Goal: Task Accomplishment & Management: Manage account settings

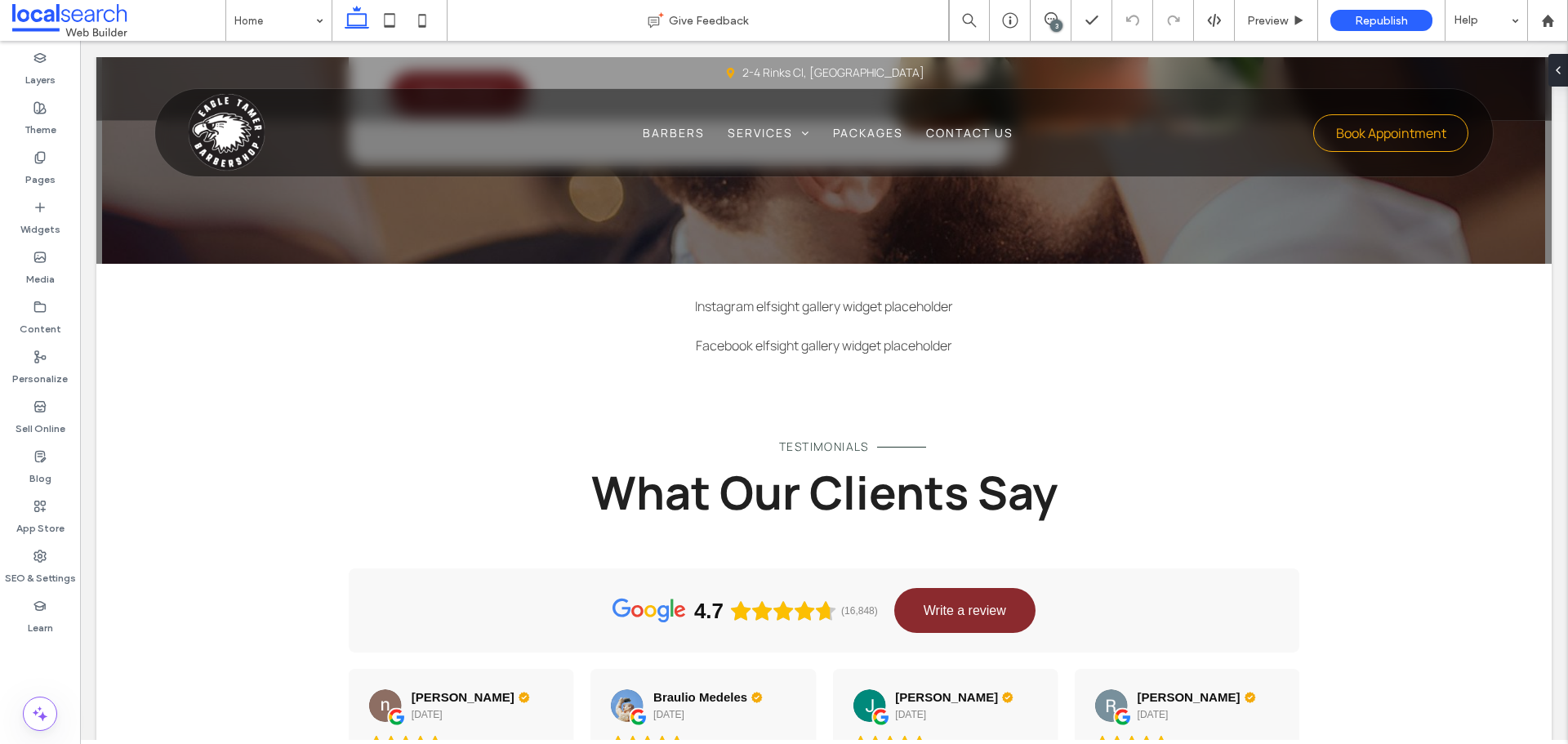
scroll to position [3503, 0]
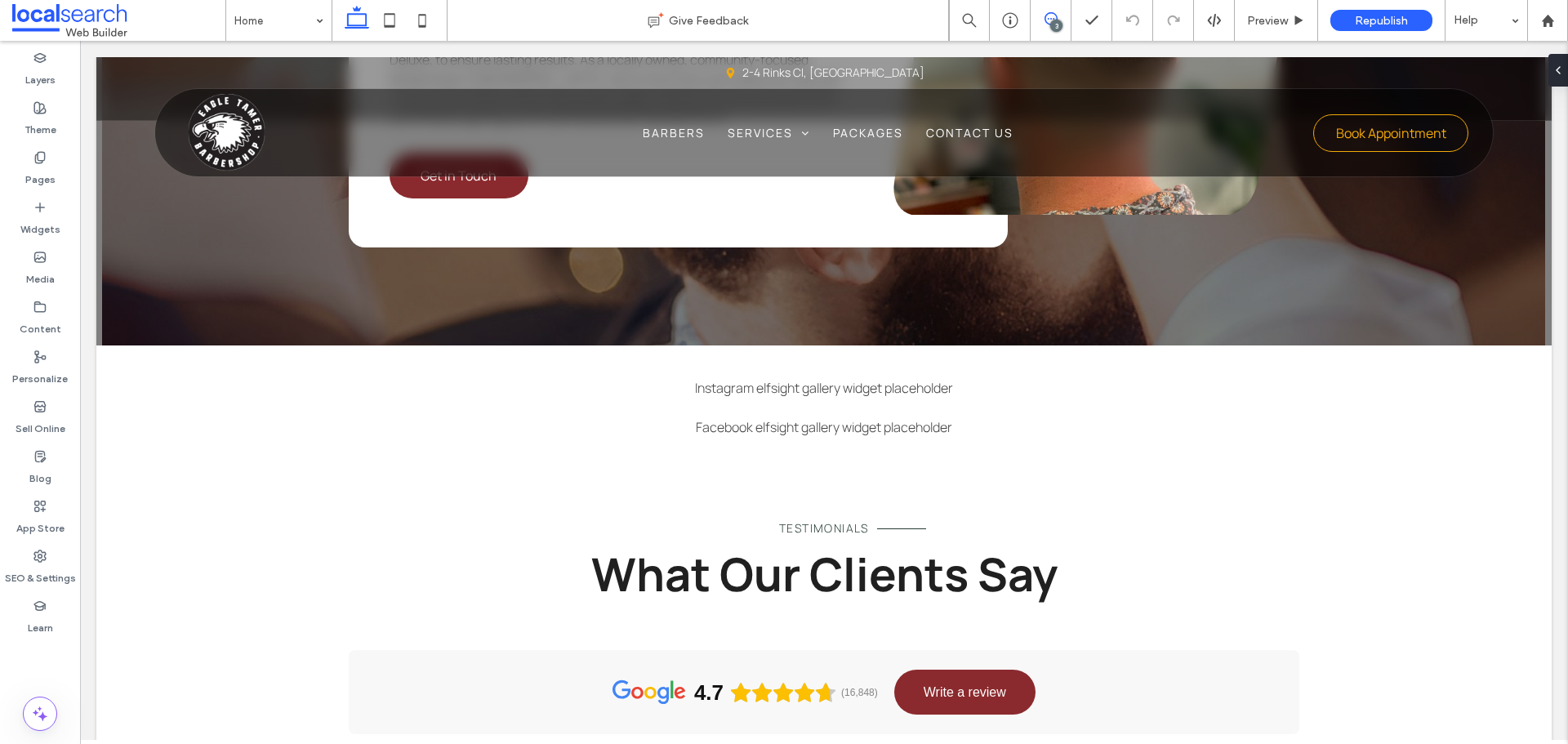
click at [1055, 12] on icon at bounding box center [1051, 19] width 13 height 13
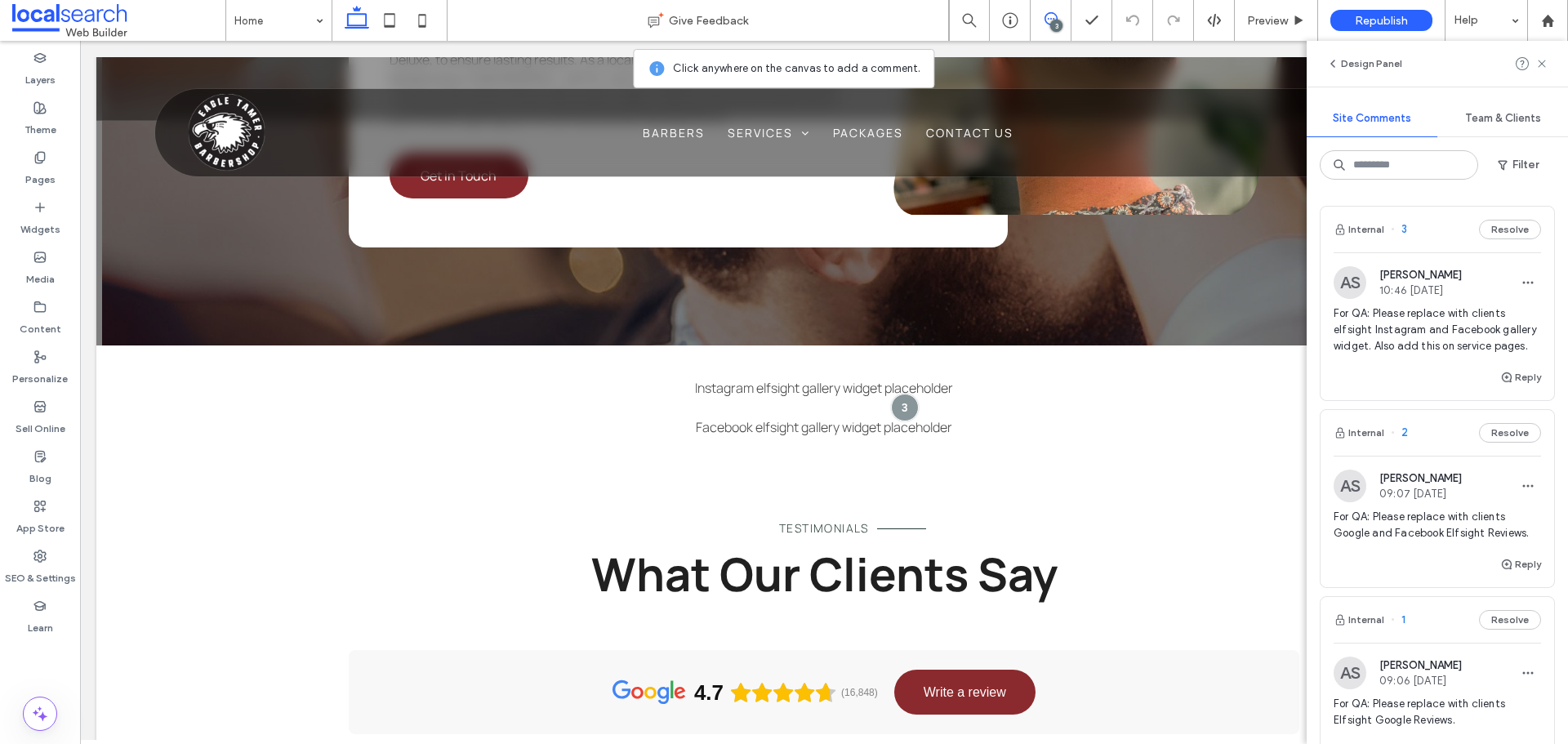
click at [1055, 12] on icon at bounding box center [1051, 19] width 13 height 13
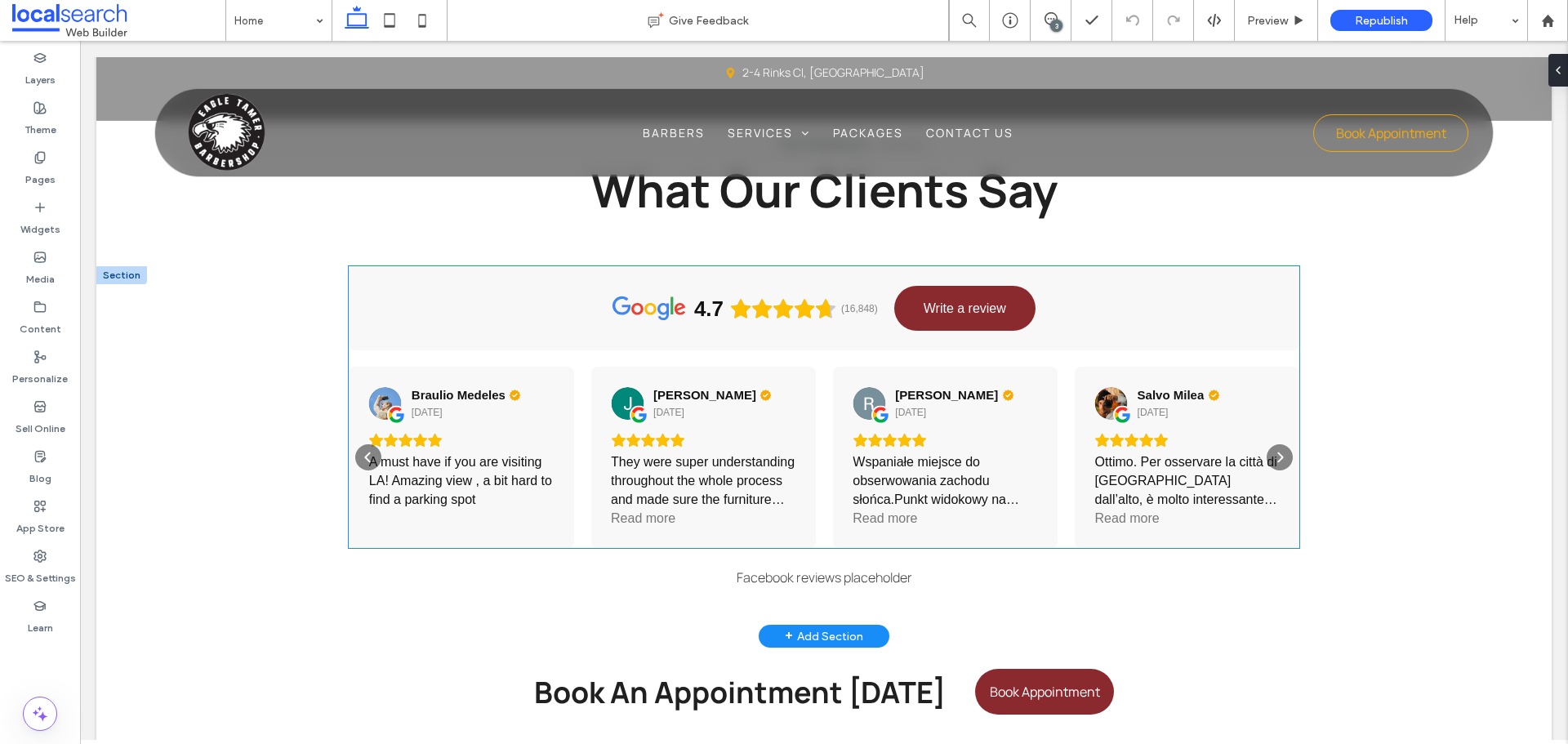
scroll to position [3912, 0]
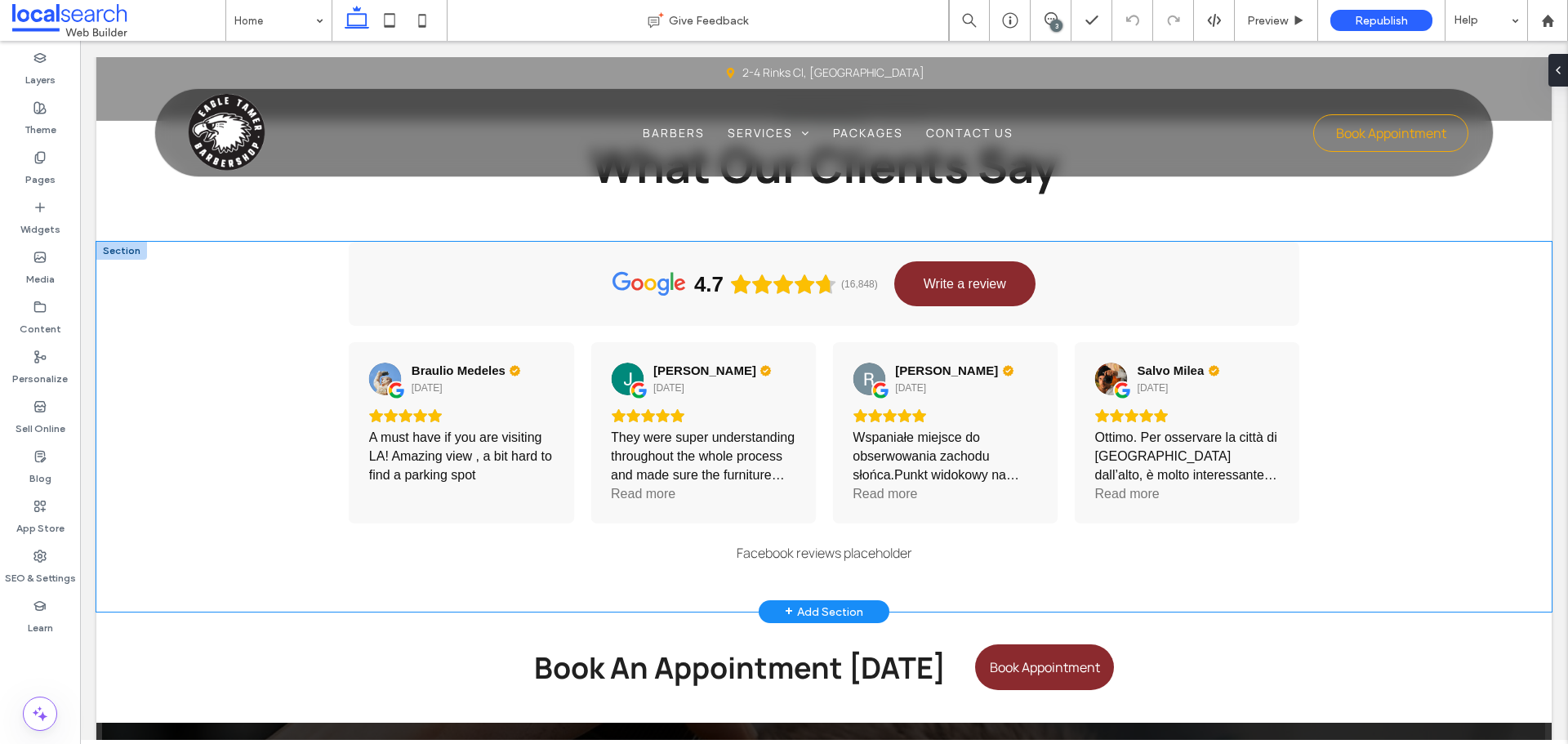
click at [1185, 572] on div "4.7 (16,848) Write a review Yael Magallanes 2 days ago Hermoso lugar, hermosa v…" at bounding box center [824, 427] width 980 height 370
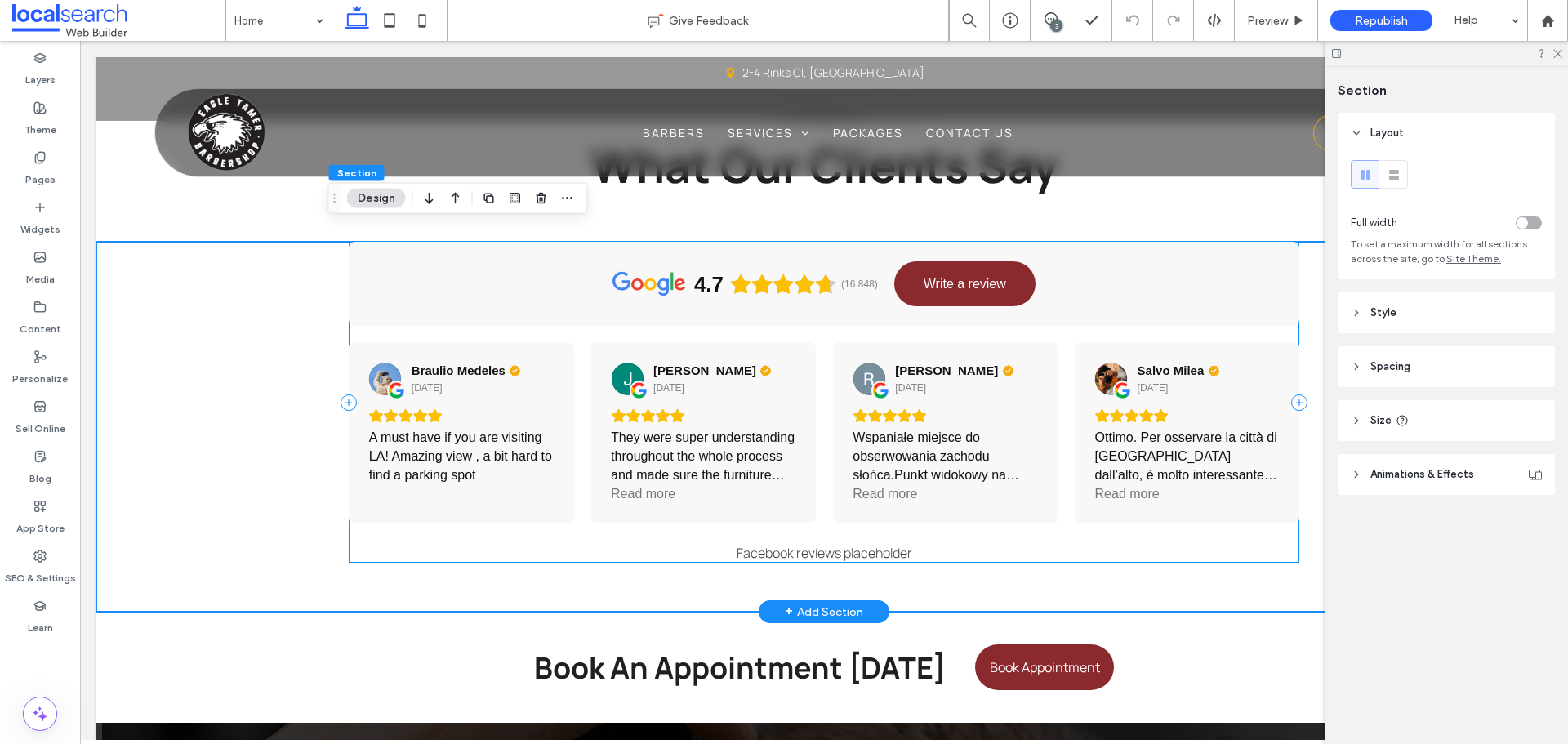
click at [1093, 542] on div "4.7 (16,848) Write a review Yael Magallanes 2 days ago Hermoso lugar, hermosa v…" at bounding box center [824, 402] width 951 height 321
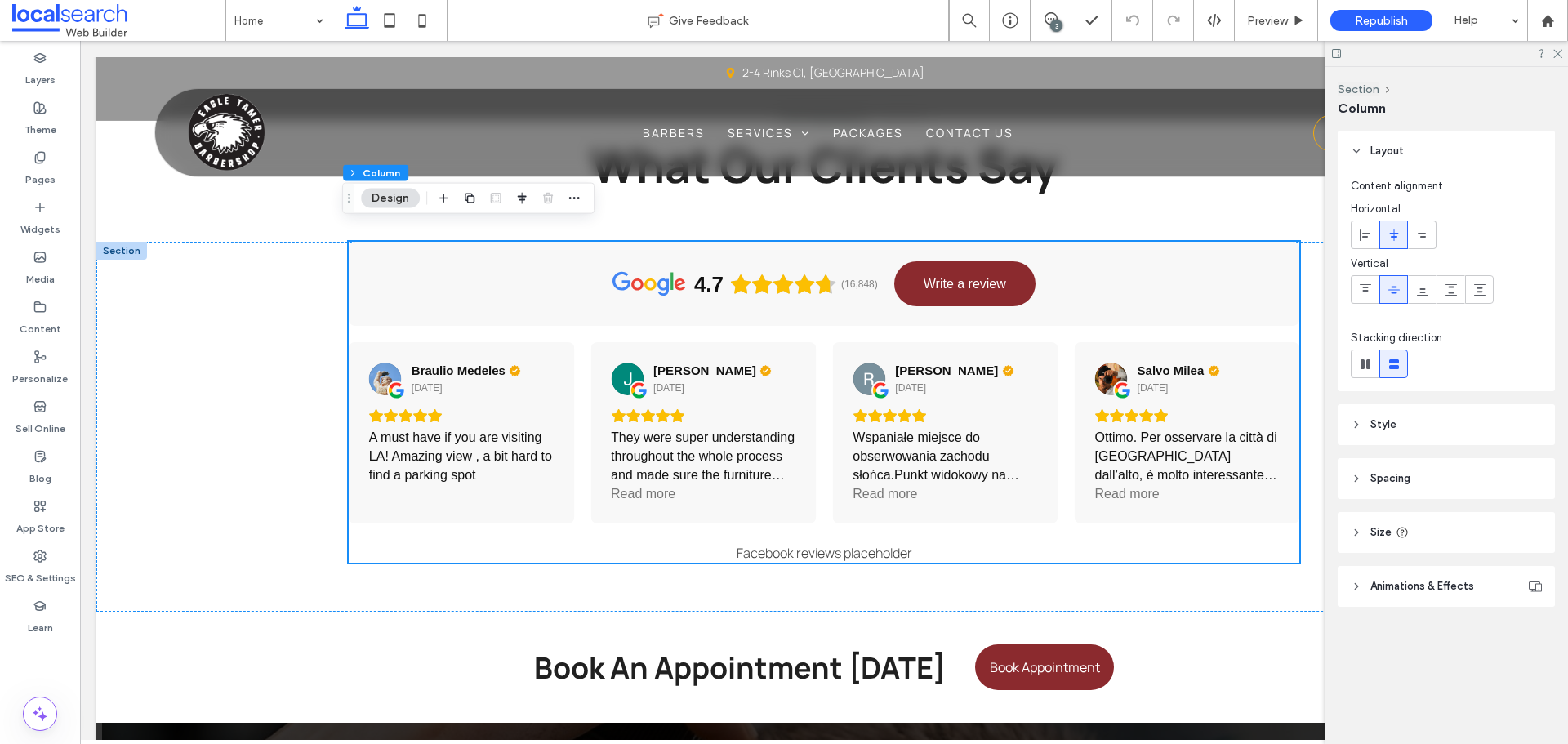
click at [1051, 22] on div "3" at bounding box center [1056, 26] width 12 height 12
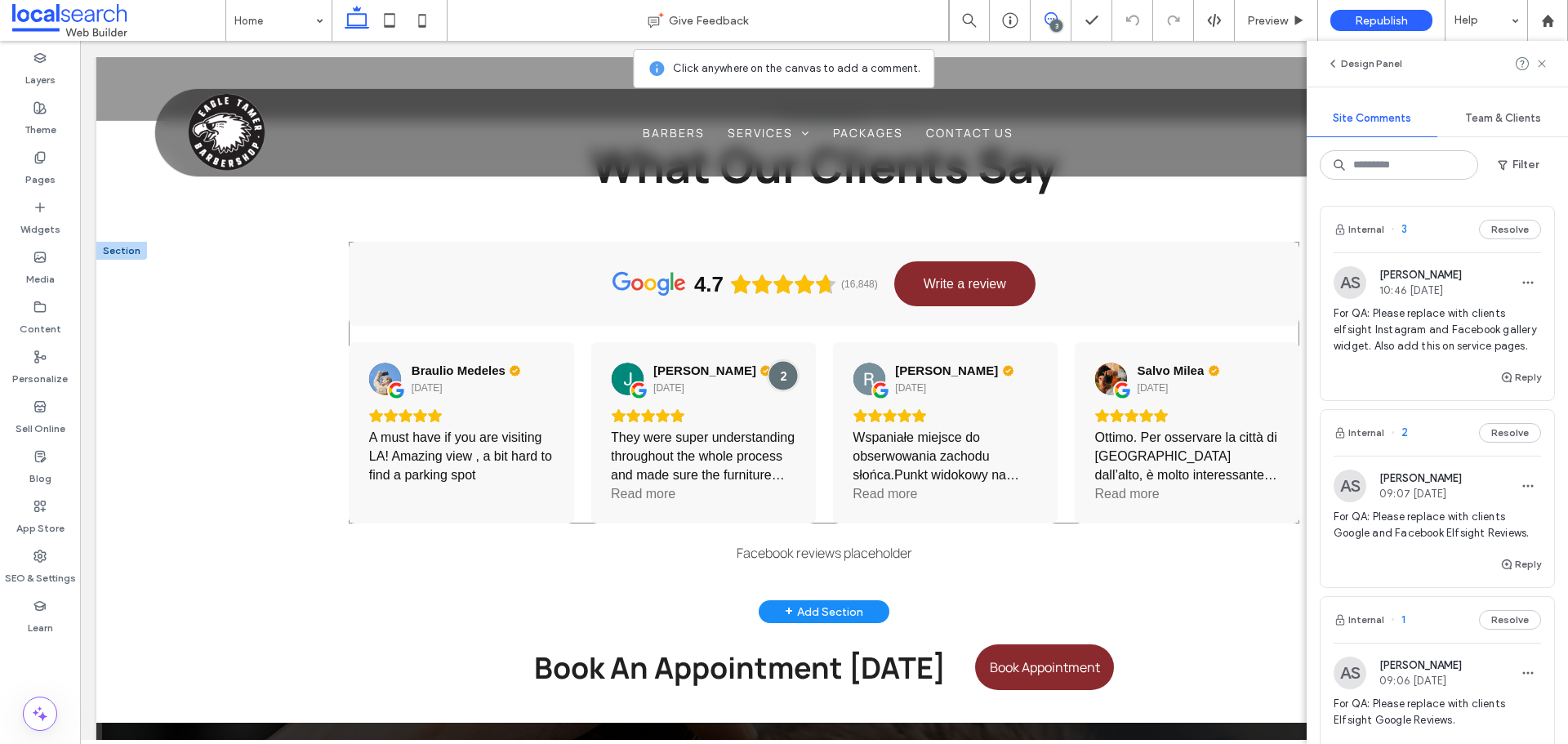
click at [788, 360] on div at bounding box center [782, 375] width 30 height 30
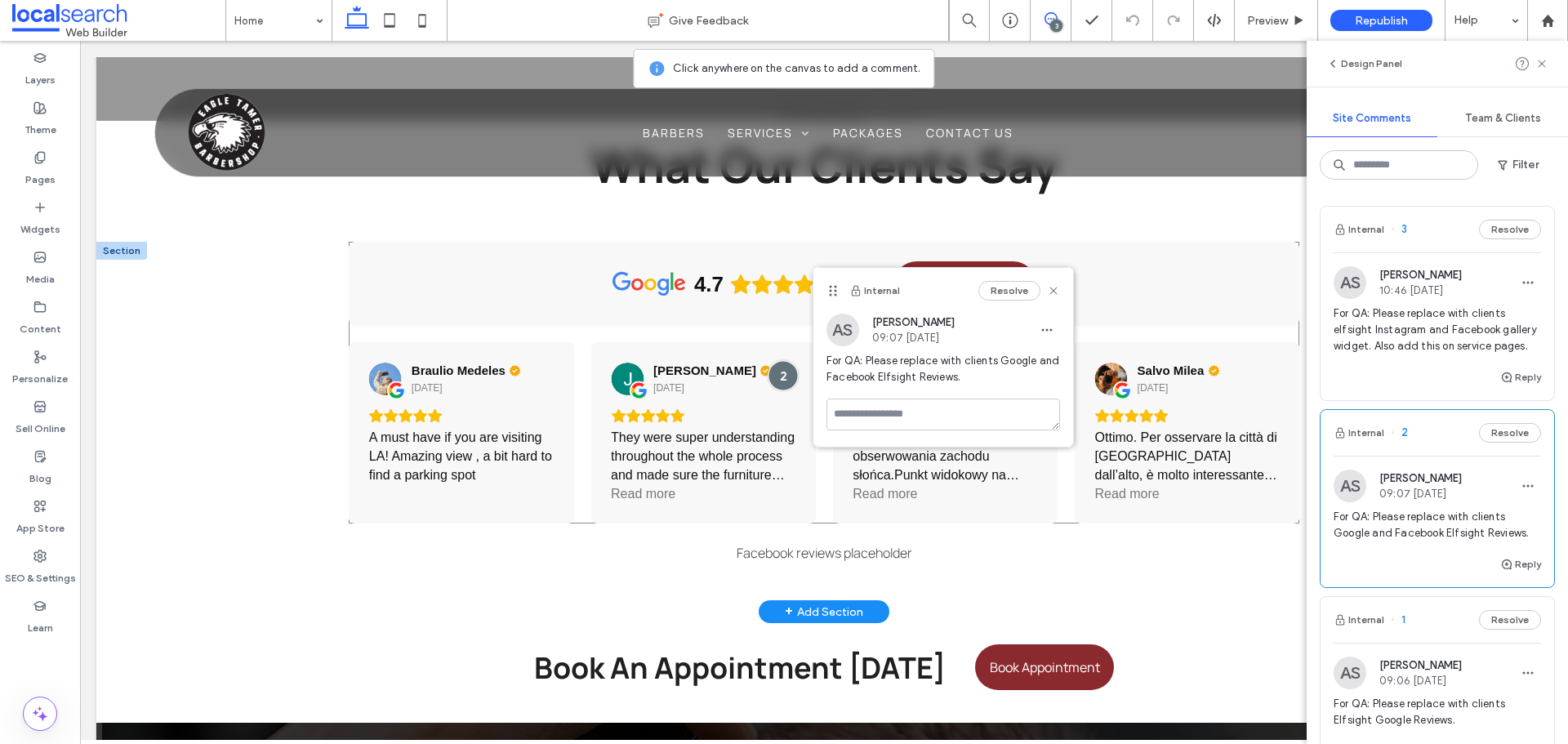
click at [772, 360] on div at bounding box center [782, 375] width 30 height 30
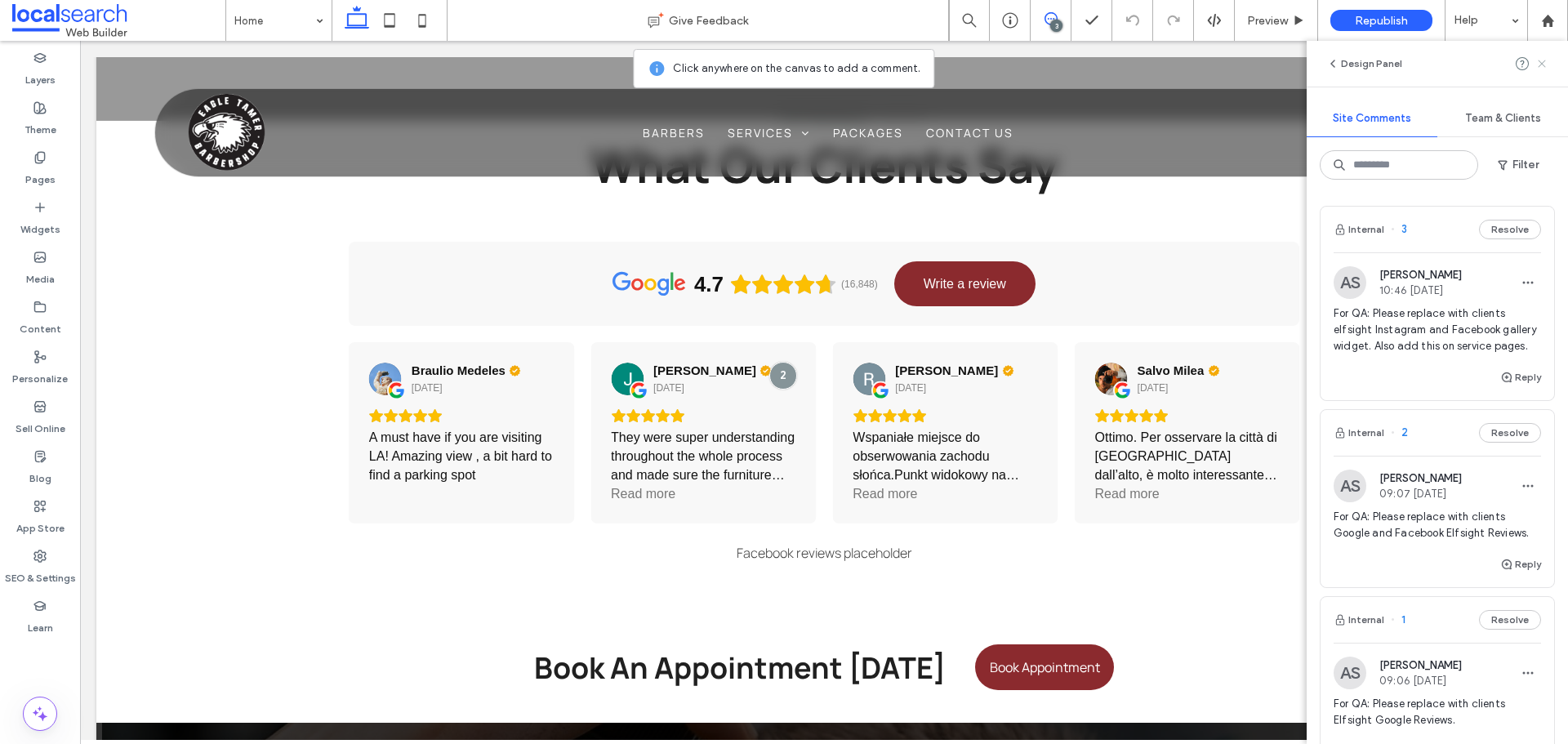
click at [1541, 67] on icon at bounding box center [1542, 64] width 13 height 13
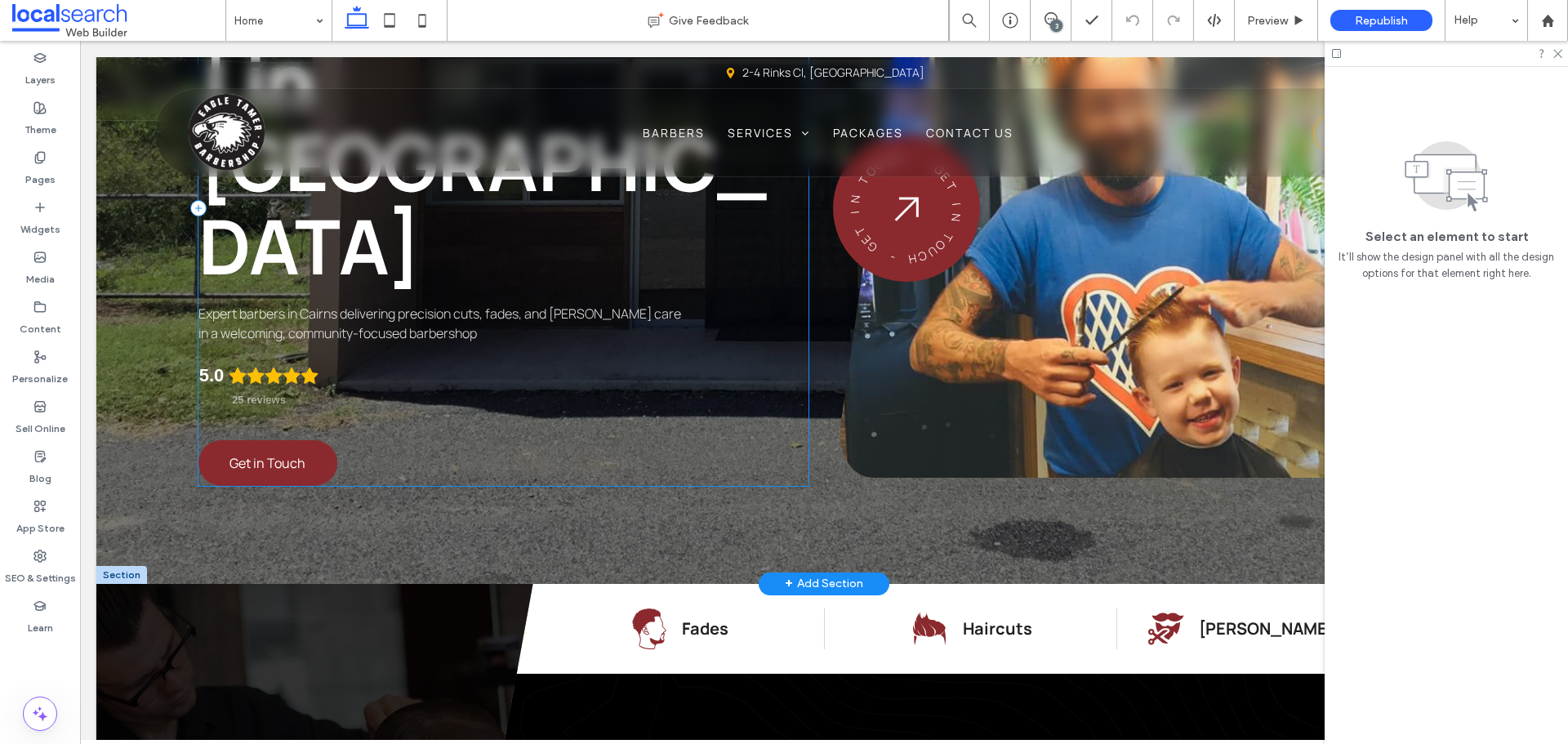
scroll to position [0, 0]
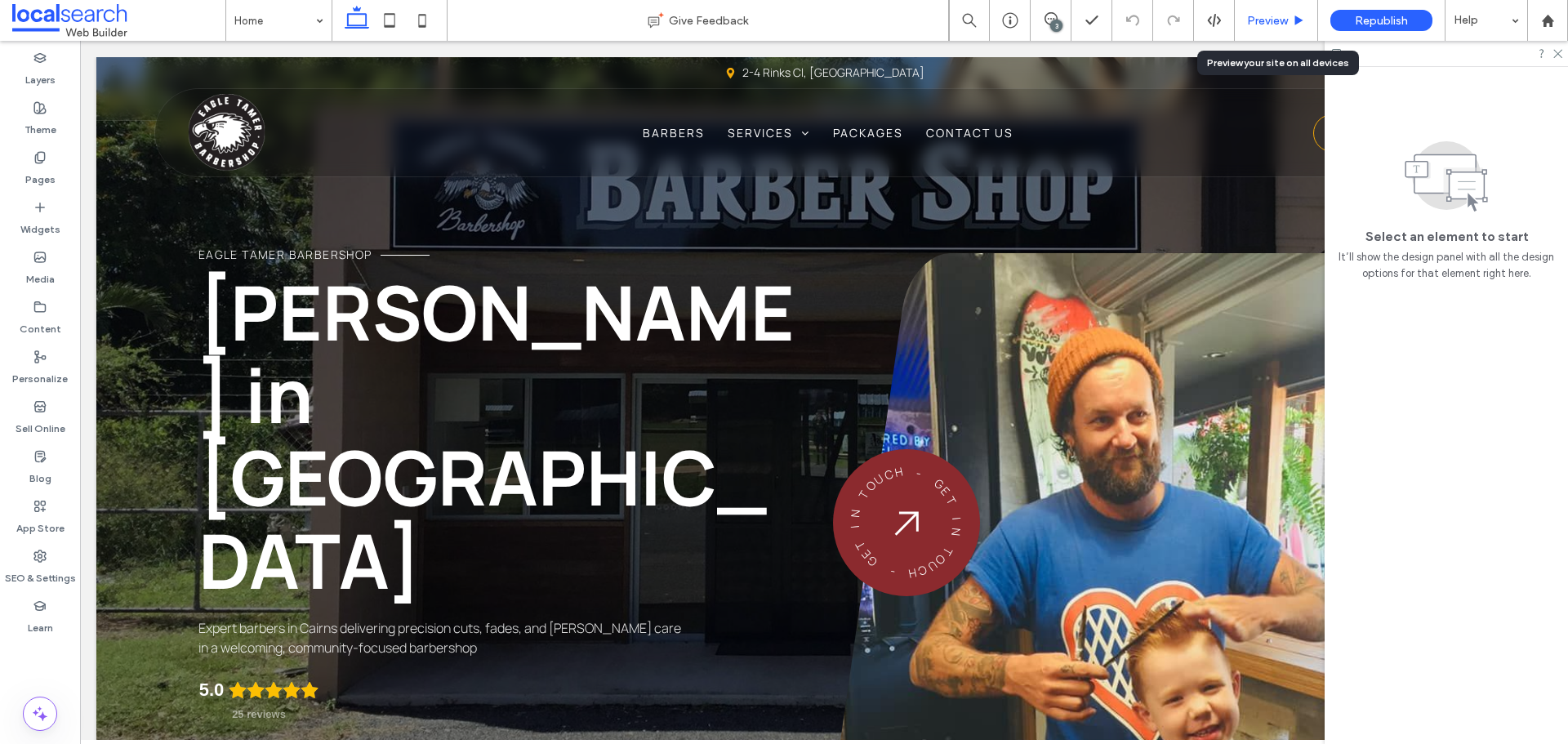
click at [1257, 23] on span "Preview" at bounding box center [1267, 21] width 41 height 14
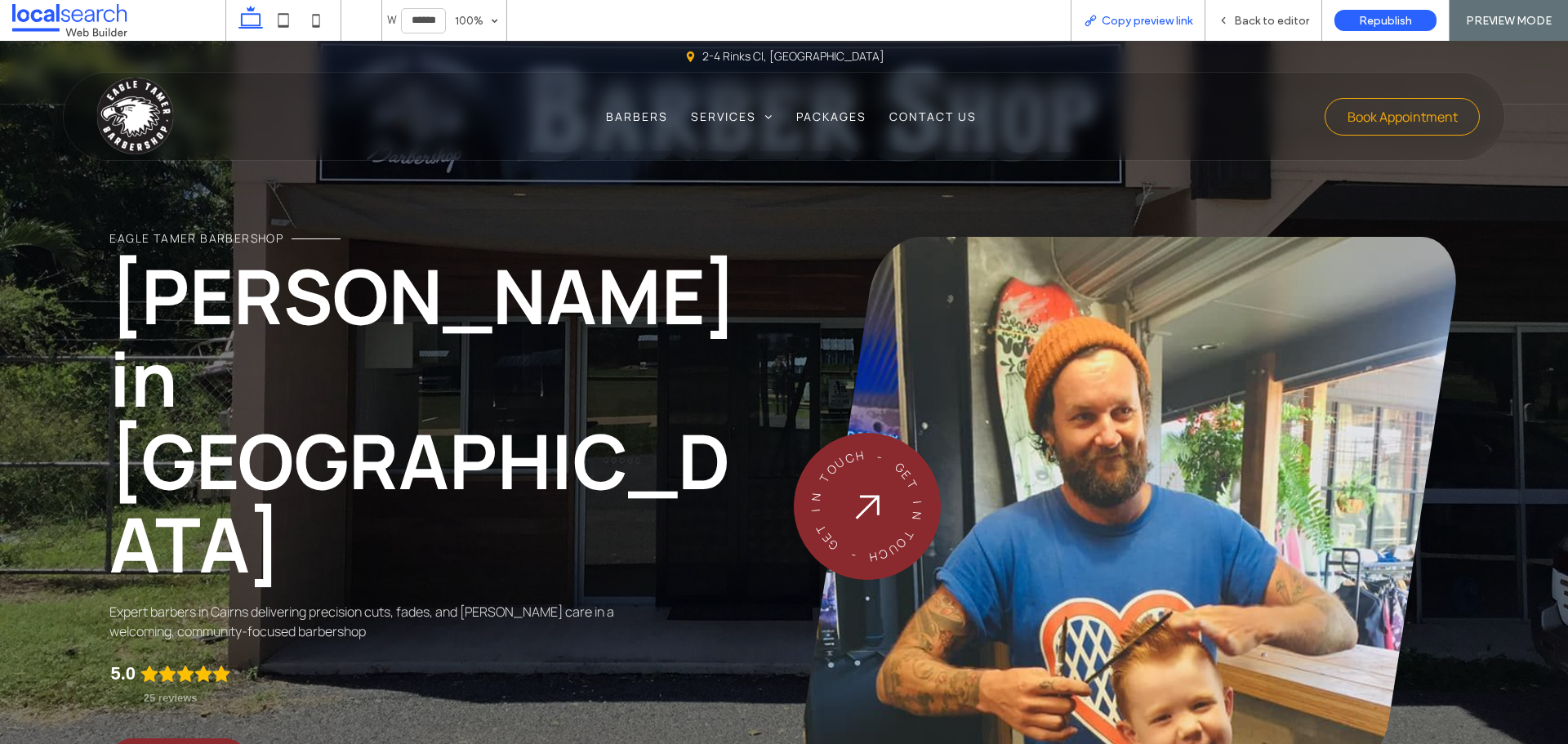
click at [1158, 27] on span "Copy preview link" at bounding box center [1146, 21] width 91 height 14
click at [1247, 7] on div "Back to editor" at bounding box center [1264, 20] width 117 height 41
click at [1246, 17] on span "Back to editor" at bounding box center [1271, 21] width 75 height 14
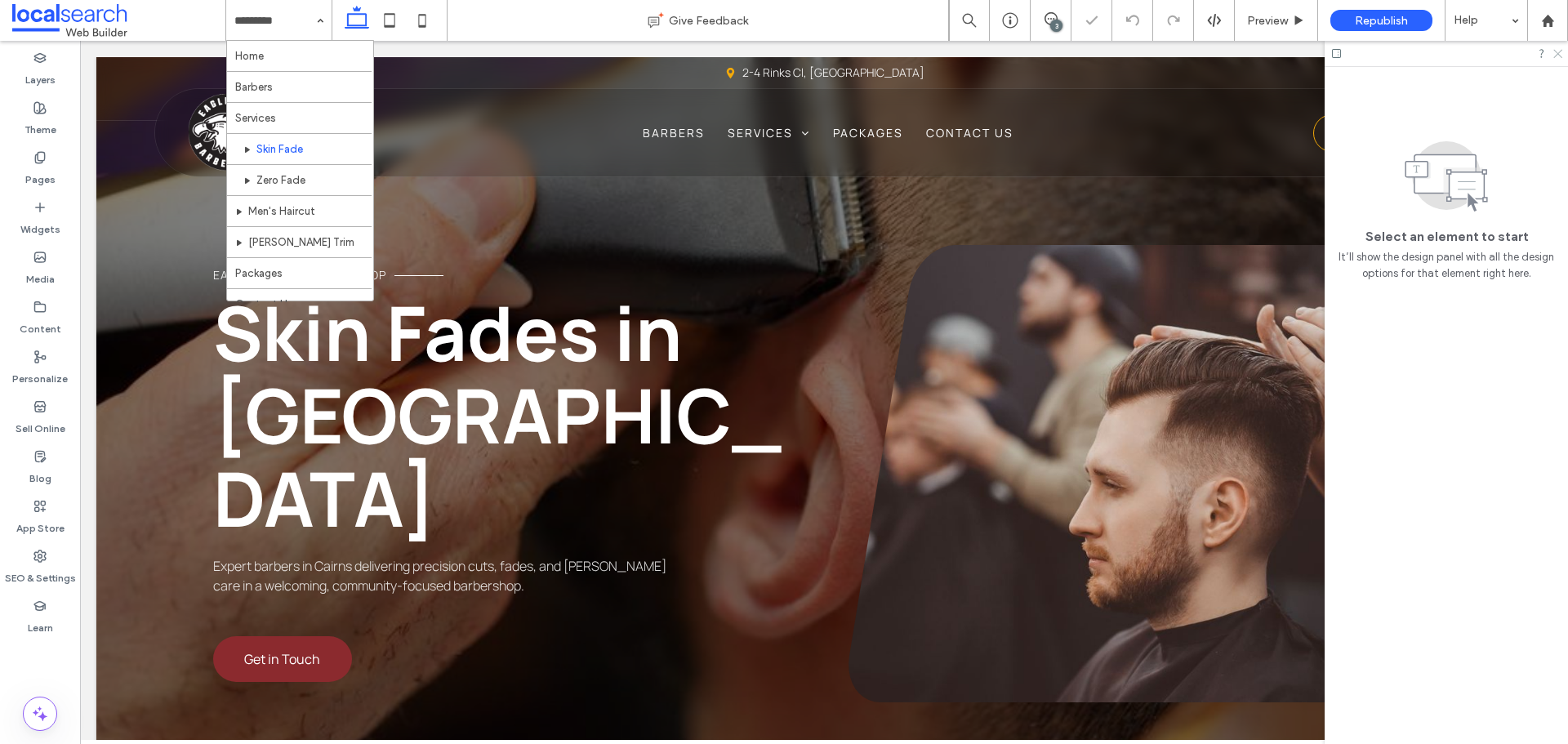
click at [1559, 54] on icon at bounding box center [1556, 52] width 11 height 11
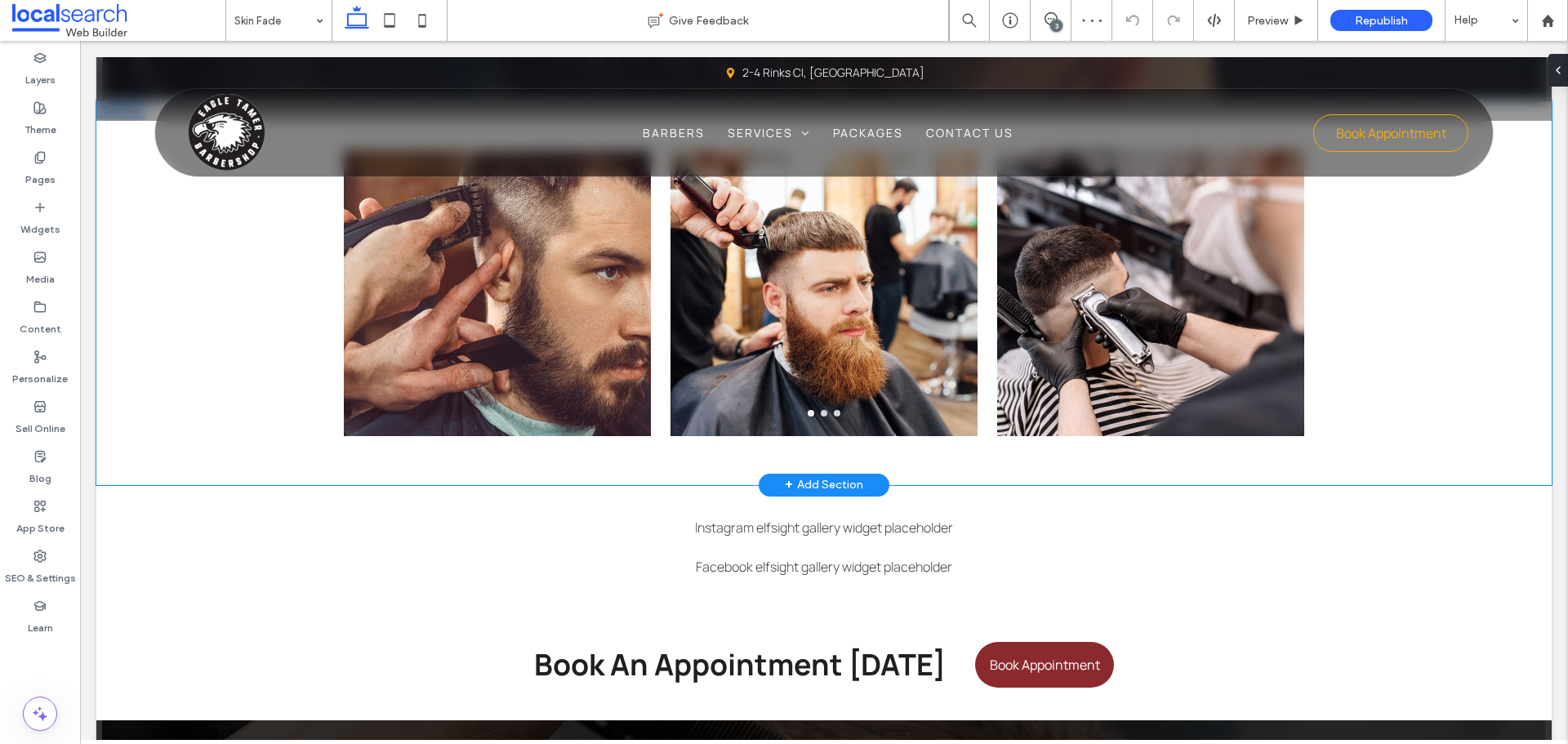
scroll to position [2606, 0]
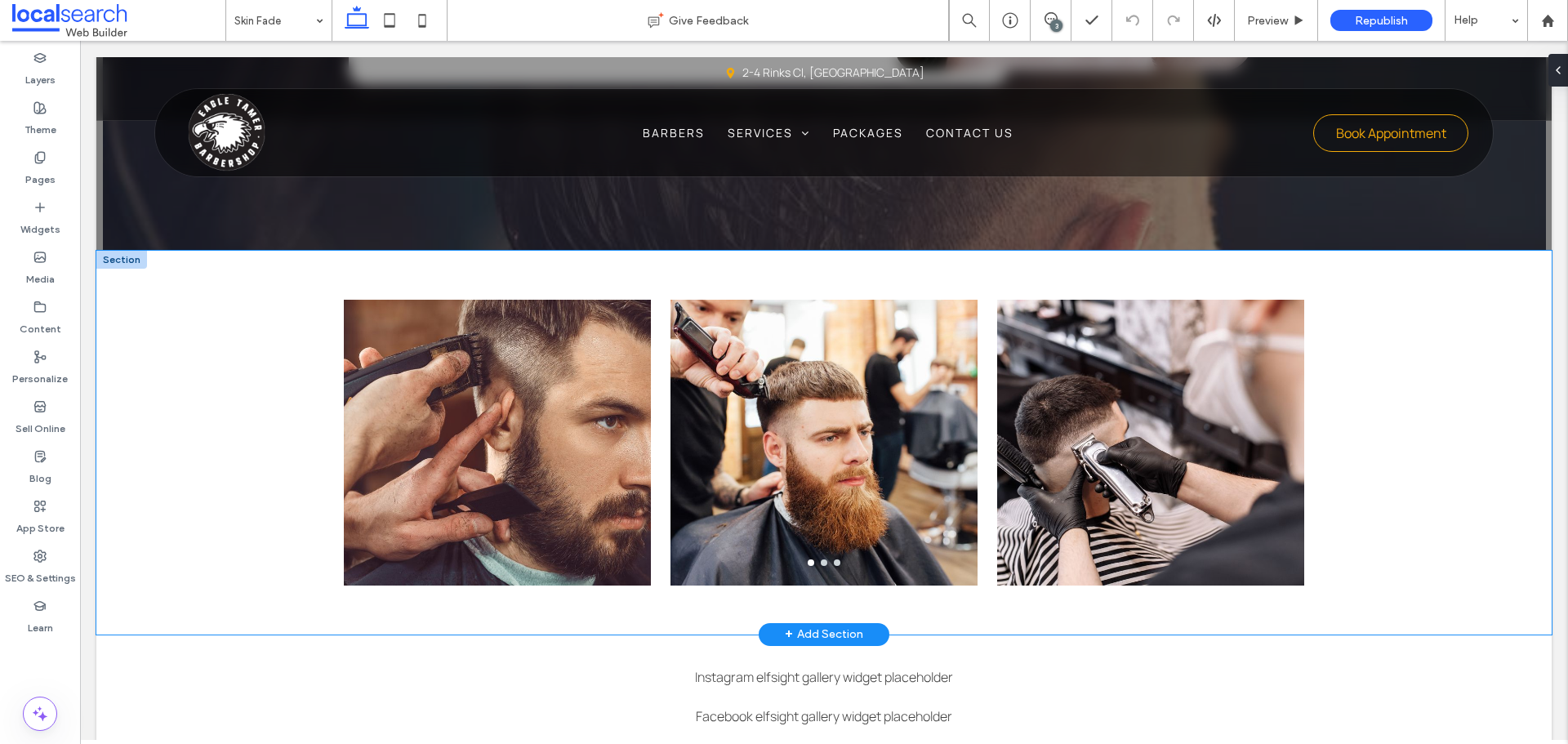
click at [123, 263] on div at bounding box center [122, 260] width 51 height 18
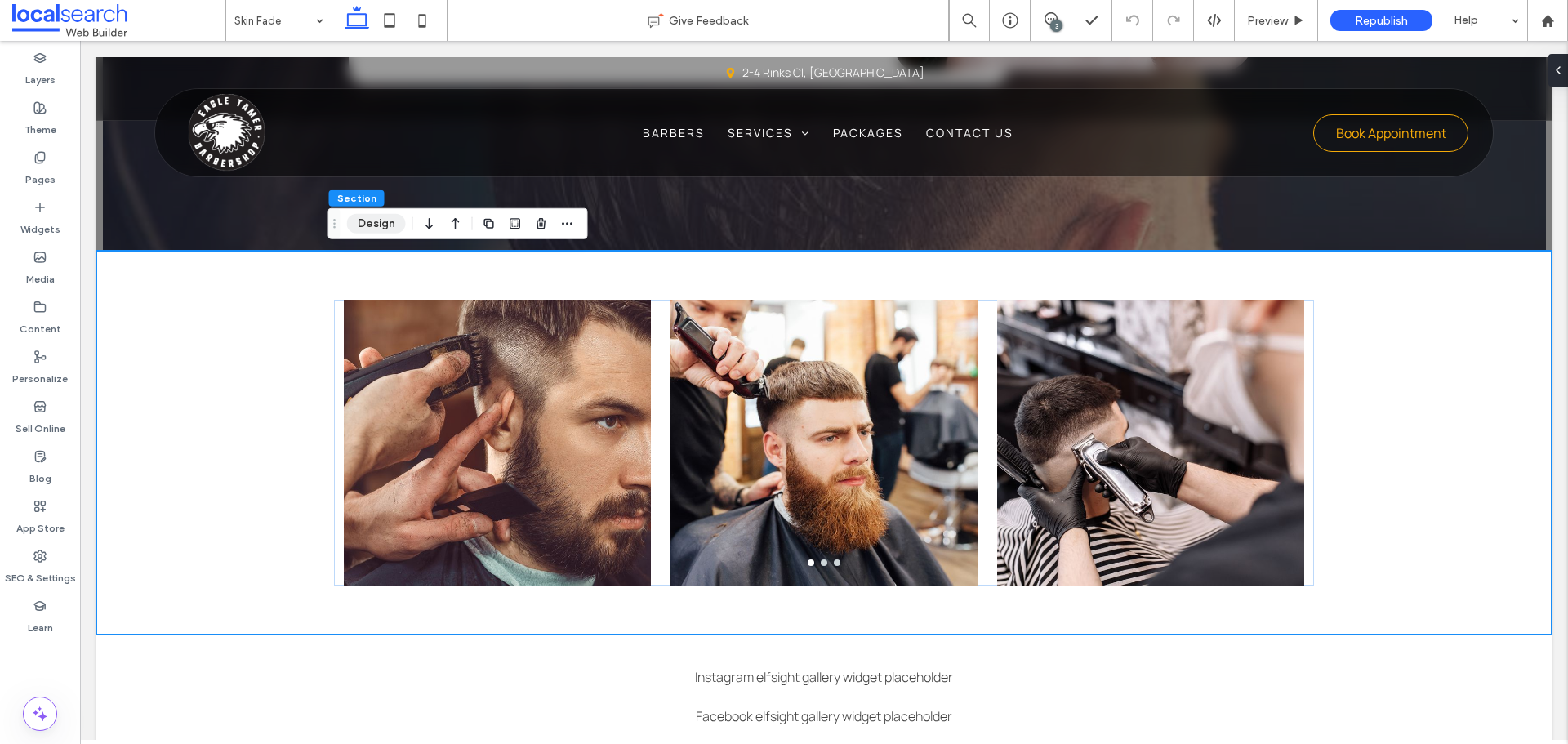
click at [392, 221] on button "Design" at bounding box center [377, 224] width 59 height 20
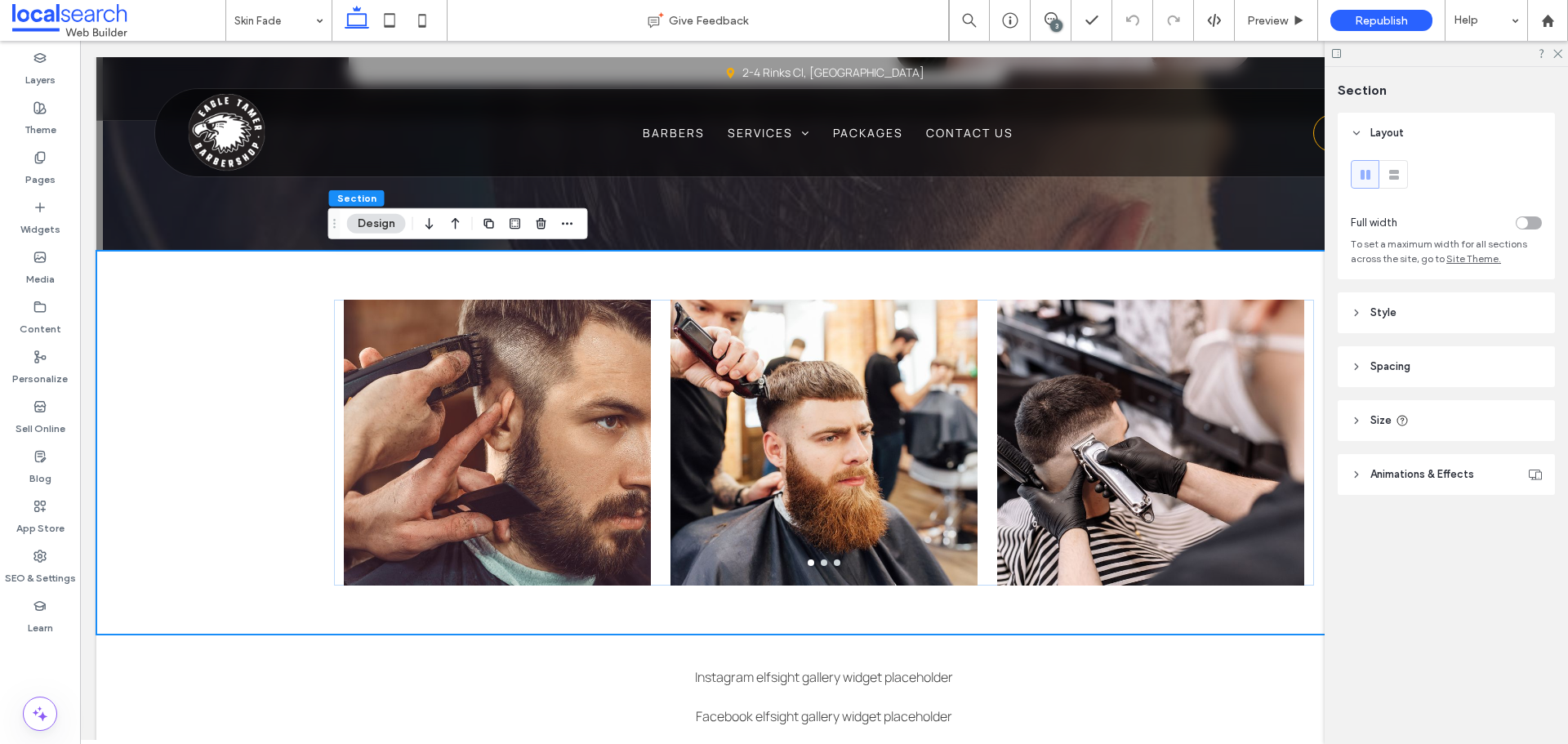
click at [1373, 308] on span "Style" at bounding box center [1383, 313] width 26 height 17
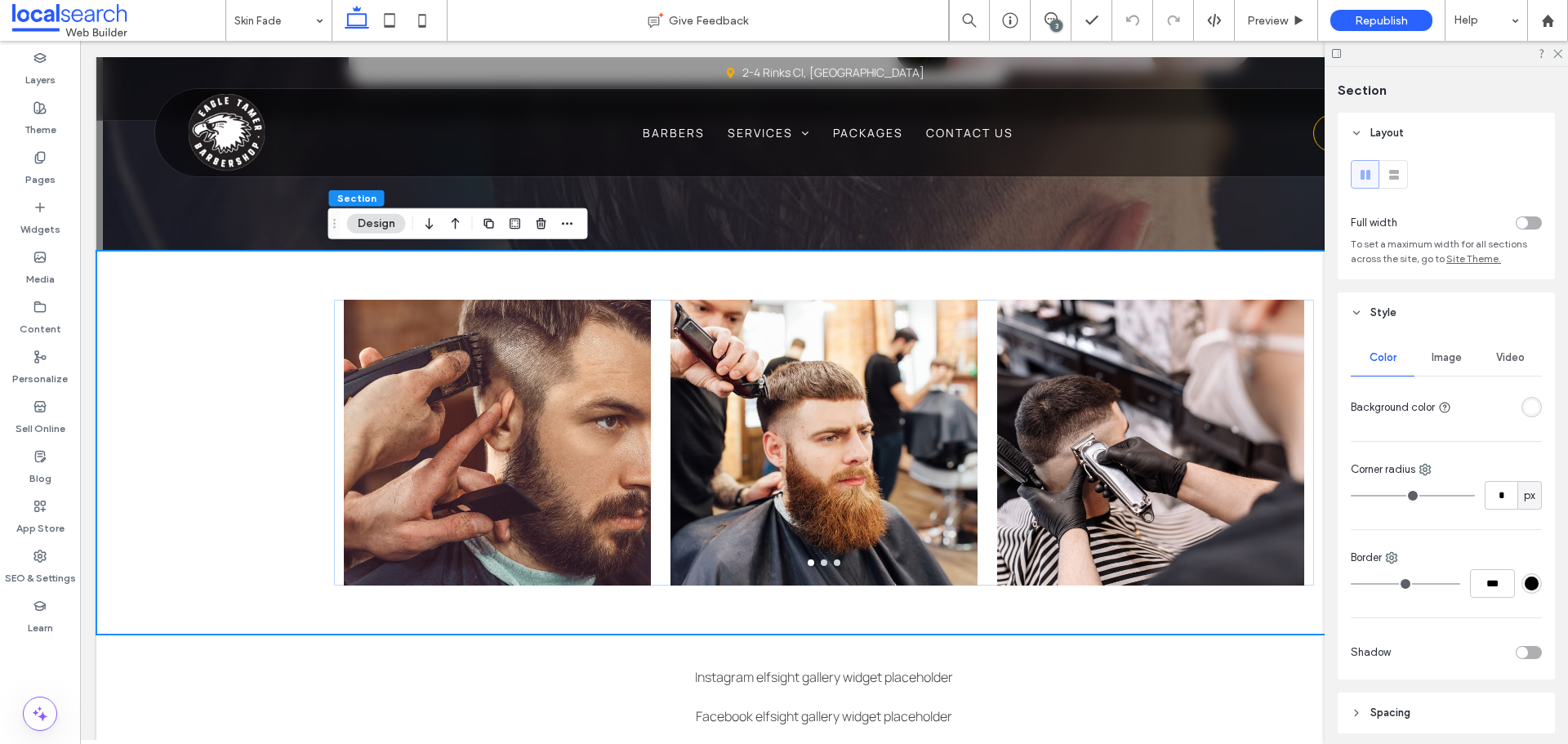
click at [1521, 407] on div "rgba(255, 255, 255, 1)" at bounding box center [1531, 407] width 21 height 21
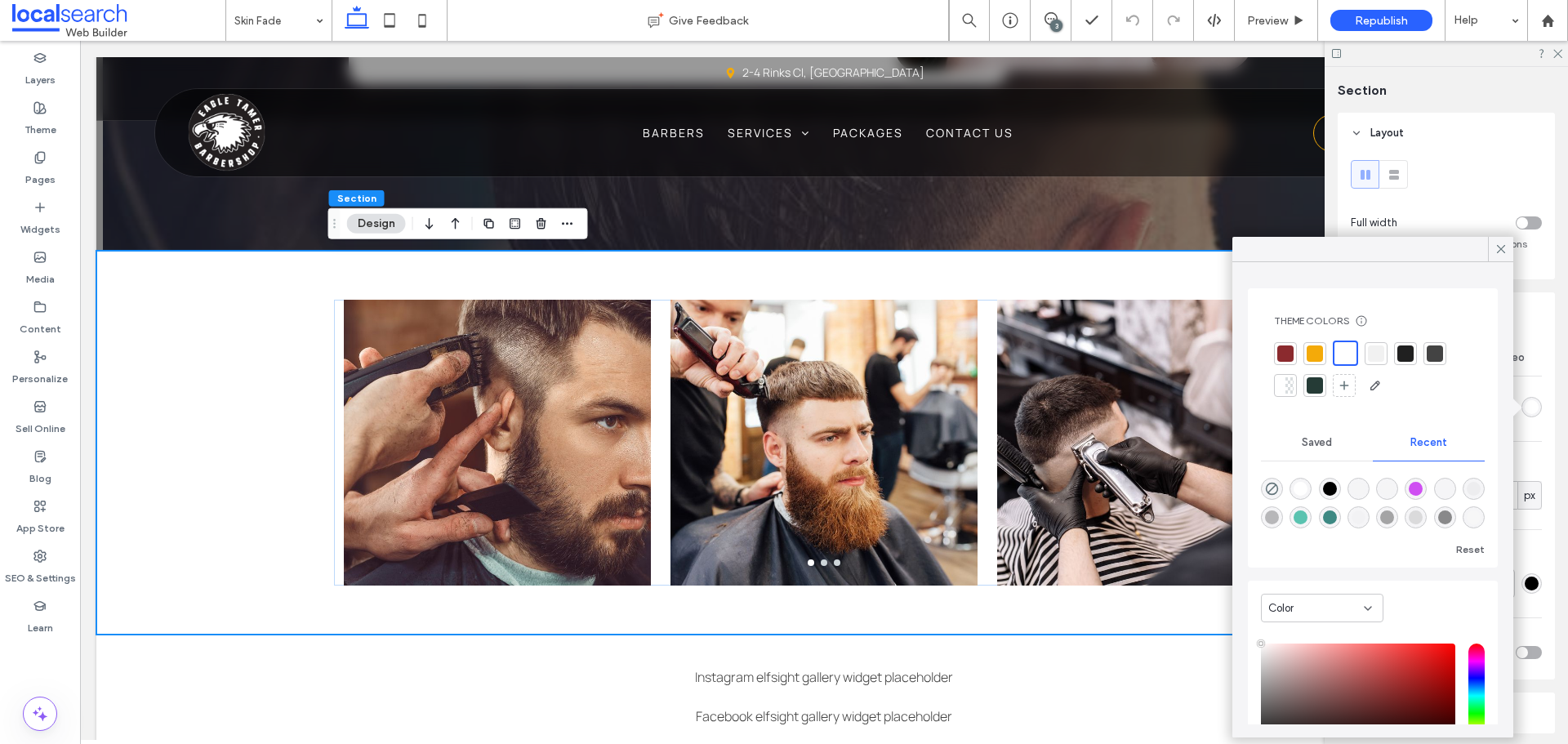
click at [1346, 356] on div at bounding box center [1345, 353] width 19 height 19
click at [912, 609] on div "a a a a" at bounding box center [824, 442] width 980 height 384
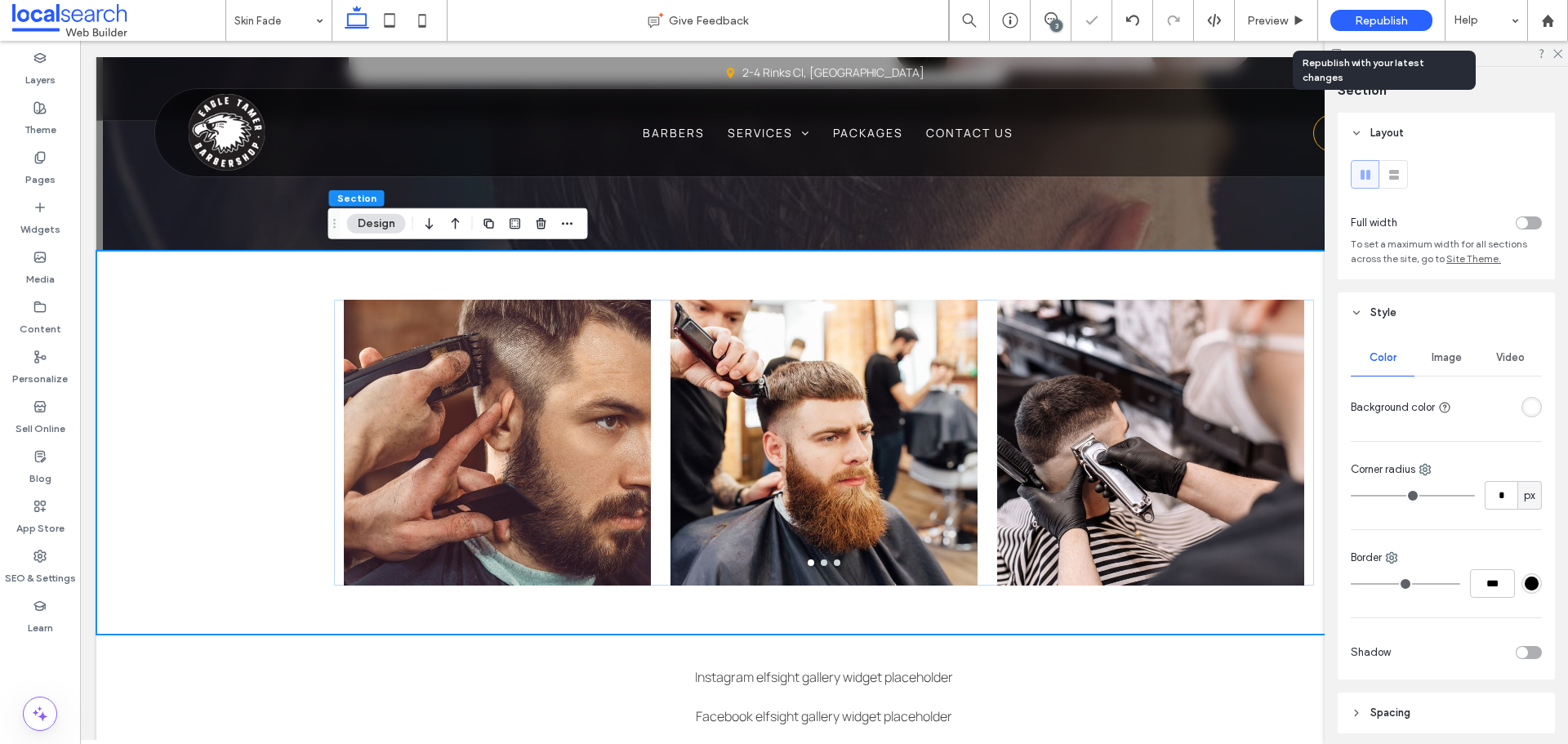
click at [1389, 18] on span "Republish" at bounding box center [1381, 21] width 53 height 14
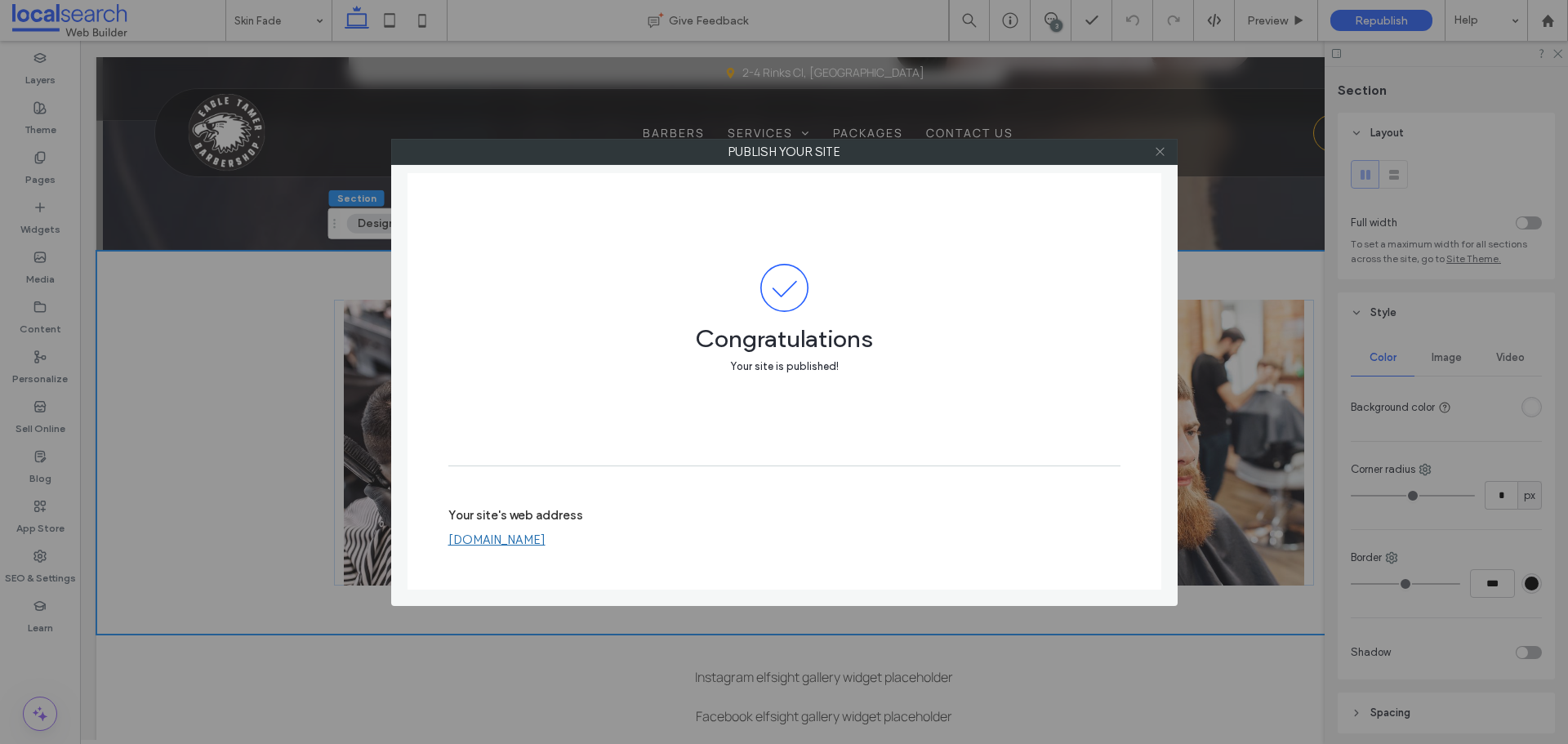
click at [1163, 147] on icon at bounding box center [1160, 151] width 12 height 12
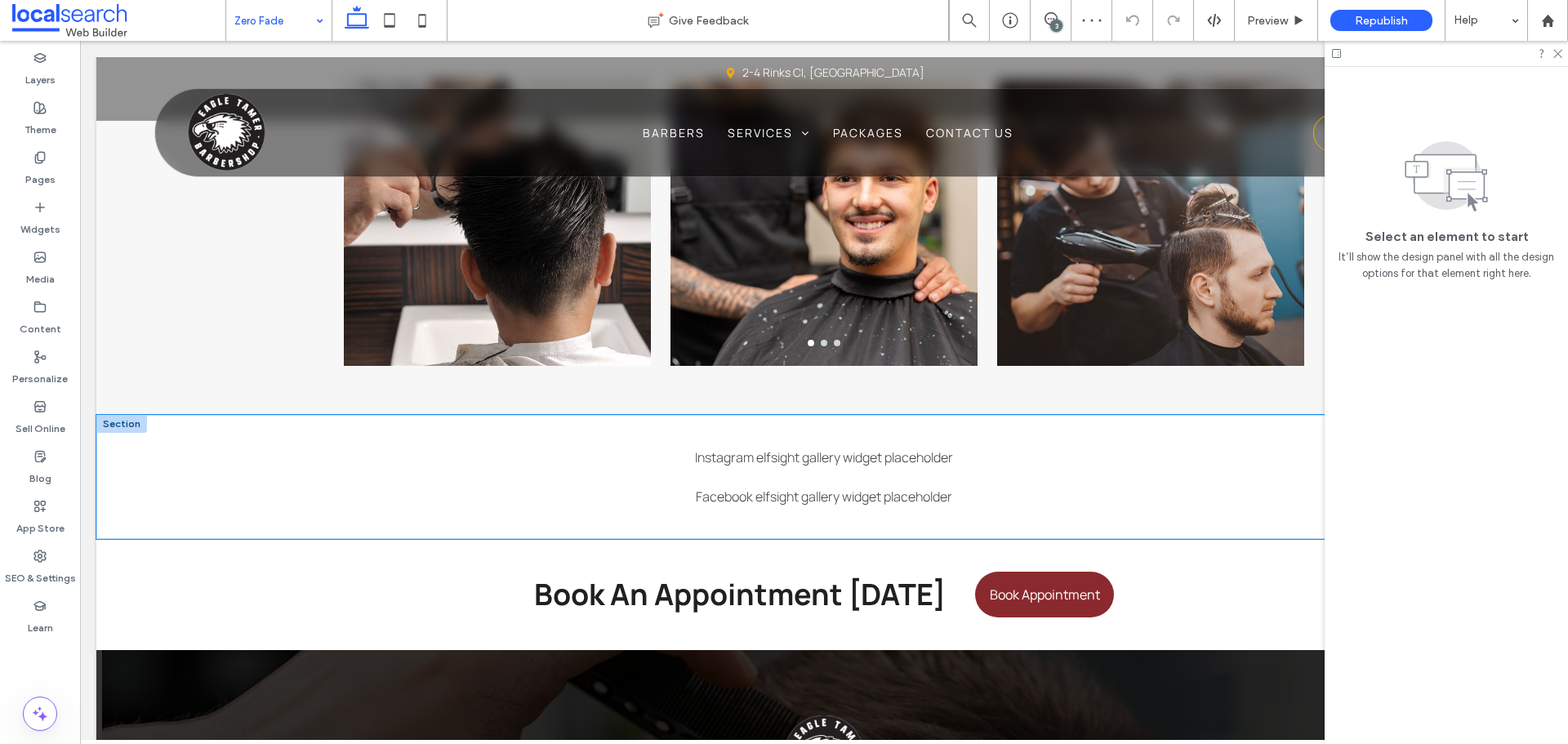
scroll to position [2531, 0]
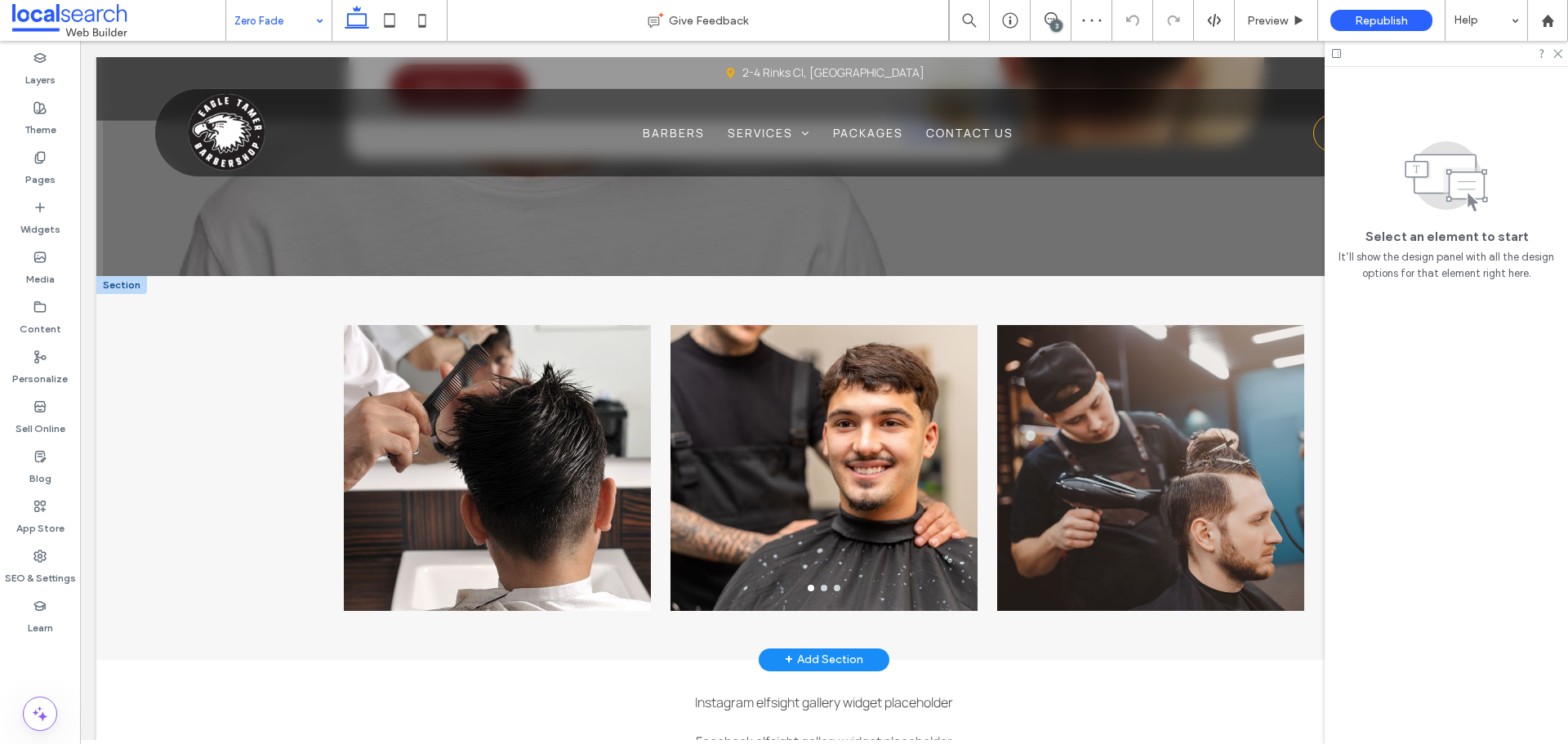
click at [116, 291] on div at bounding box center [122, 285] width 51 height 18
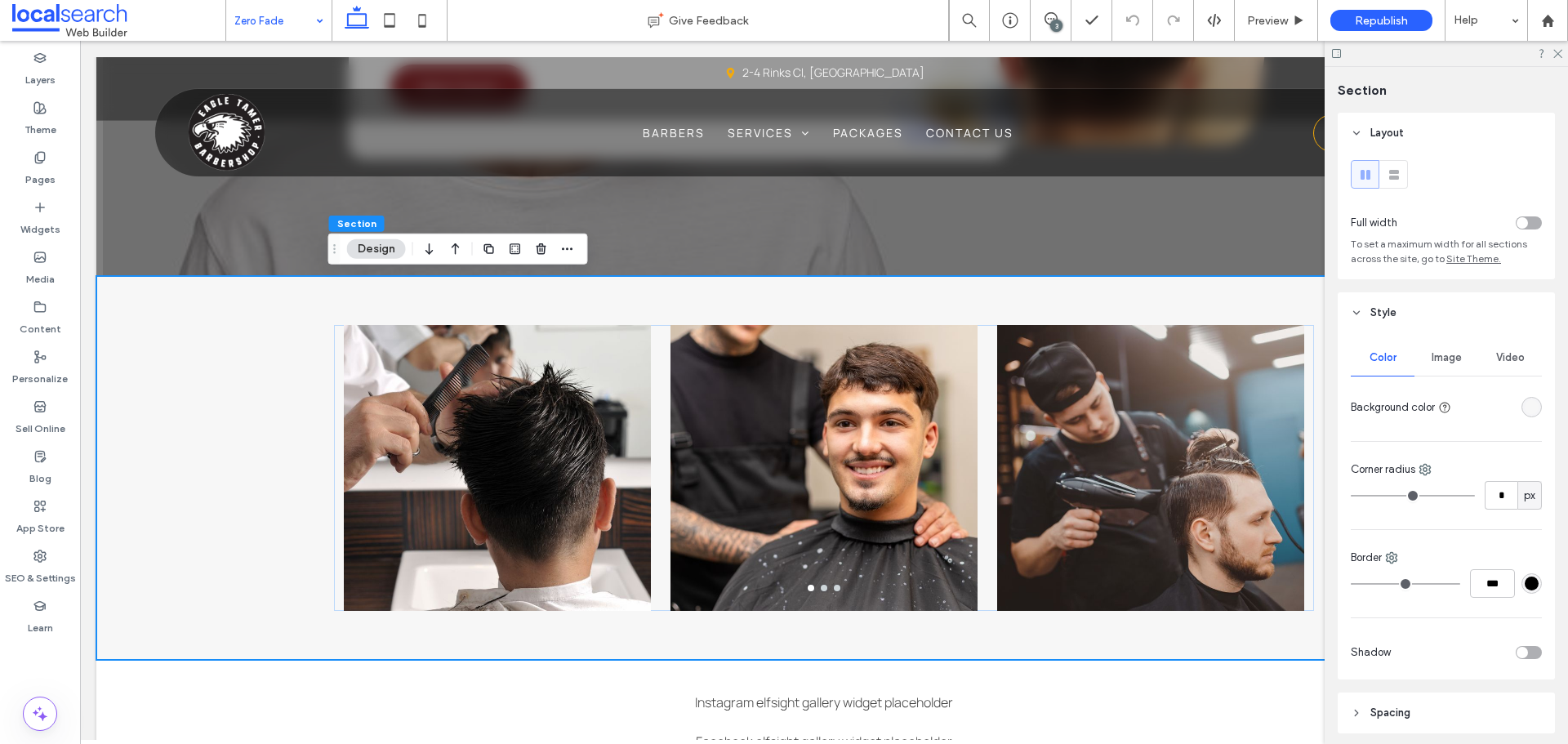
click at [1524, 412] on div "rgba(247, 247, 247, 1)" at bounding box center [1531, 407] width 21 height 21
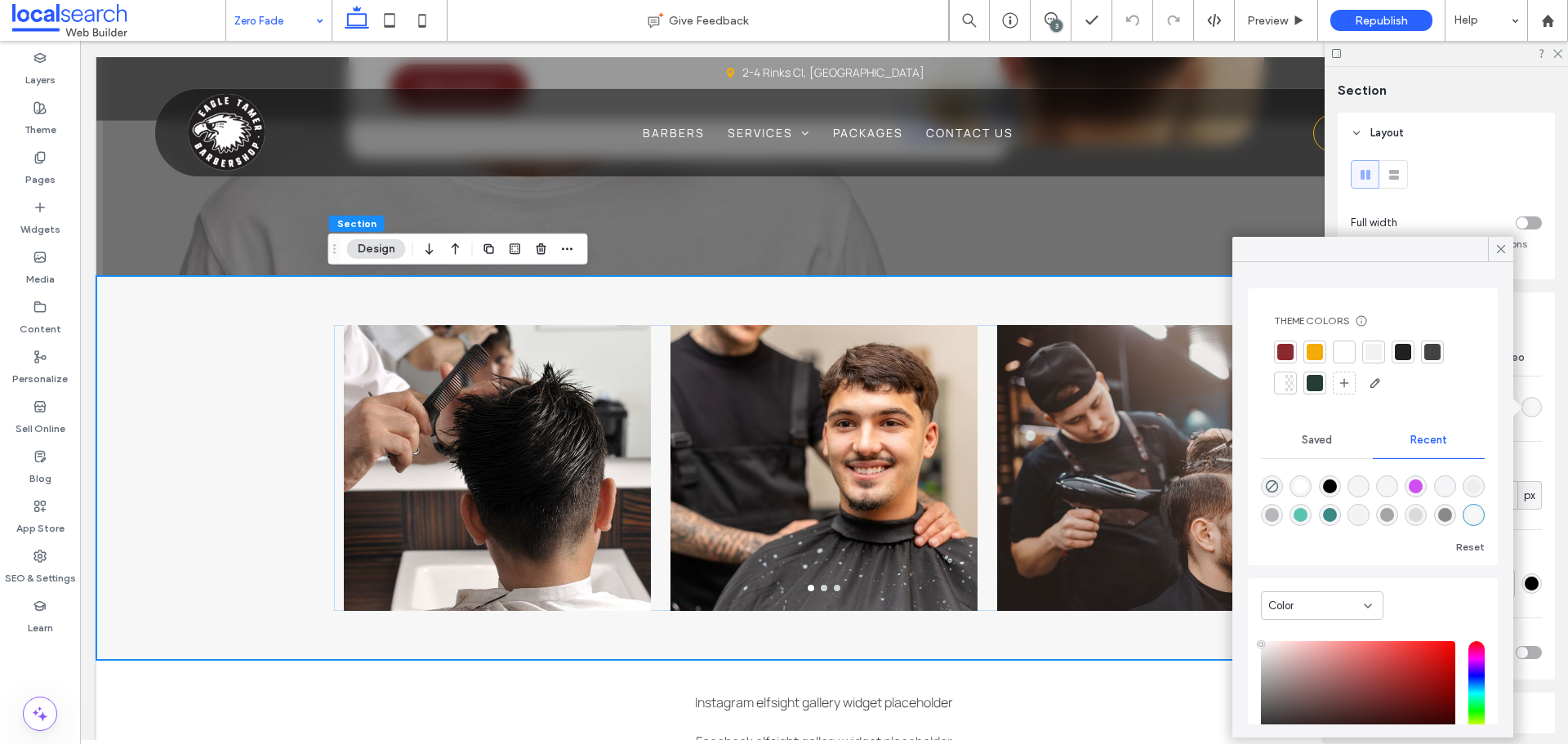
click at [1340, 349] on div at bounding box center [1344, 352] width 17 height 17
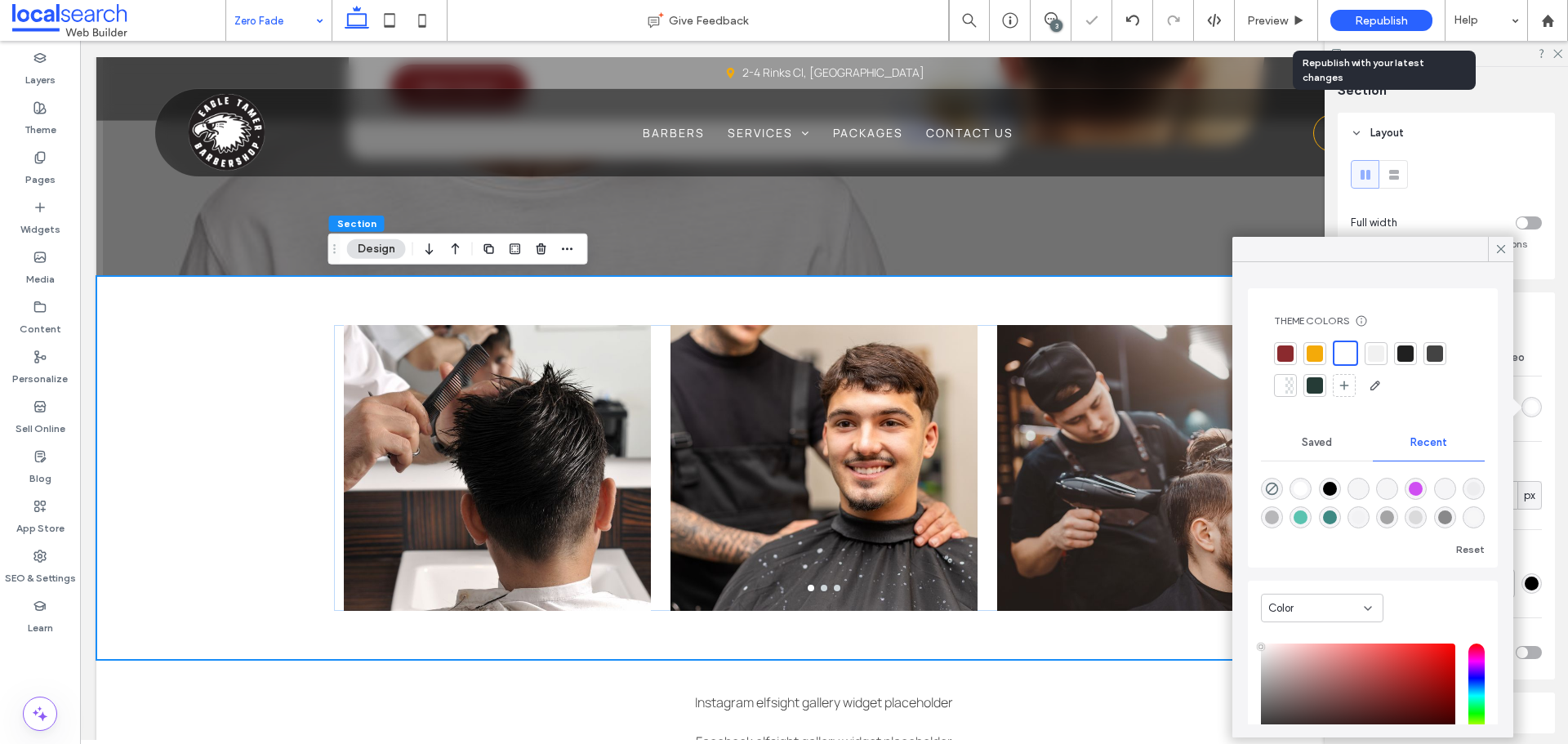
click at [1391, 17] on span "Republish" at bounding box center [1381, 21] width 53 height 14
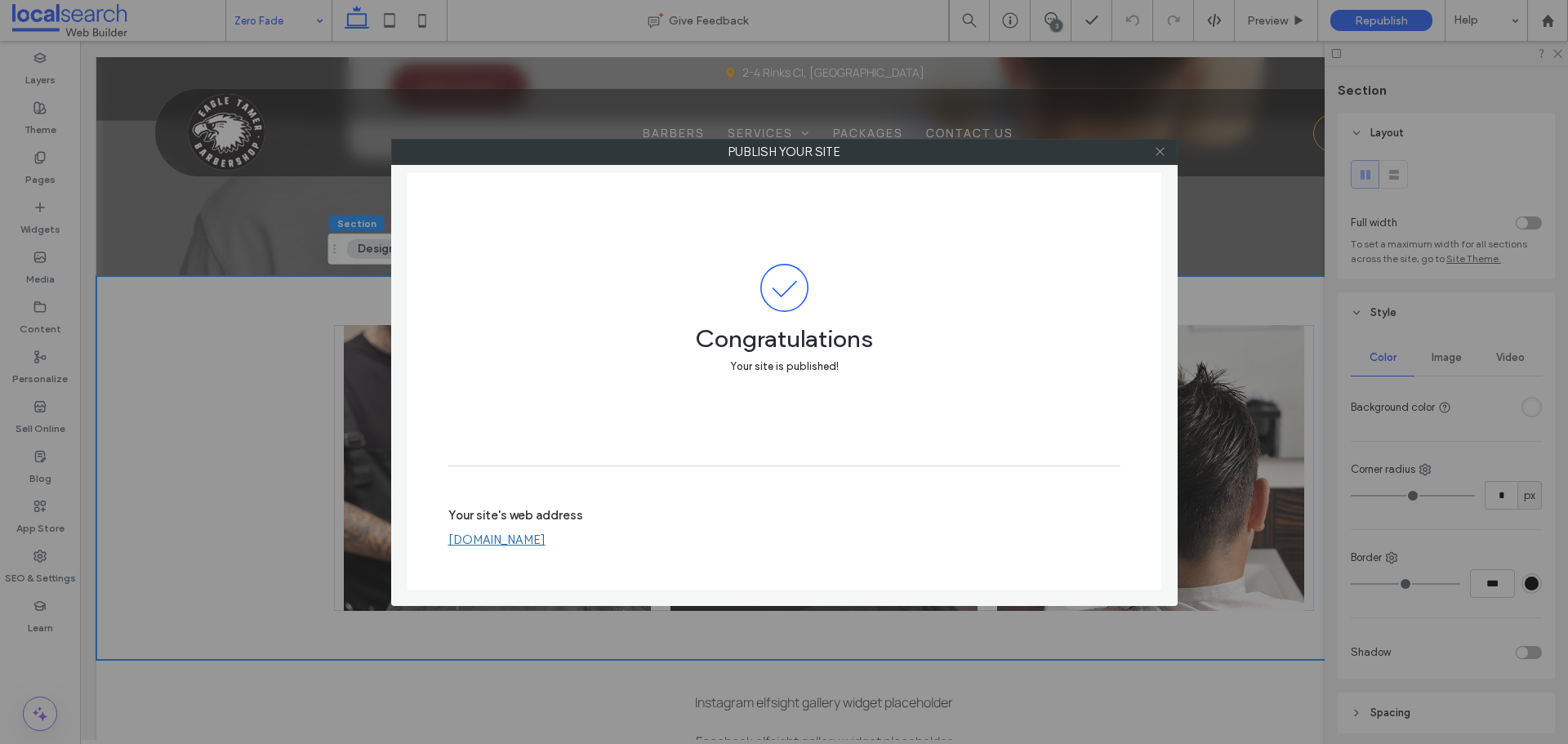
click at [1160, 149] on icon at bounding box center [1160, 151] width 12 height 12
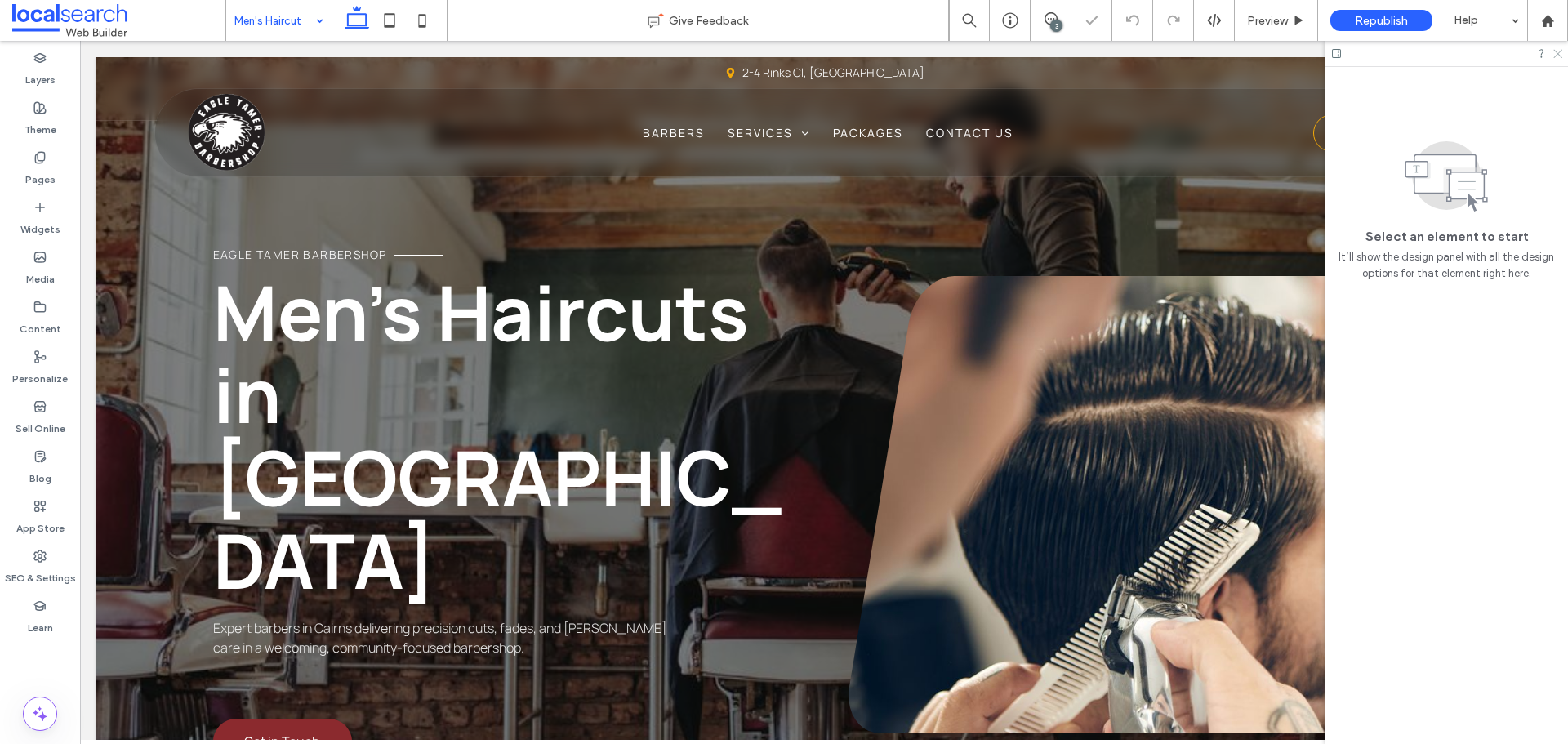
click at [1556, 52] on use at bounding box center [1557, 54] width 9 height 9
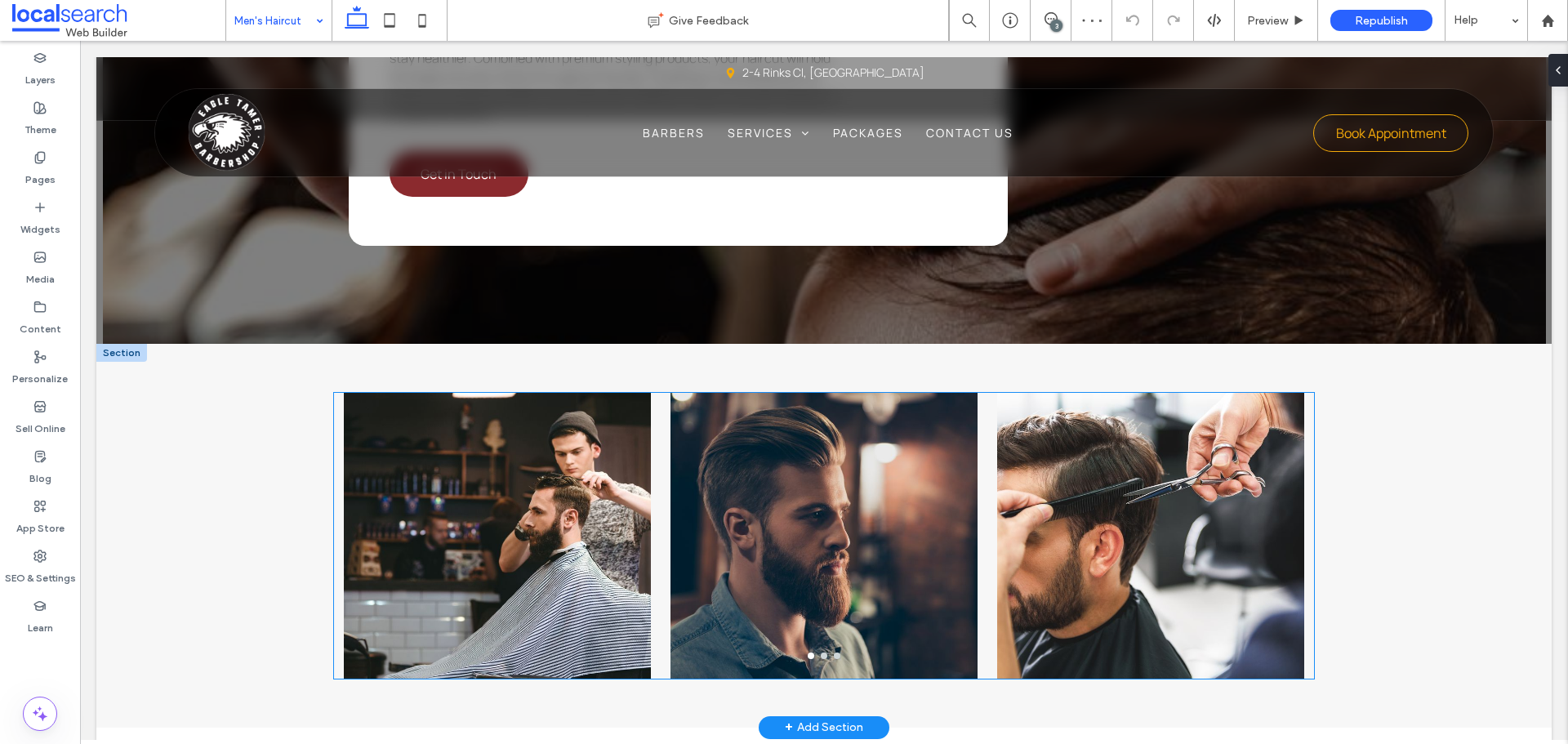
scroll to position [2626, 0]
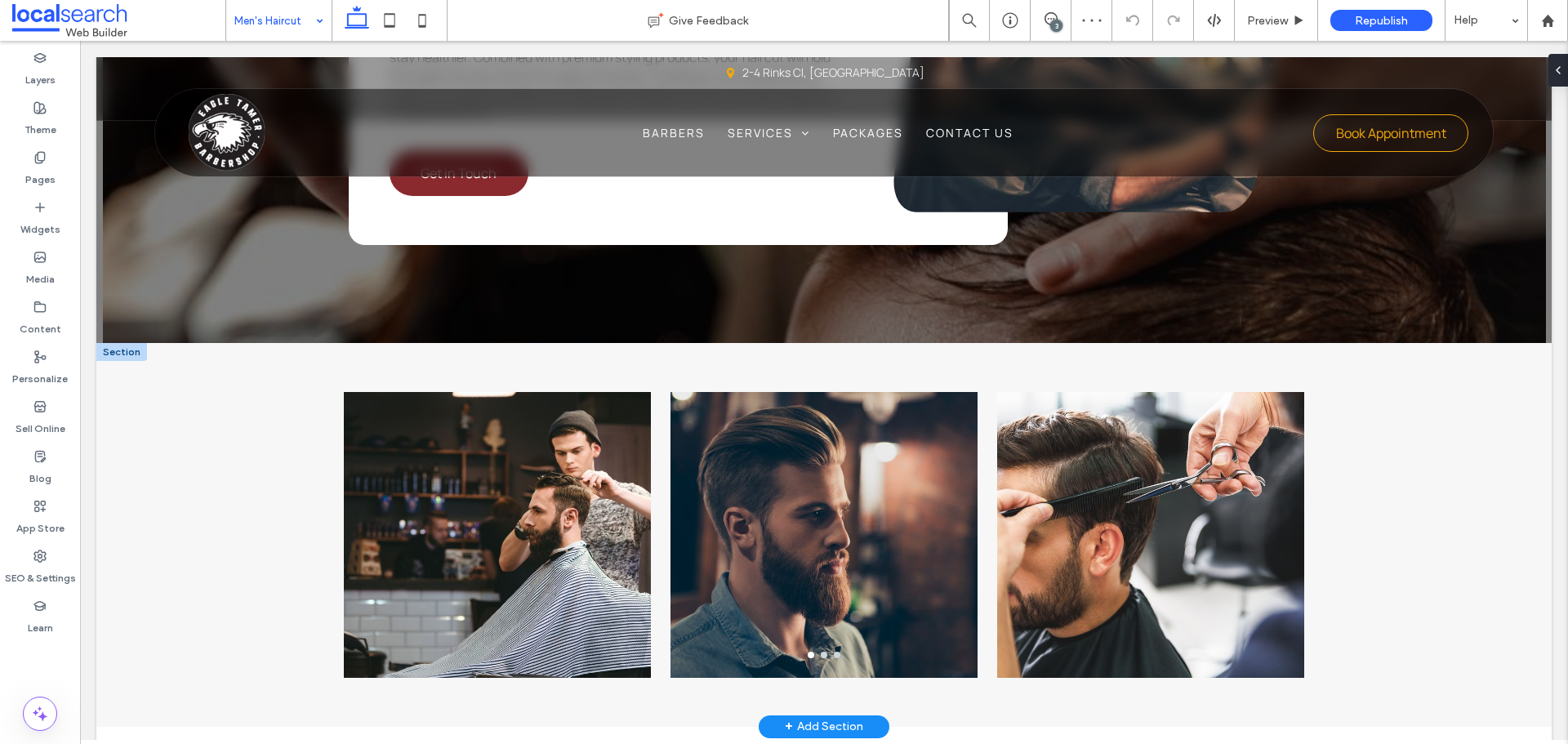
click at [118, 343] on div at bounding box center [122, 352] width 51 height 18
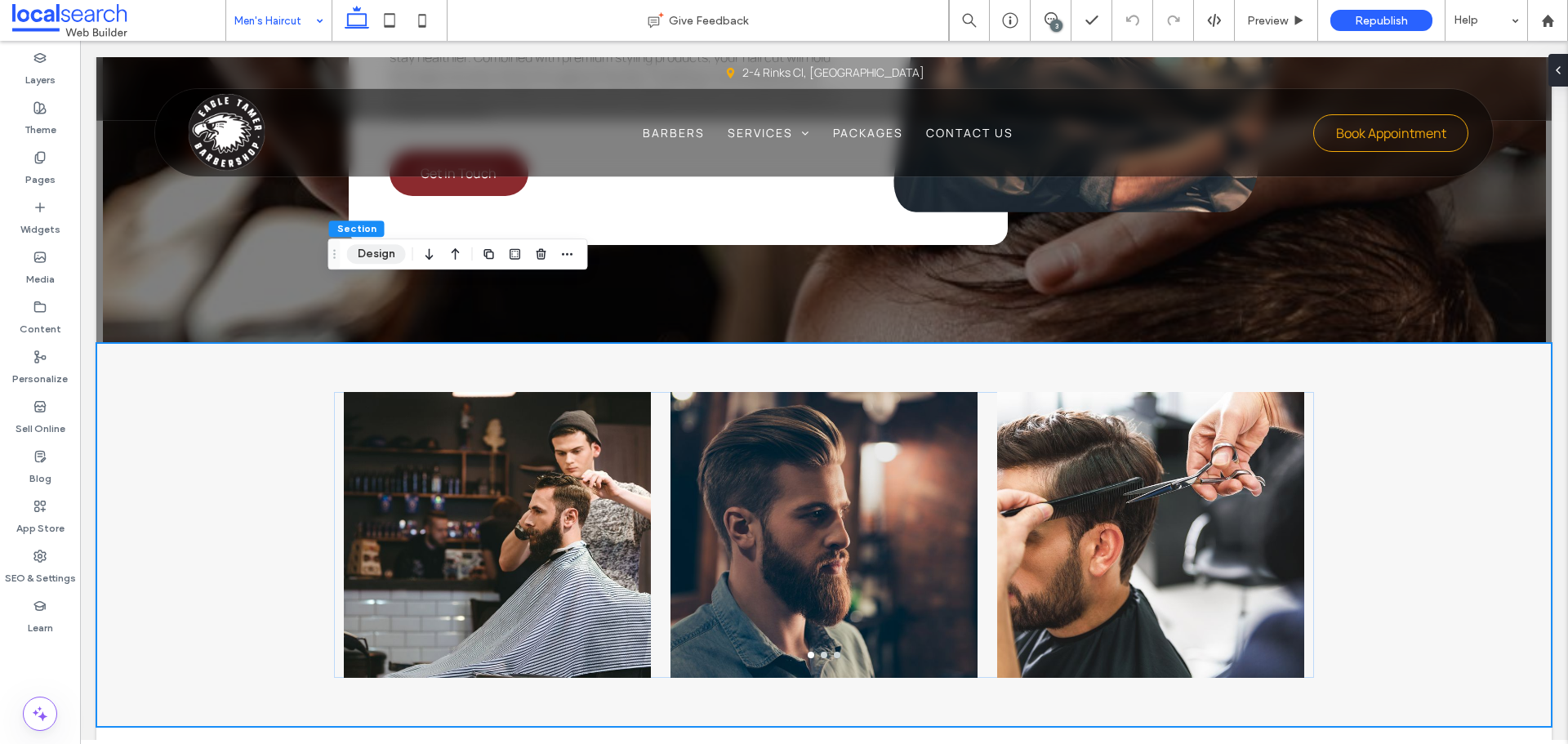
click at [373, 247] on button "Design" at bounding box center [377, 254] width 59 height 20
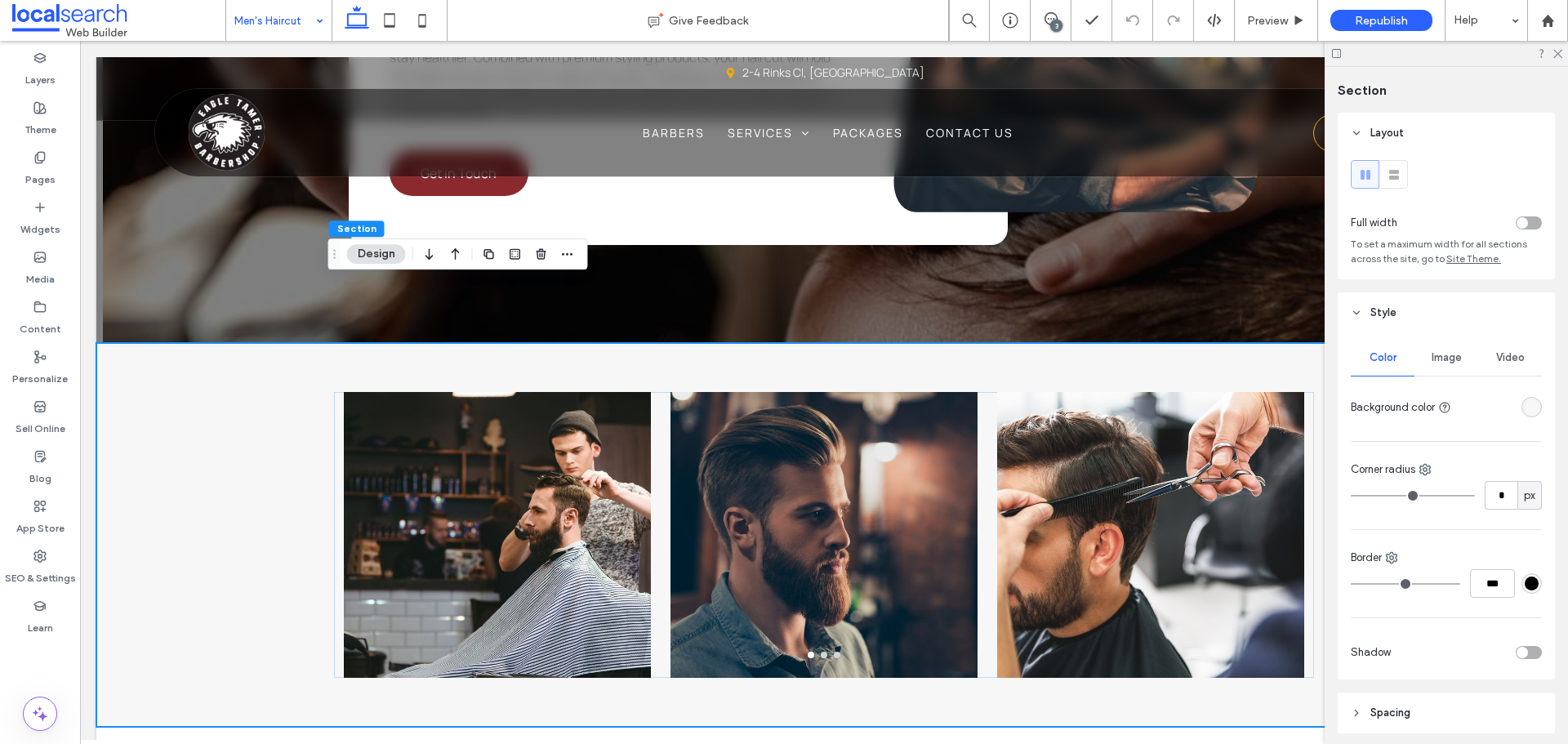
click at [1528, 403] on div "rgba(247, 247, 247, 1)" at bounding box center [1531, 407] width 14 height 14
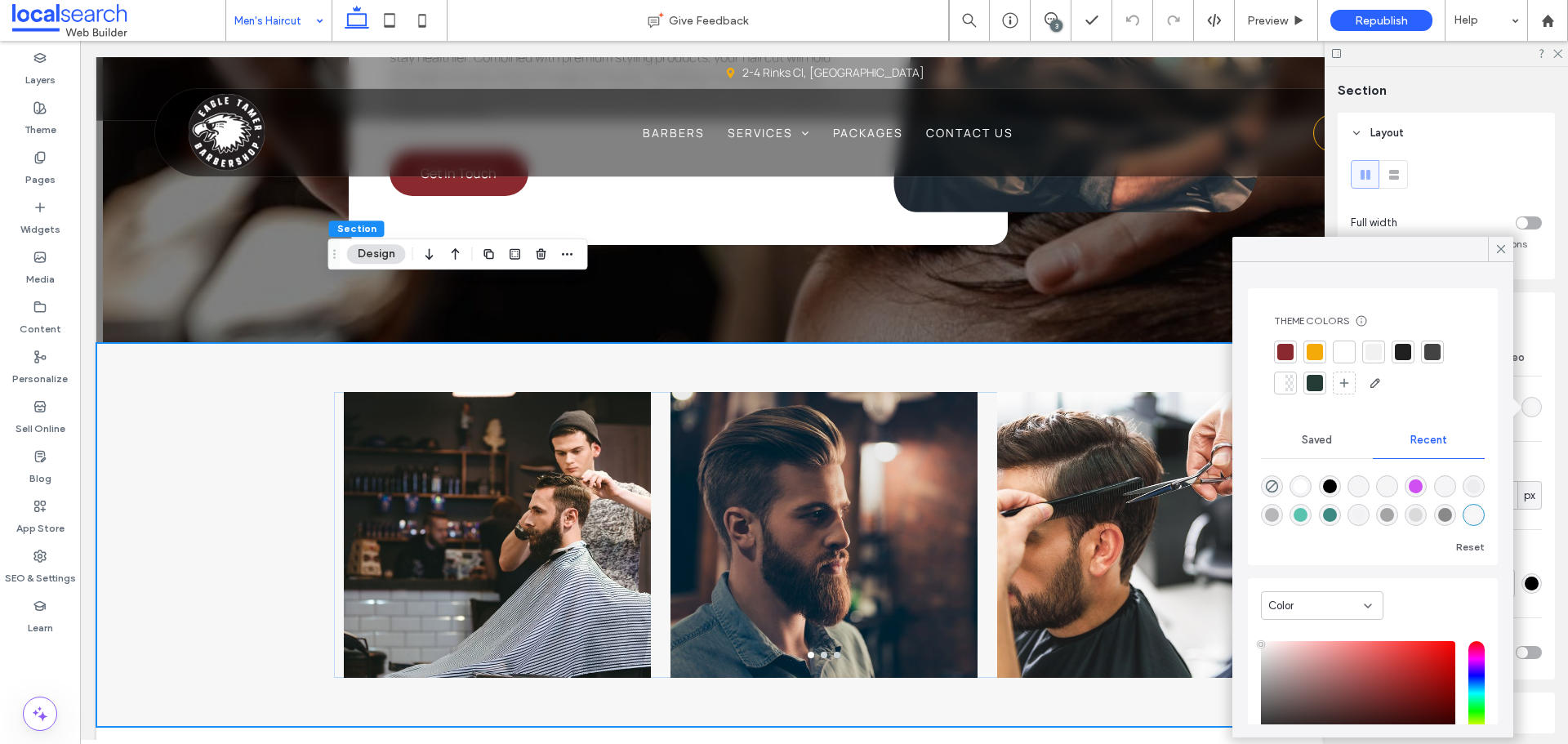
click at [1344, 349] on div at bounding box center [1344, 352] width 17 height 17
click at [1537, 432] on div "Color Image Video Background color Corner radius * px Border *** Shadow" at bounding box center [1446, 507] width 217 height 347
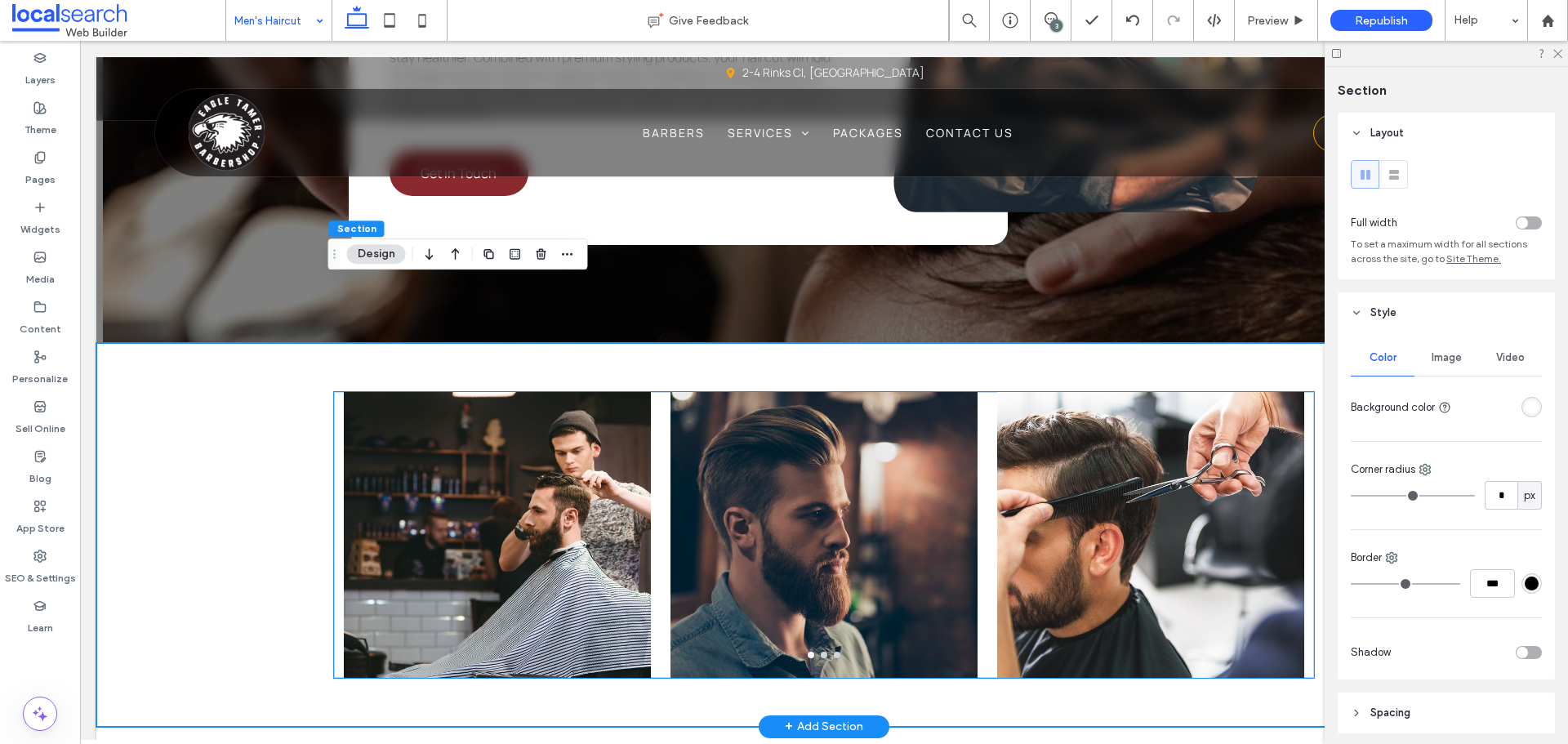
click at [502, 545] on div at bounding box center [497, 545] width 307 height 208
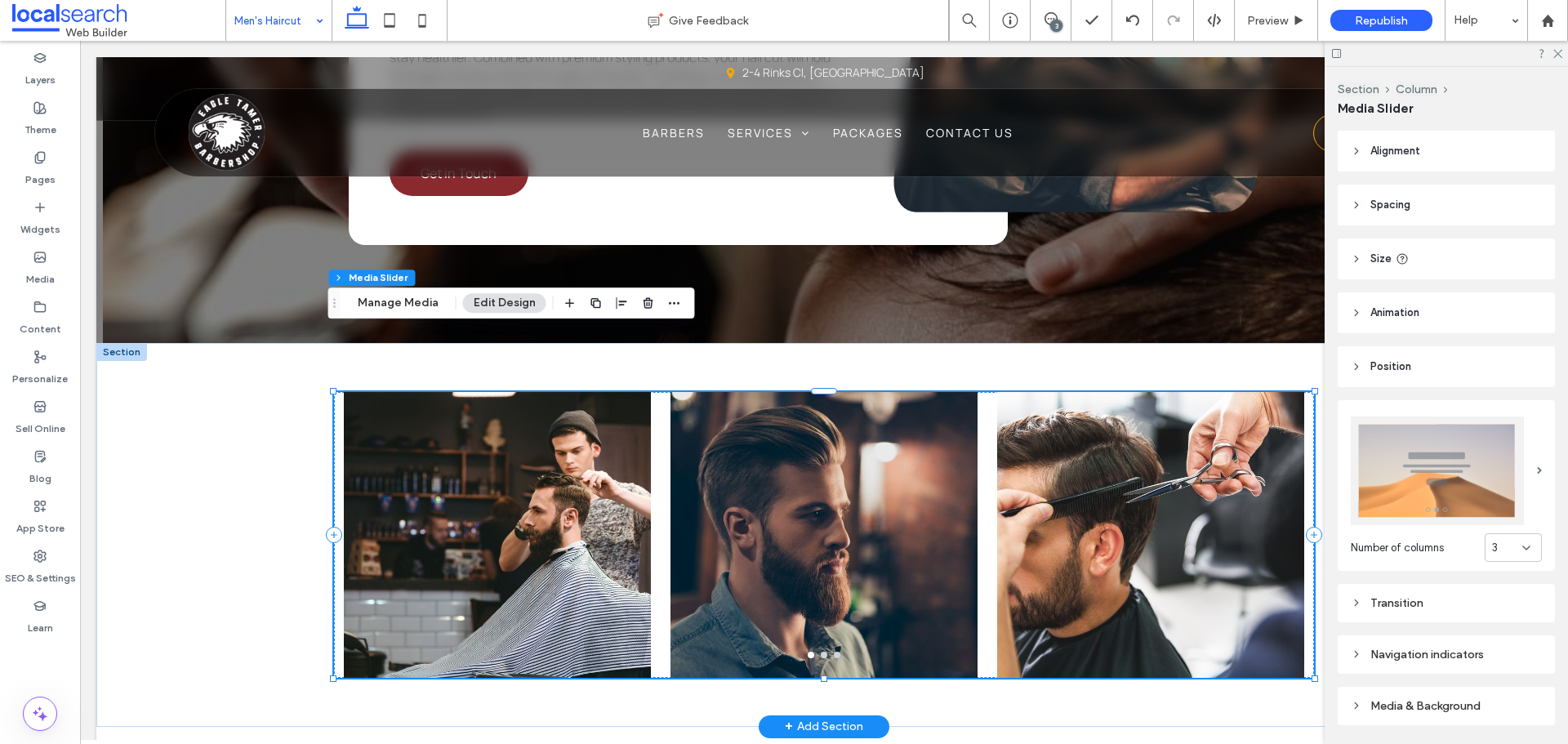
click at [502, 545] on div at bounding box center [497, 534] width 307 height 286
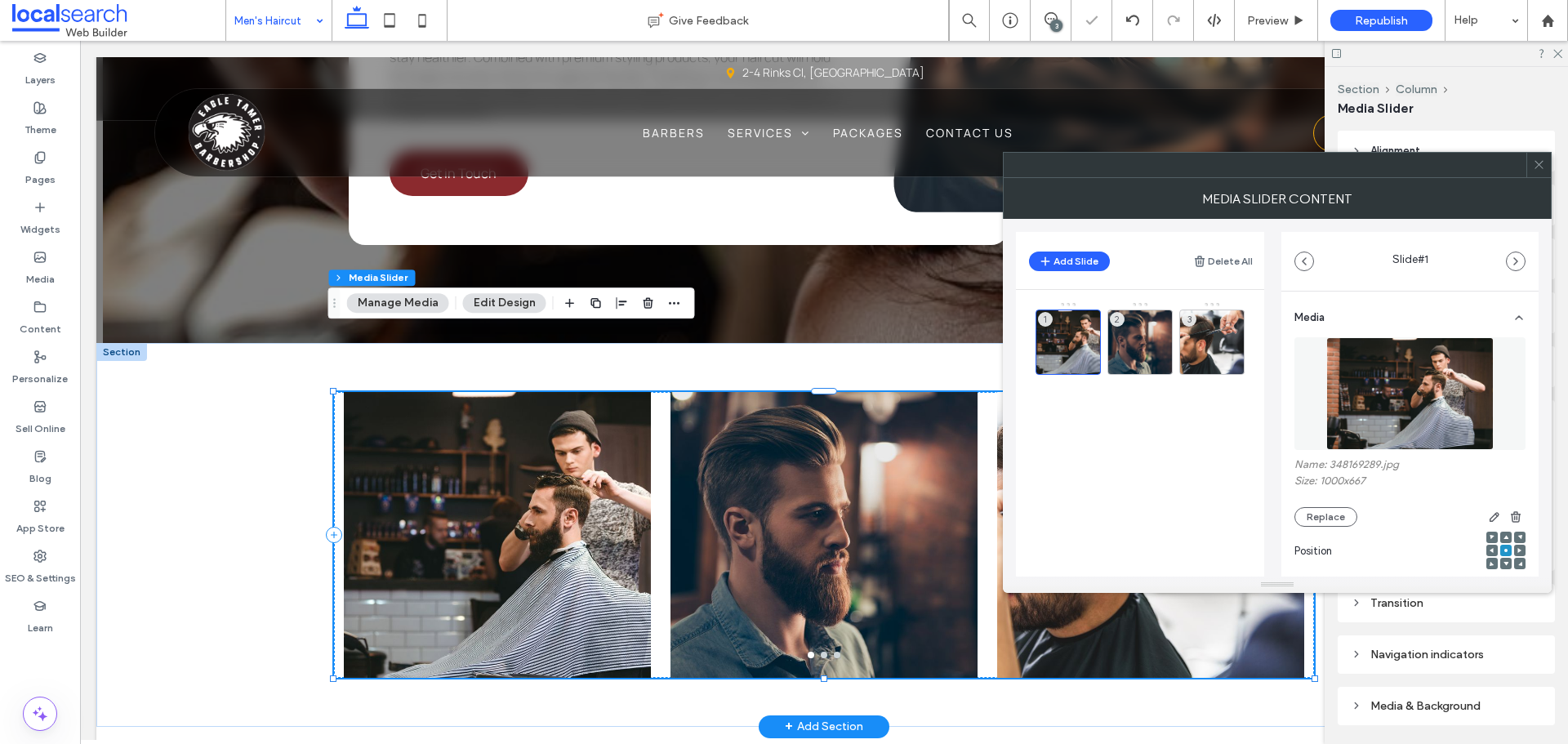
click at [1541, 170] on icon at bounding box center [1539, 164] width 12 height 12
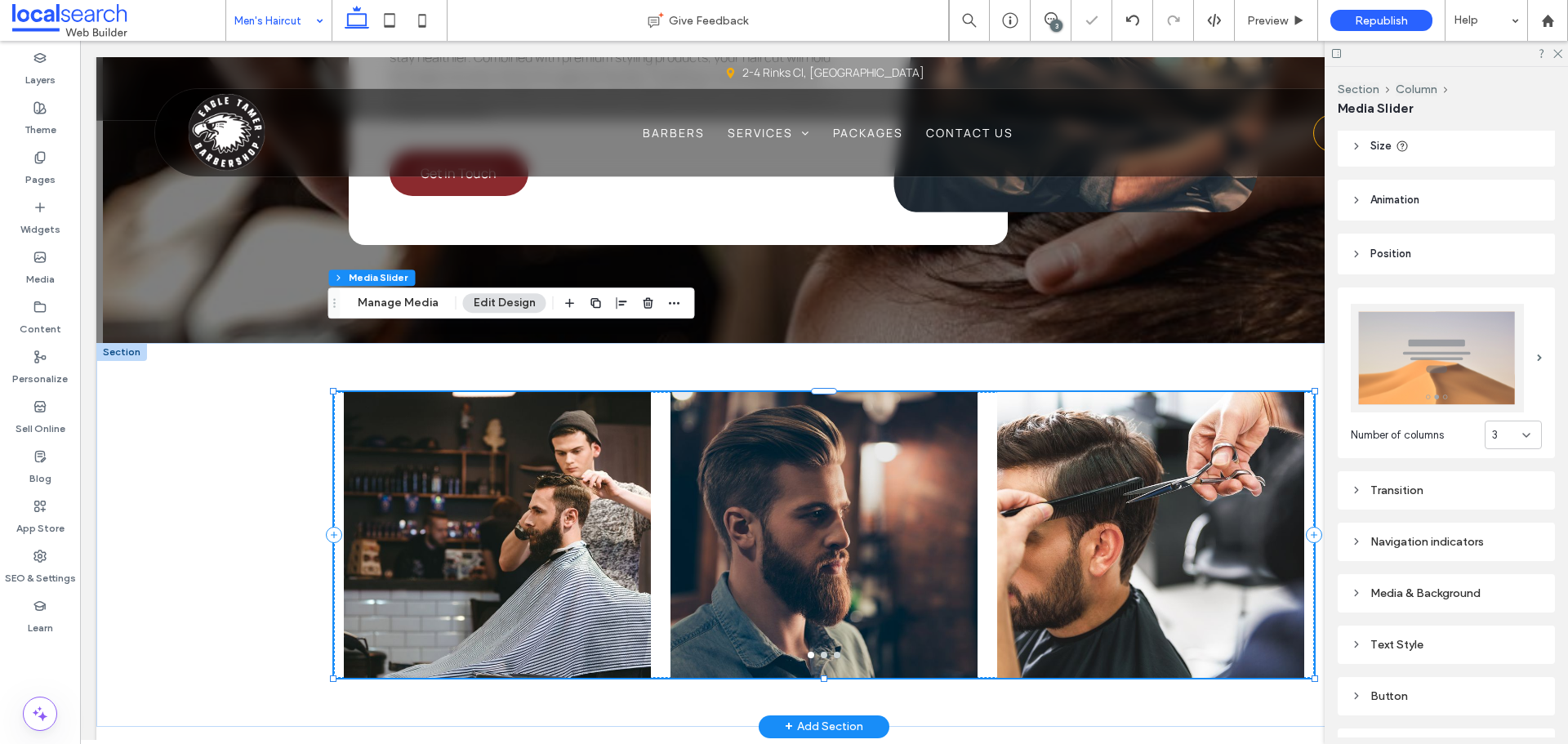
scroll to position [202, 0]
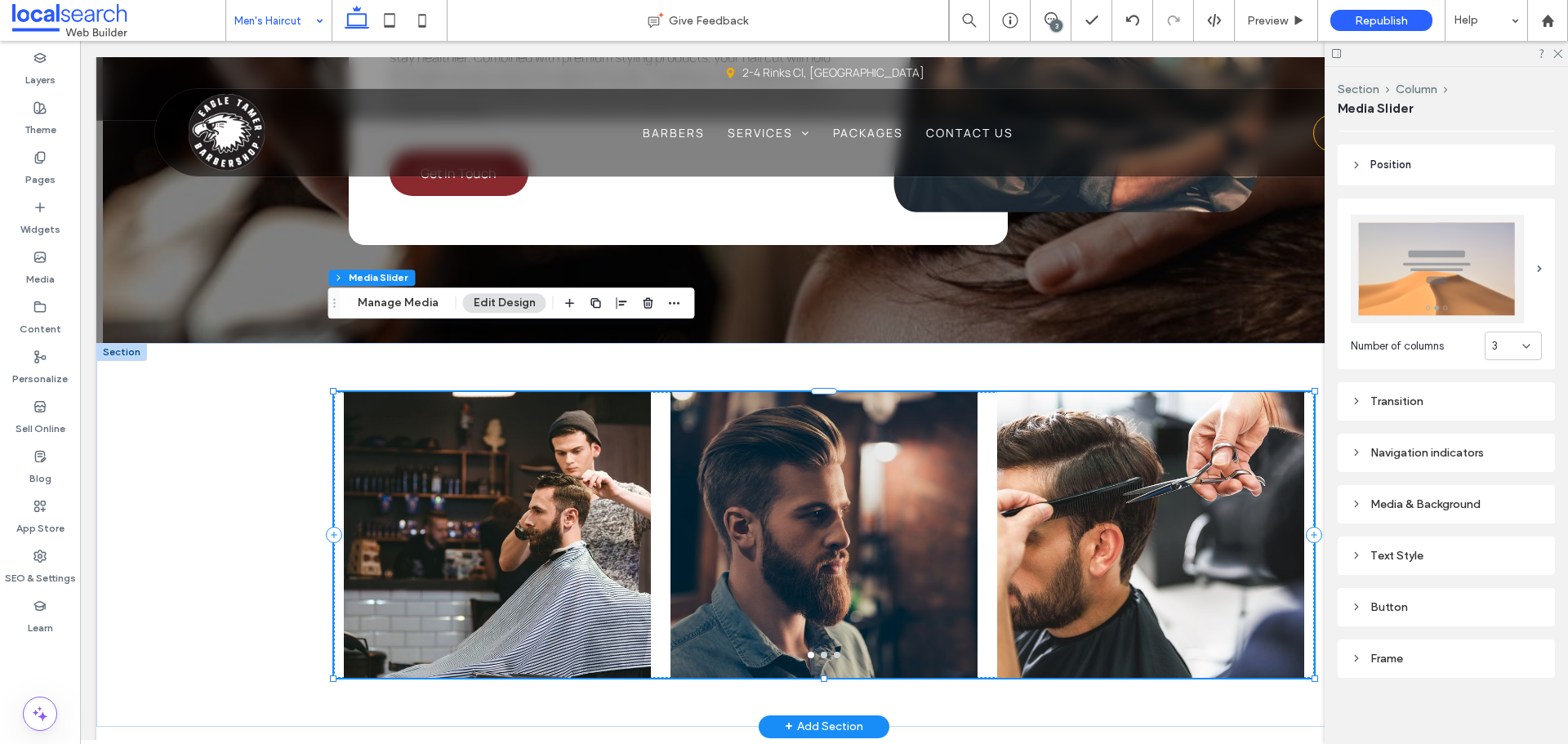
click at [1385, 502] on div "Media & Background" at bounding box center [1446, 504] width 191 height 14
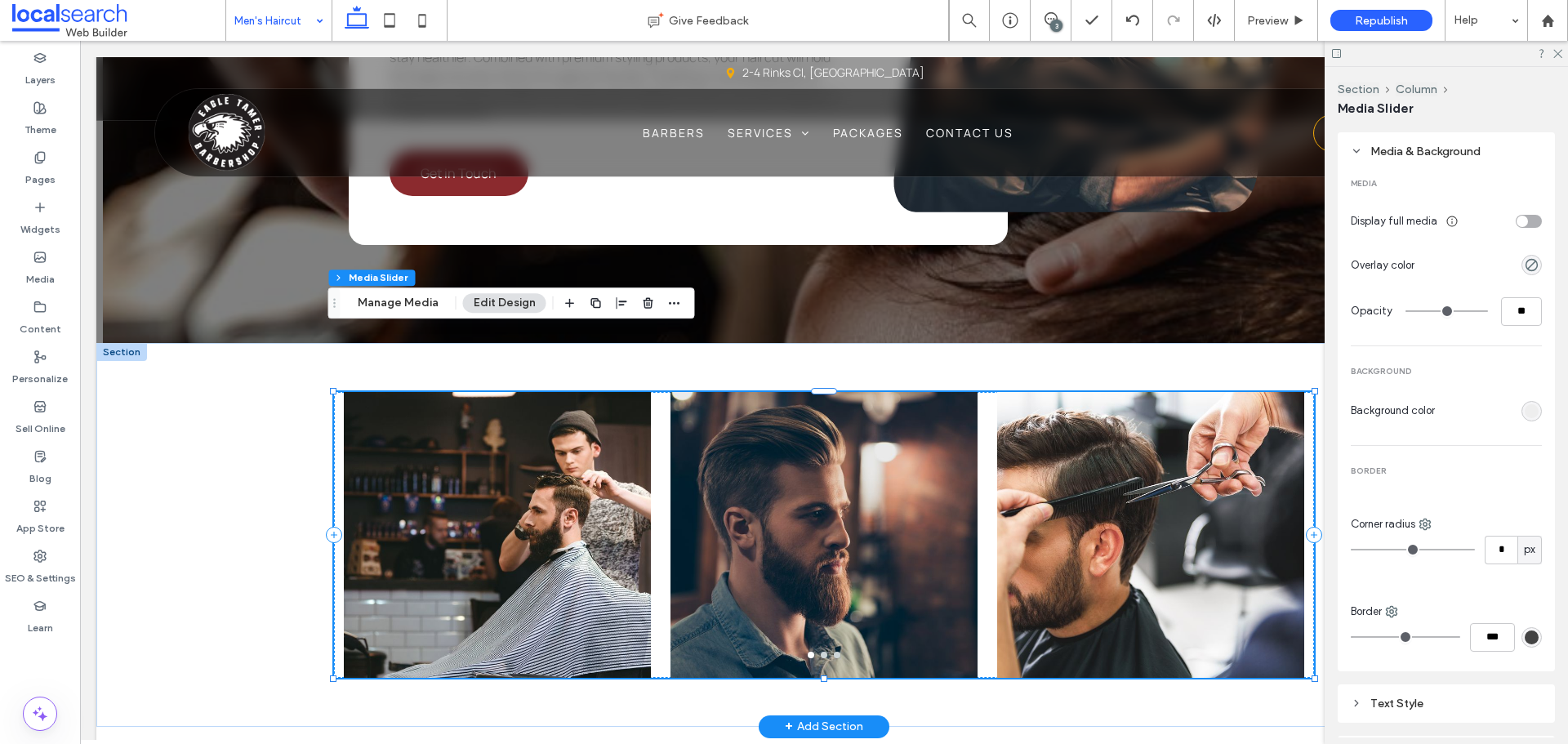
scroll to position [610, 0]
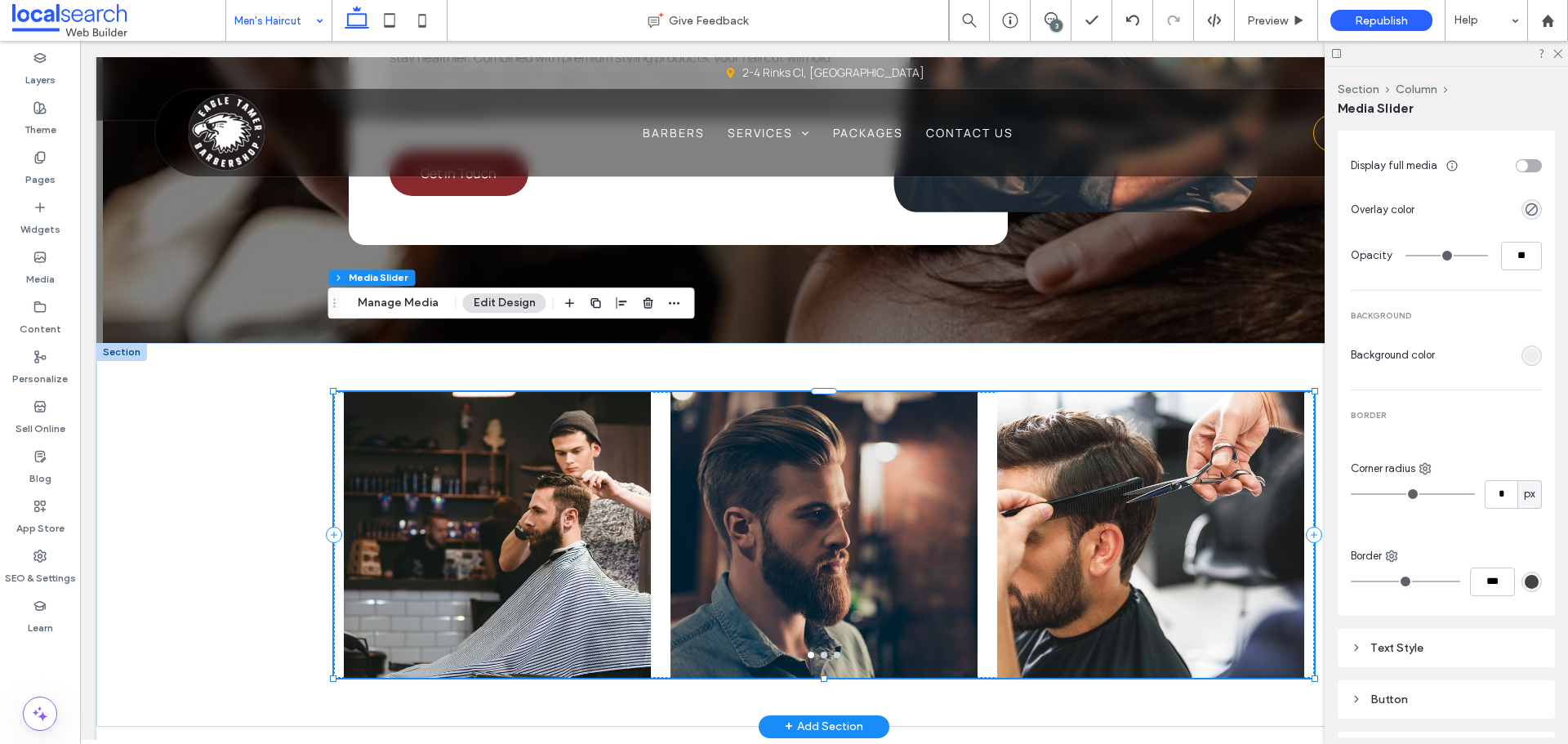
click at [1476, 497] on div "* px" at bounding box center [1446, 494] width 191 height 28
click at [1485, 491] on input "*" at bounding box center [1501, 494] width 32 height 28
type input "**"
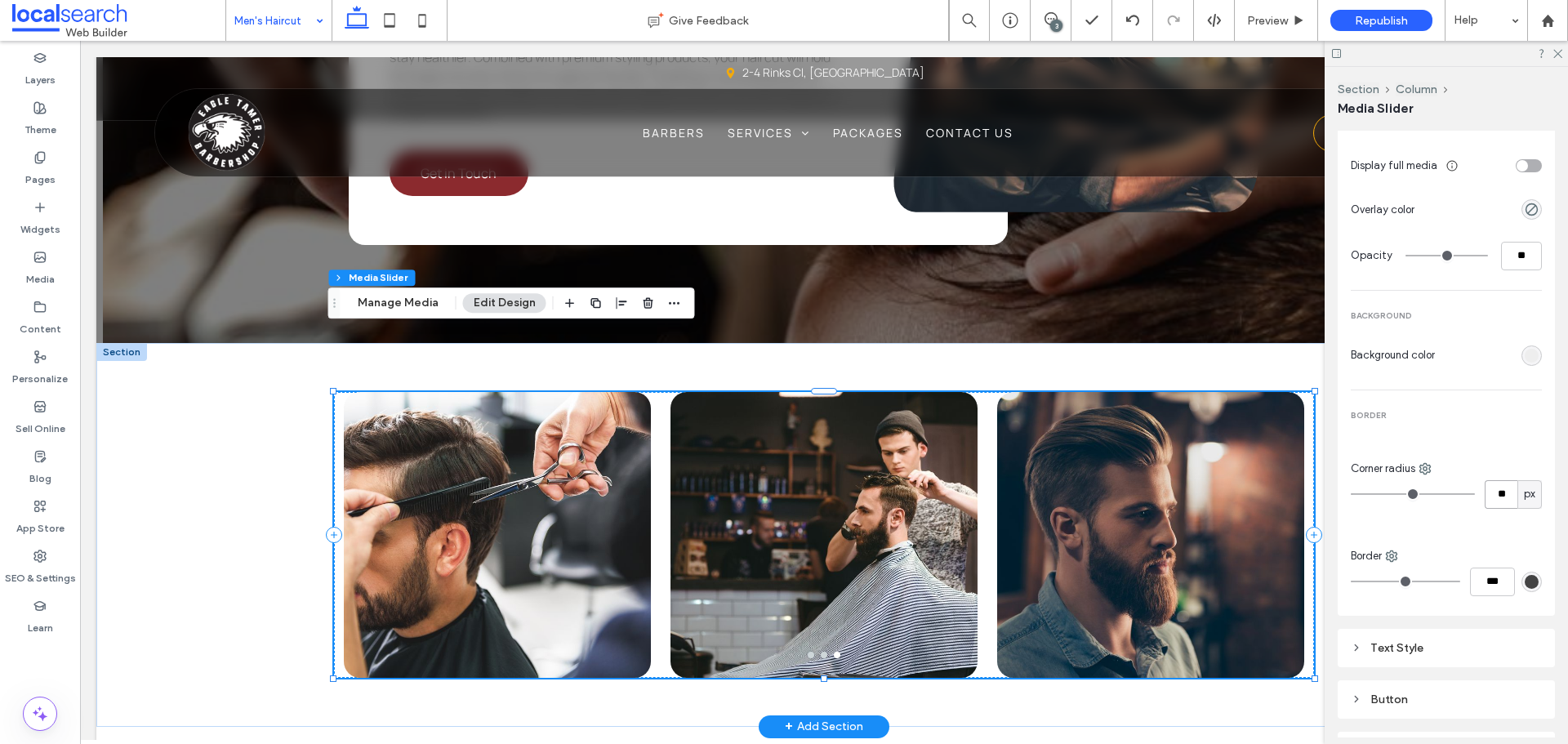
click at [1489, 487] on input "**" at bounding box center [1501, 494] width 32 height 28
type input "*"
click at [253, 352] on div "a a a a" at bounding box center [824, 535] width 1456 height 384
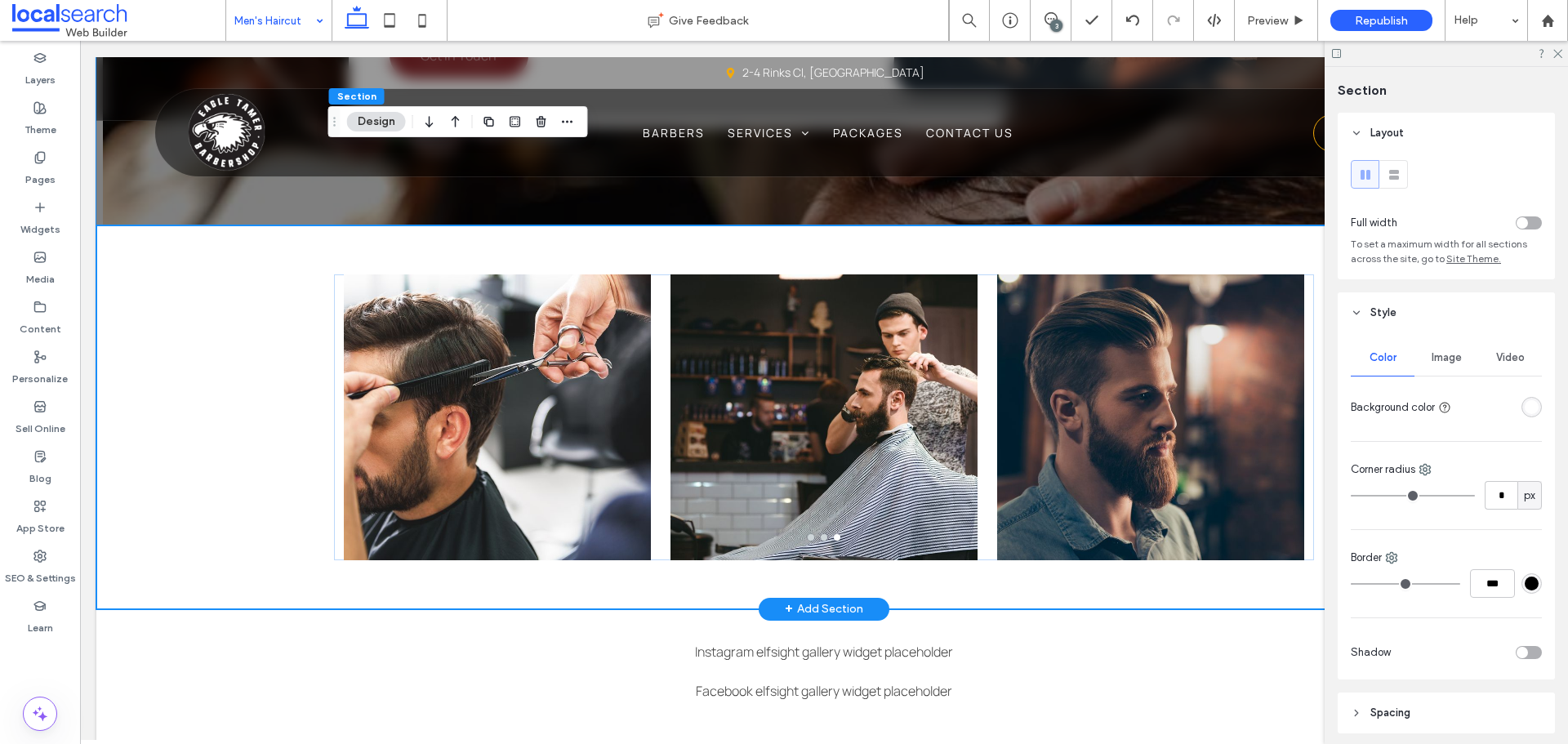
scroll to position [2914, 0]
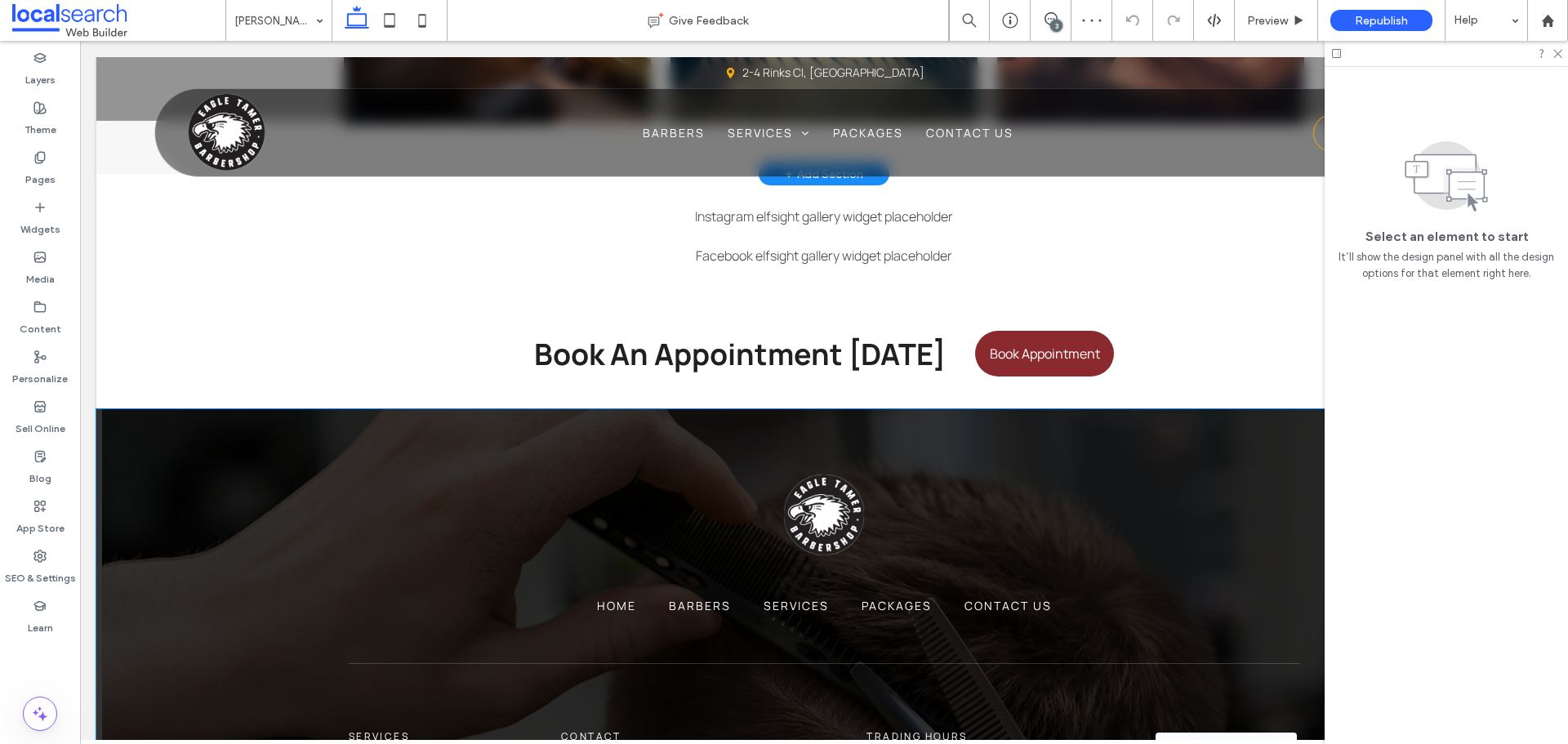
scroll to position [2694, 0]
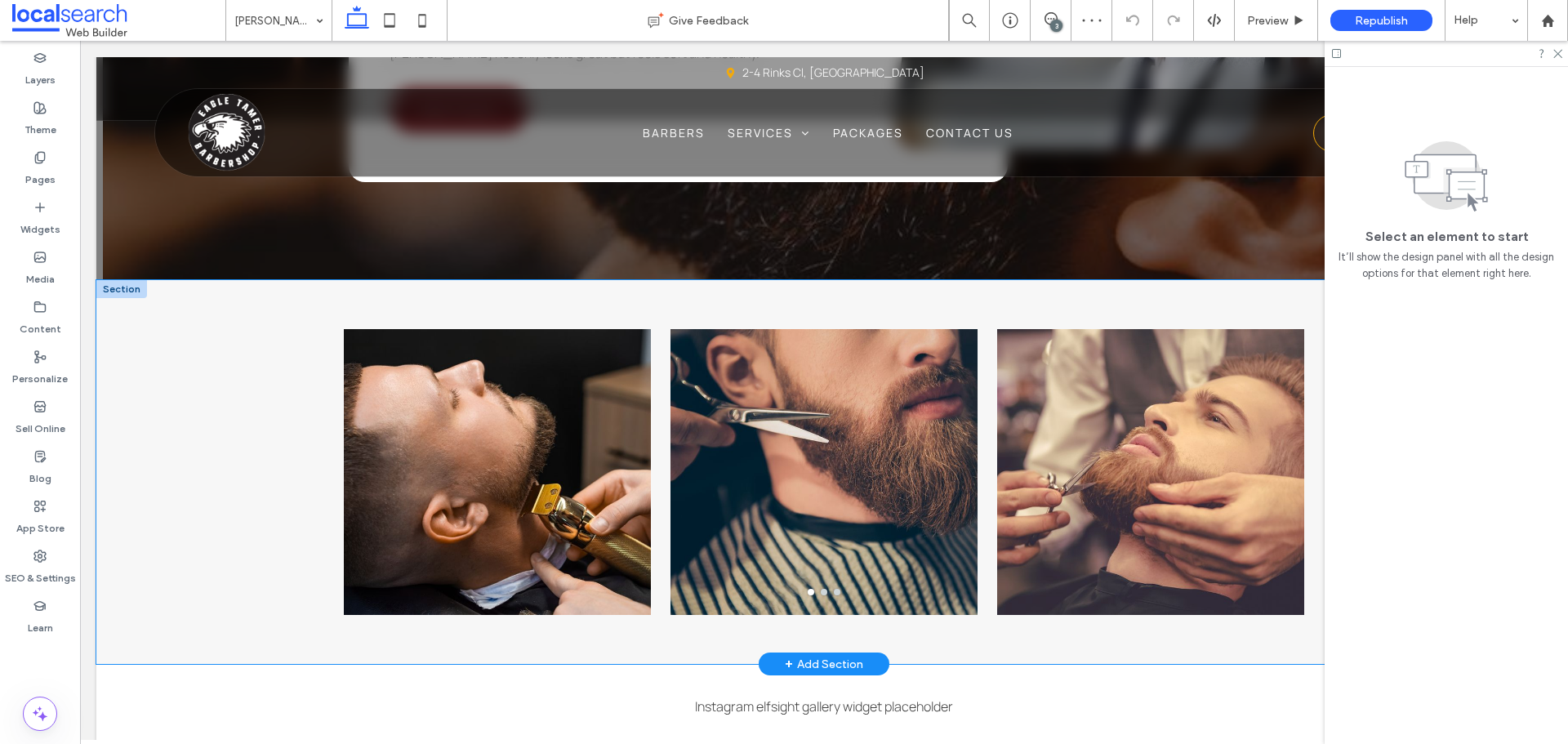
click at [219, 336] on div "a a a a" at bounding box center [824, 472] width 1456 height 384
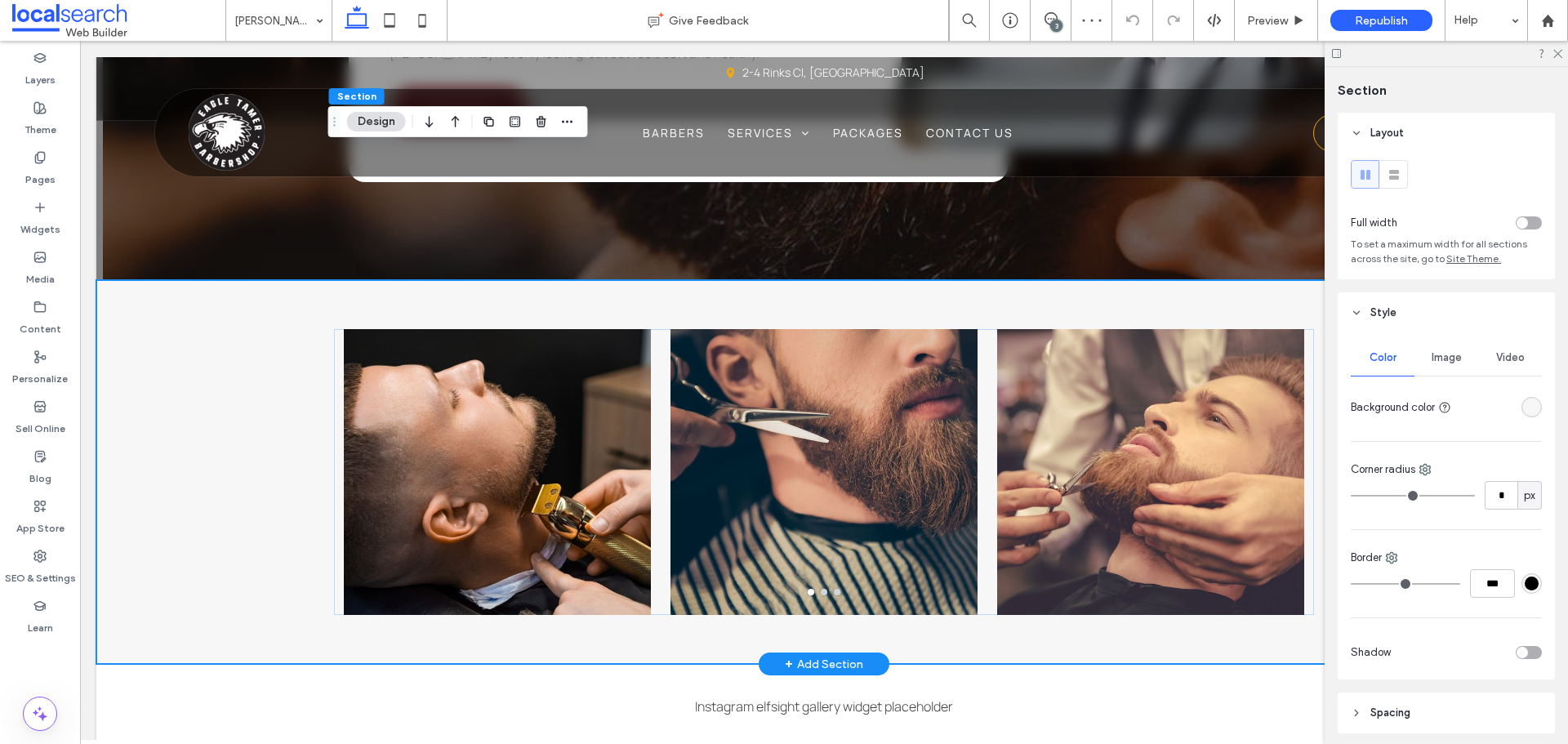
click at [221, 334] on div "a a a a" at bounding box center [824, 472] width 1456 height 384
click at [1525, 409] on div "rgba(247, 247, 247, 1)" at bounding box center [1531, 407] width 14 height 14
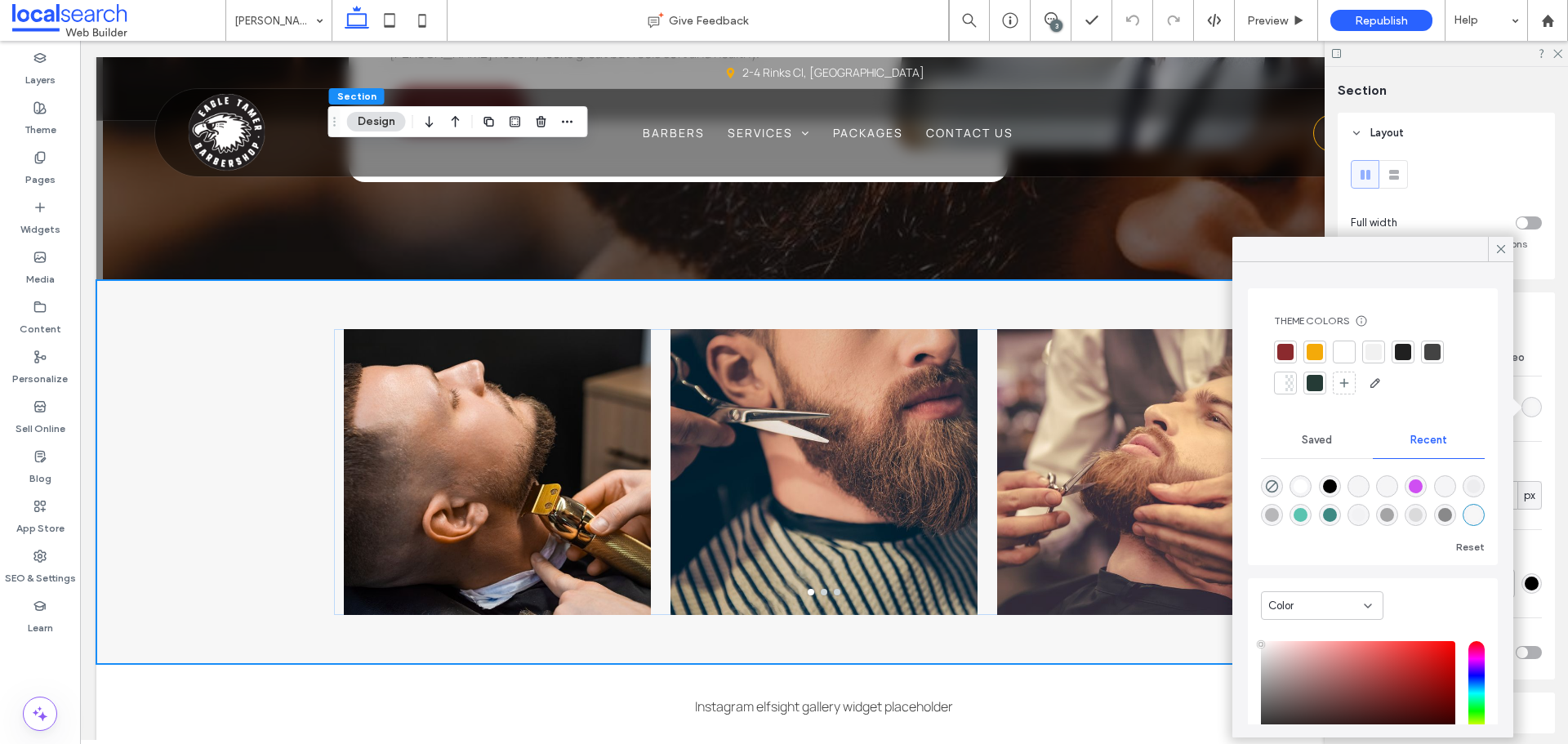
click at [1347, 350] on div at bounding box center [1344, 352] width 17 height 17
click at [1525, 425] on div "Color Image Video Background color Corner radius * px Border *** Shadow" at bounding box center [1446, 507] width 217 height 347
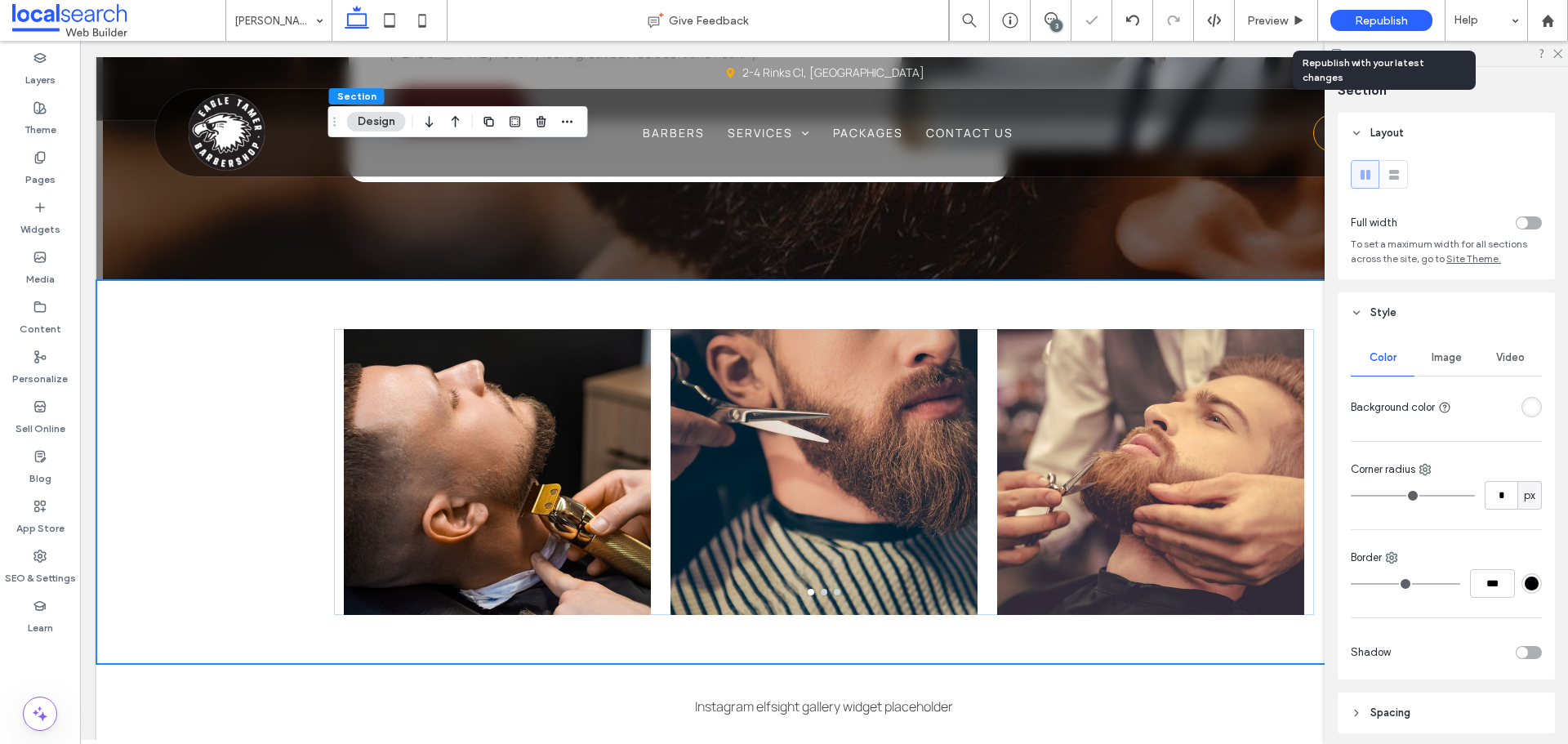
click at [1382, 24] on span "Republish" at bounding box center [1381, 21] width 53 height 14
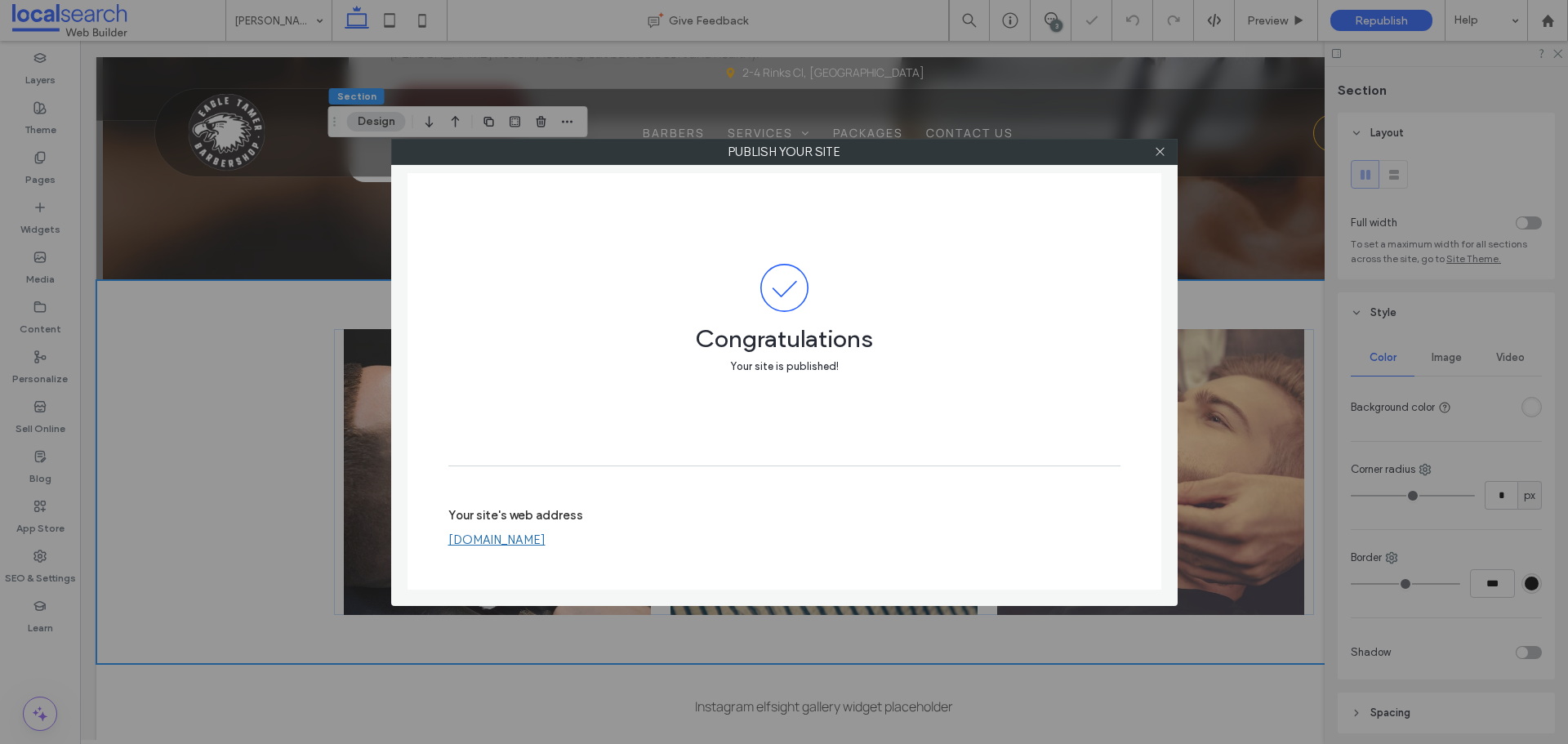
drag, startPoint x: 246, startPoint y: 4, endPoint x: 513, endPoint y: 77, distance: 276.8
click at [244, 6] on div "Publish your site Congratulations Your site is published! Your site's web addre…" at bounding box center [784, 372] width 1568 height 744
click at [1156, 148] on icon at bounding box center [1160, 151] width 12 height 12
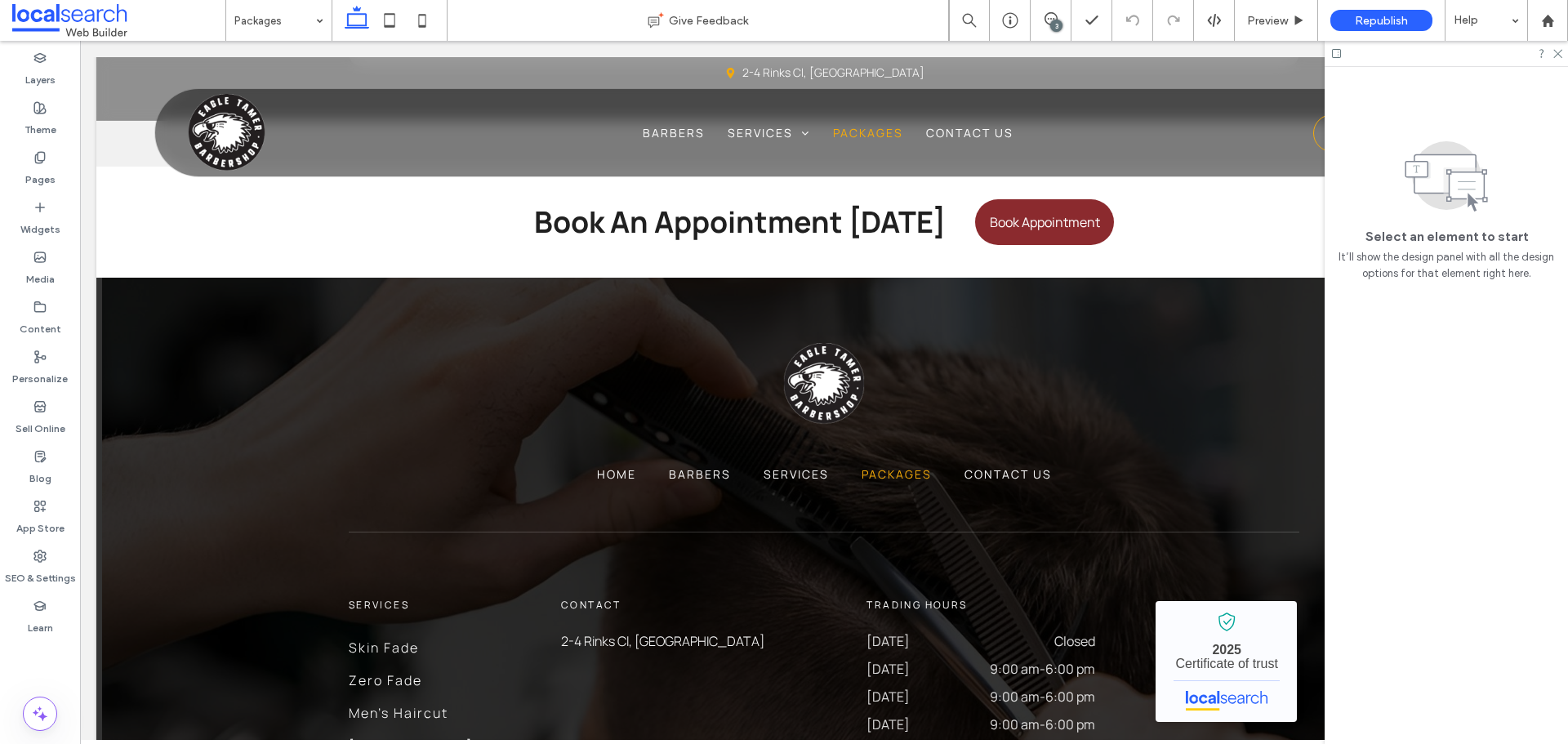
scroll to position [1633, 0]
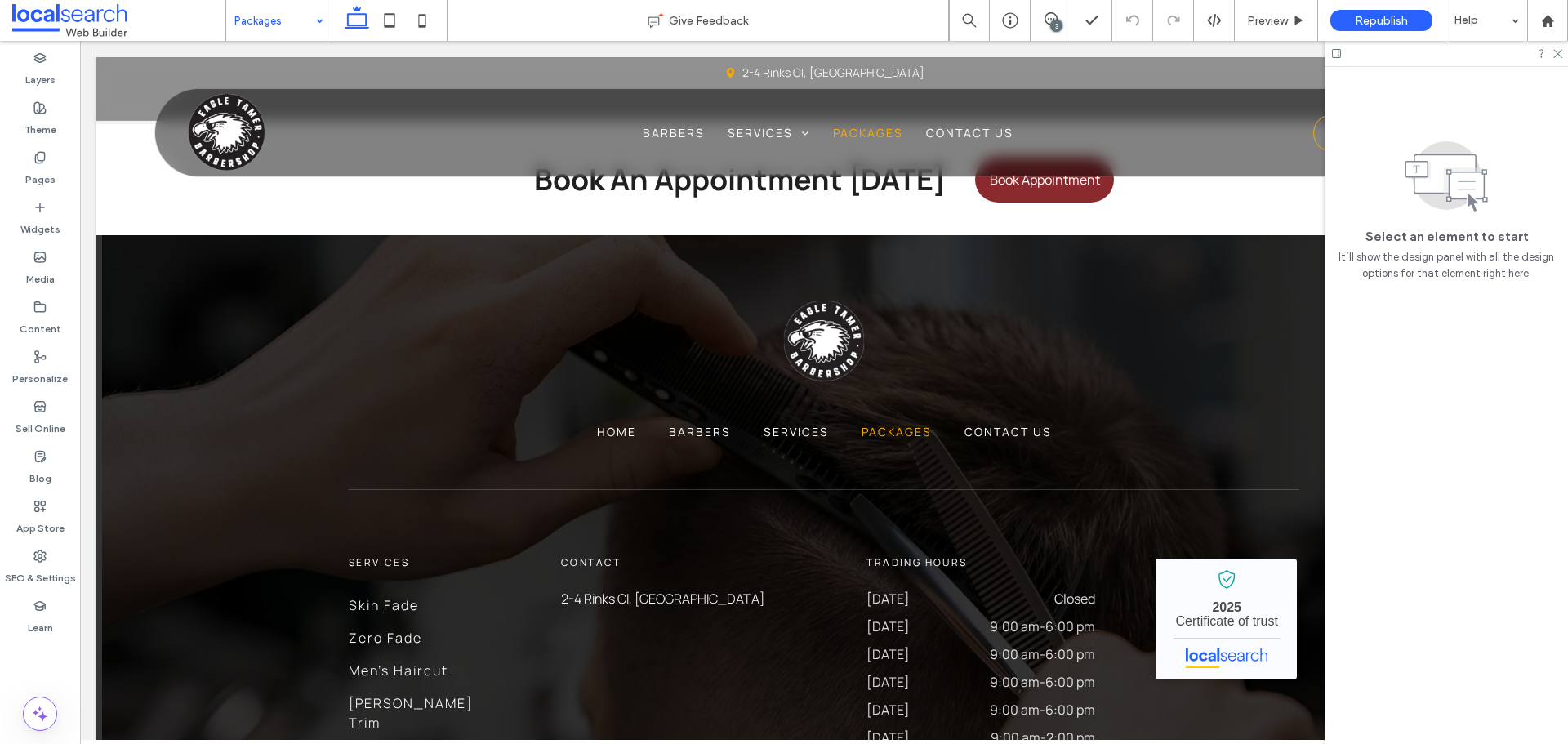
click at [265, 25] on input at bounding box center [274, 20] width 81 height 41
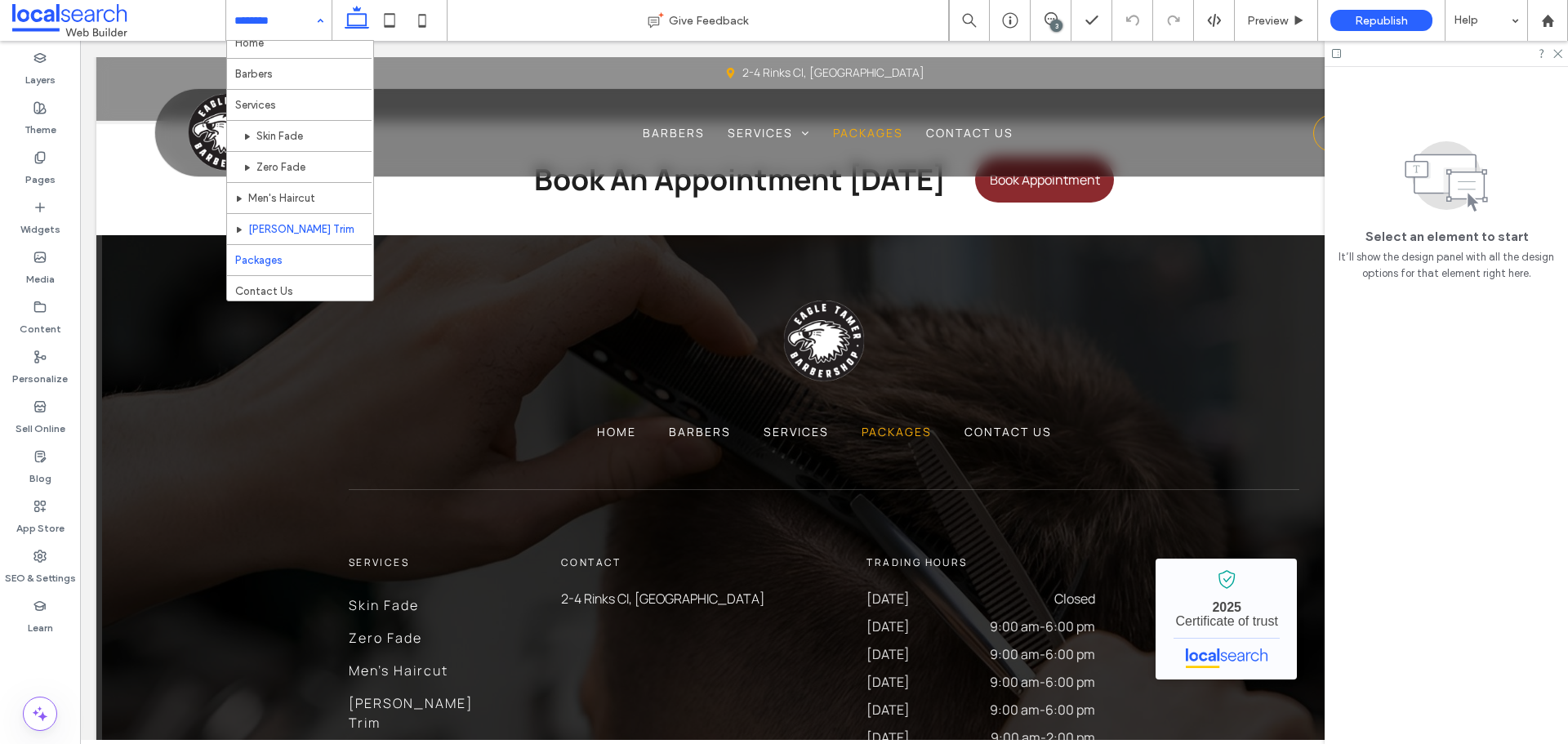
scroll to position [17, 0]
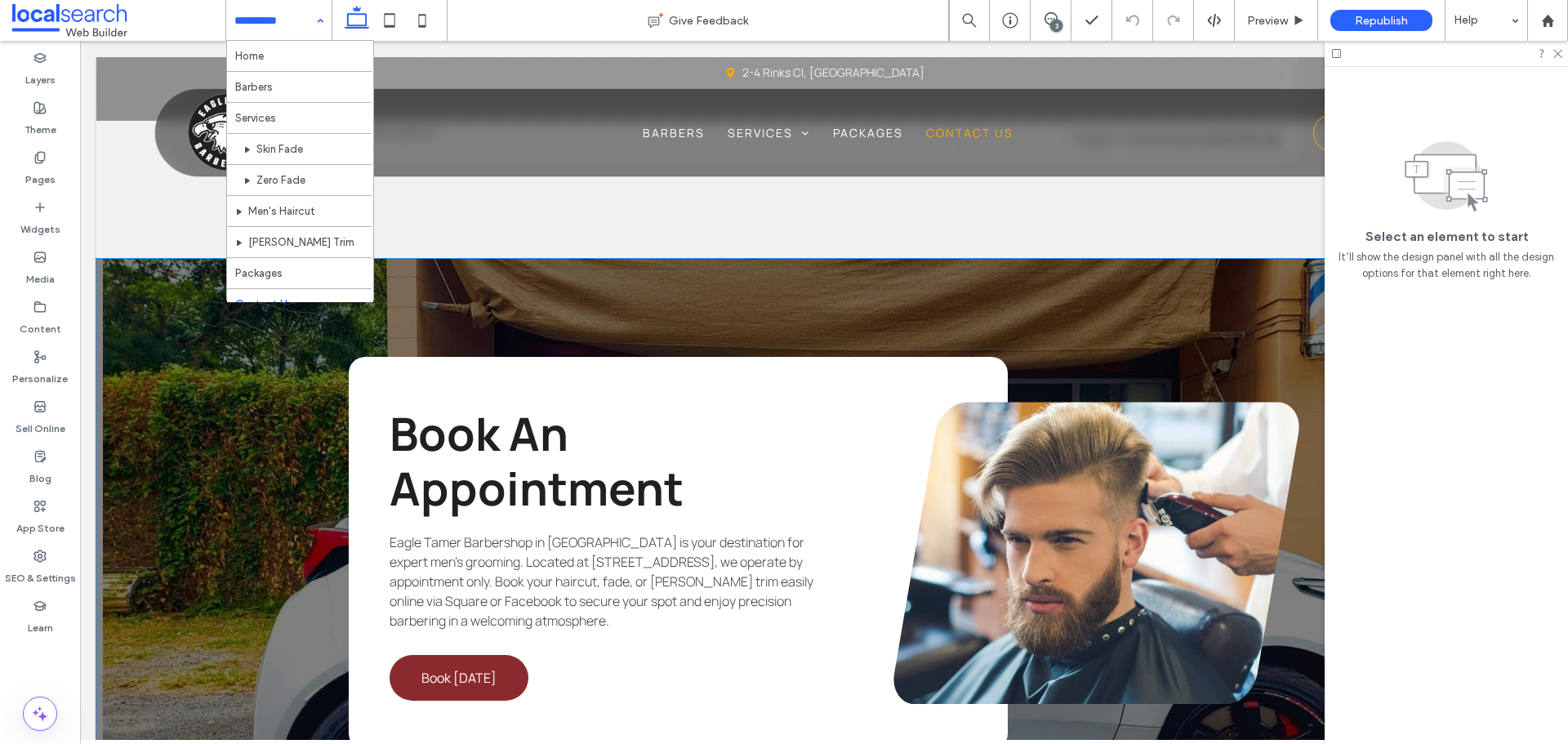
scroll to position [1306, 0]
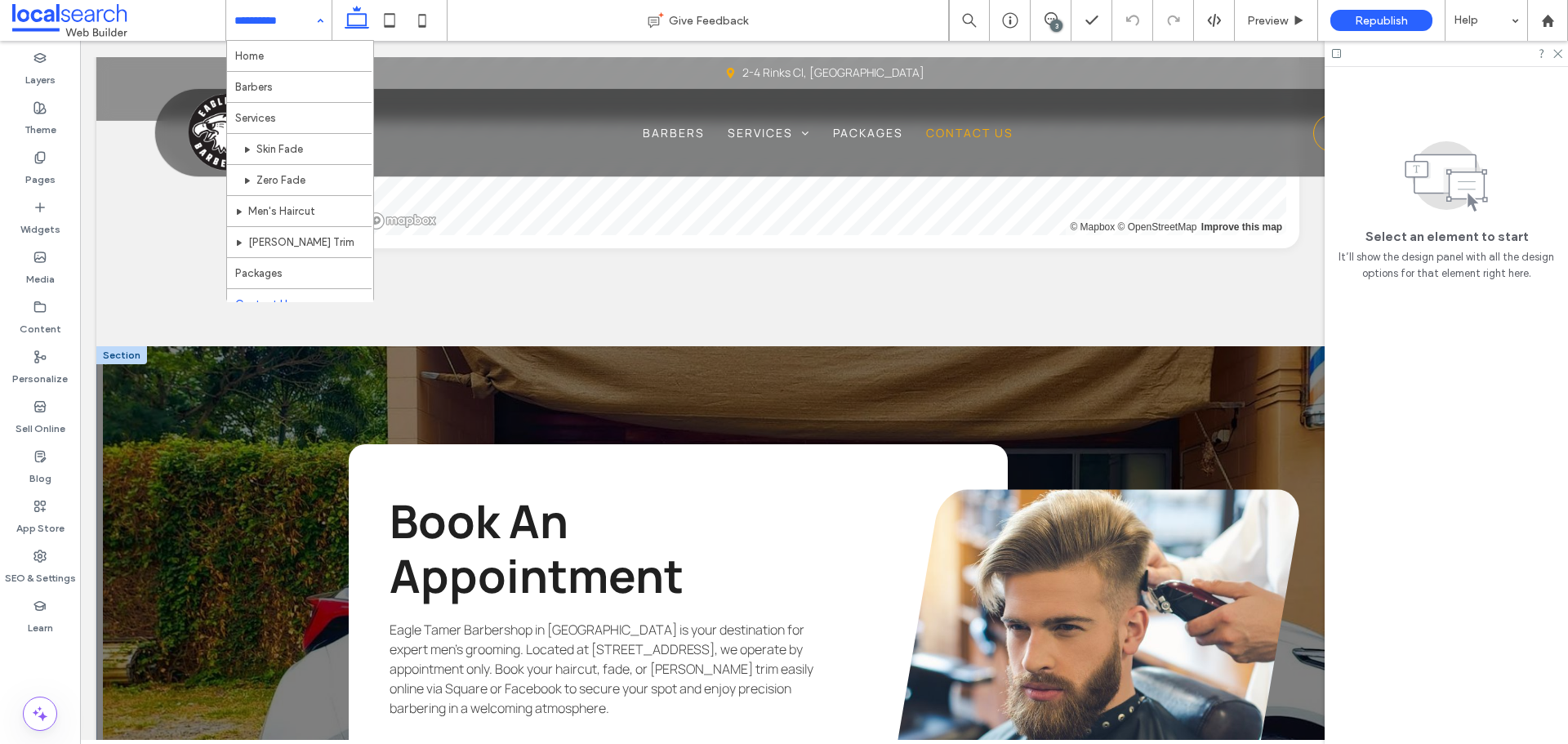
click at [121, 352] on div at bounding box center [122, 356] width 51 height 18
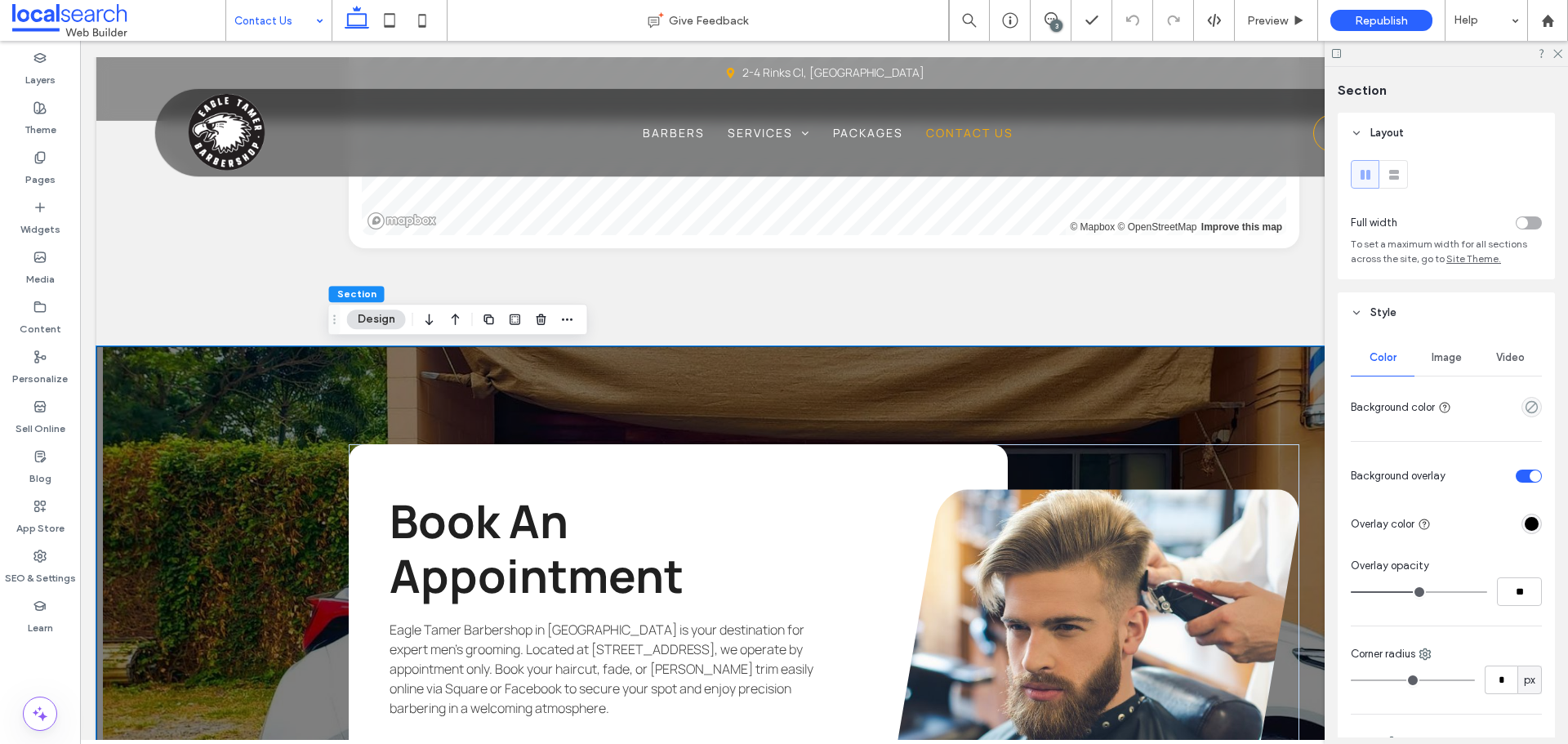
click at [1420, 369] on div "Image" at bounding box center [1446, 357] width 63 height 36
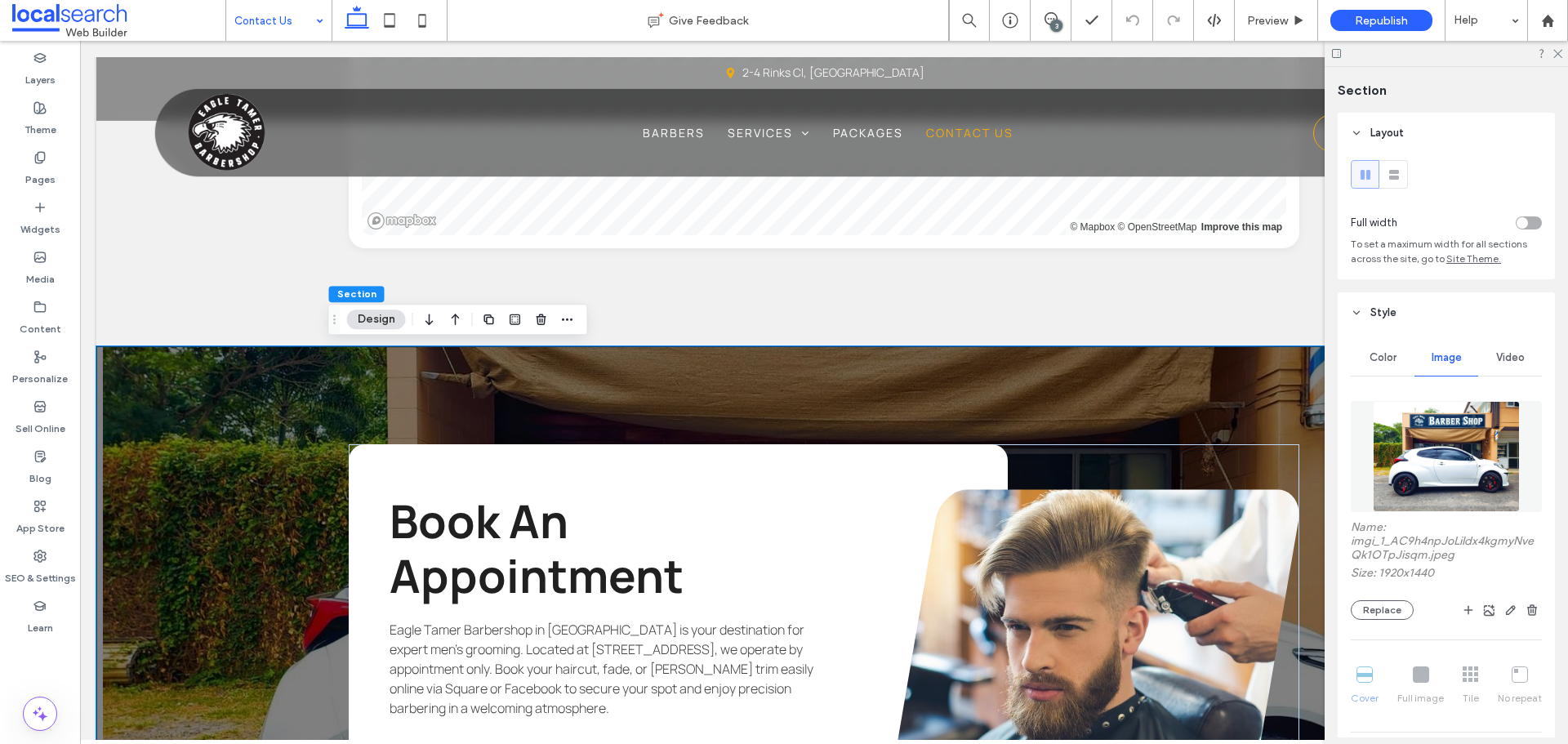
click at [1436, 421] on img at bounding box center [1446, 456] width 147 height 111
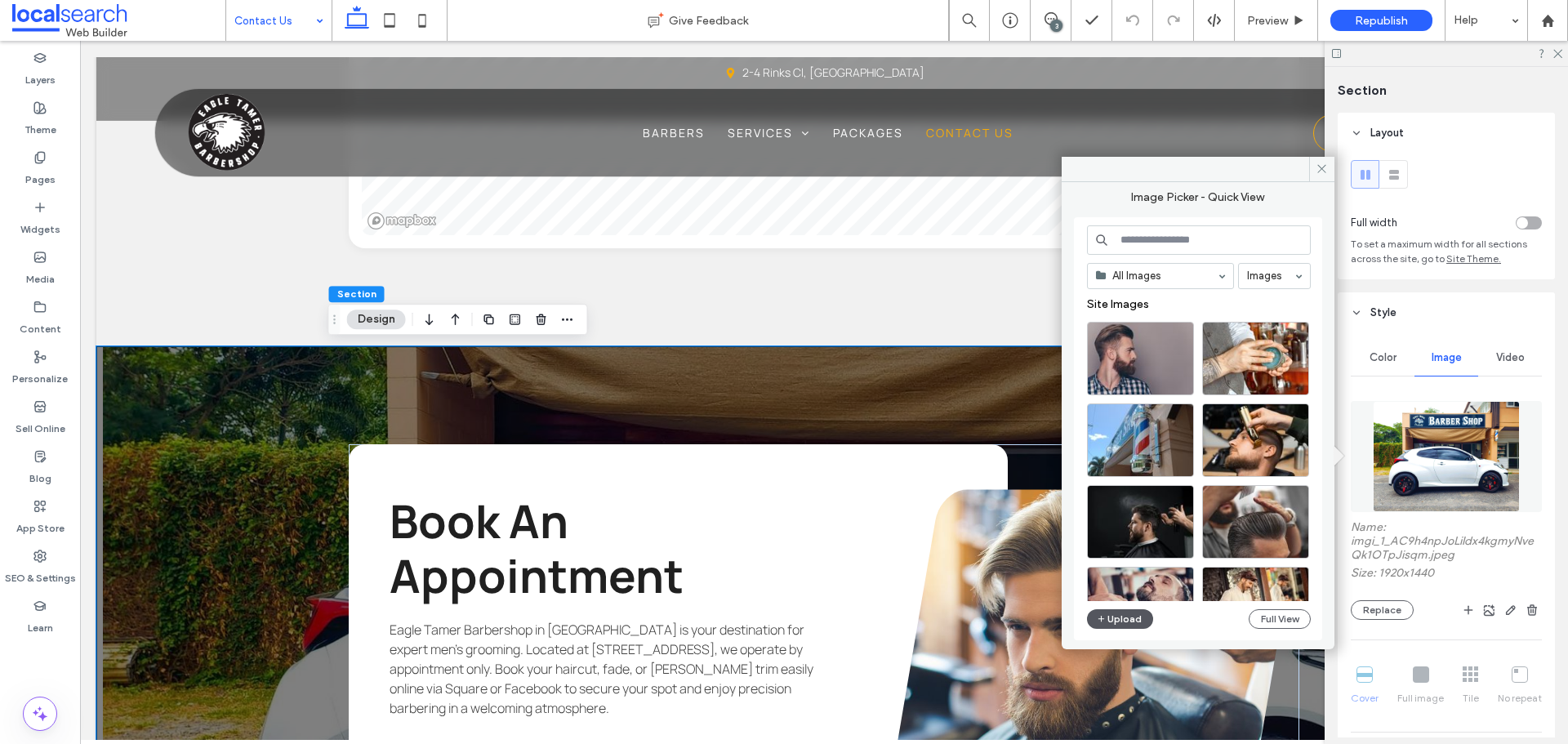
click at [1107, 620] on button "Upload" at bounding box center [1121, 619] width 67 height 20
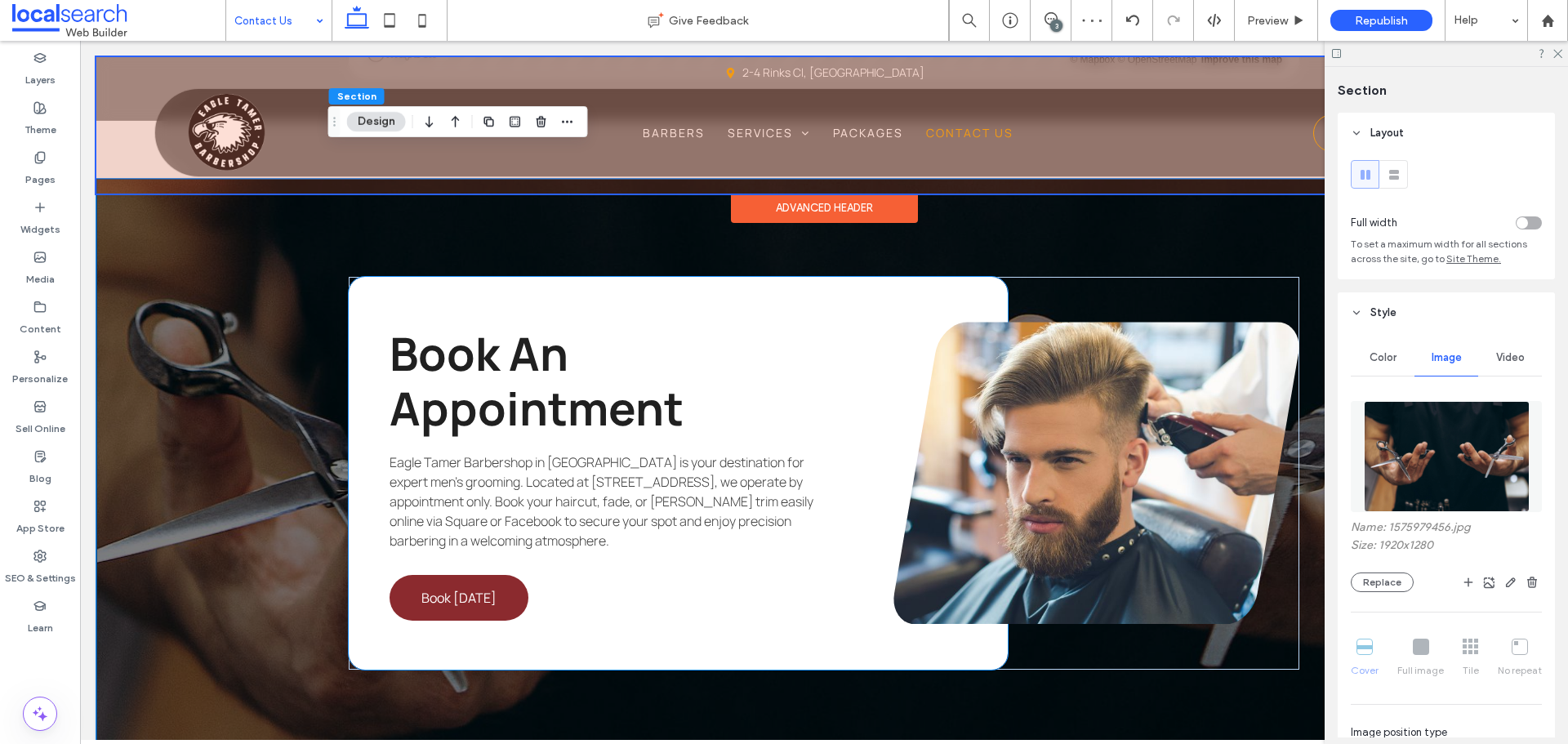
scroll to position [1388, 0]
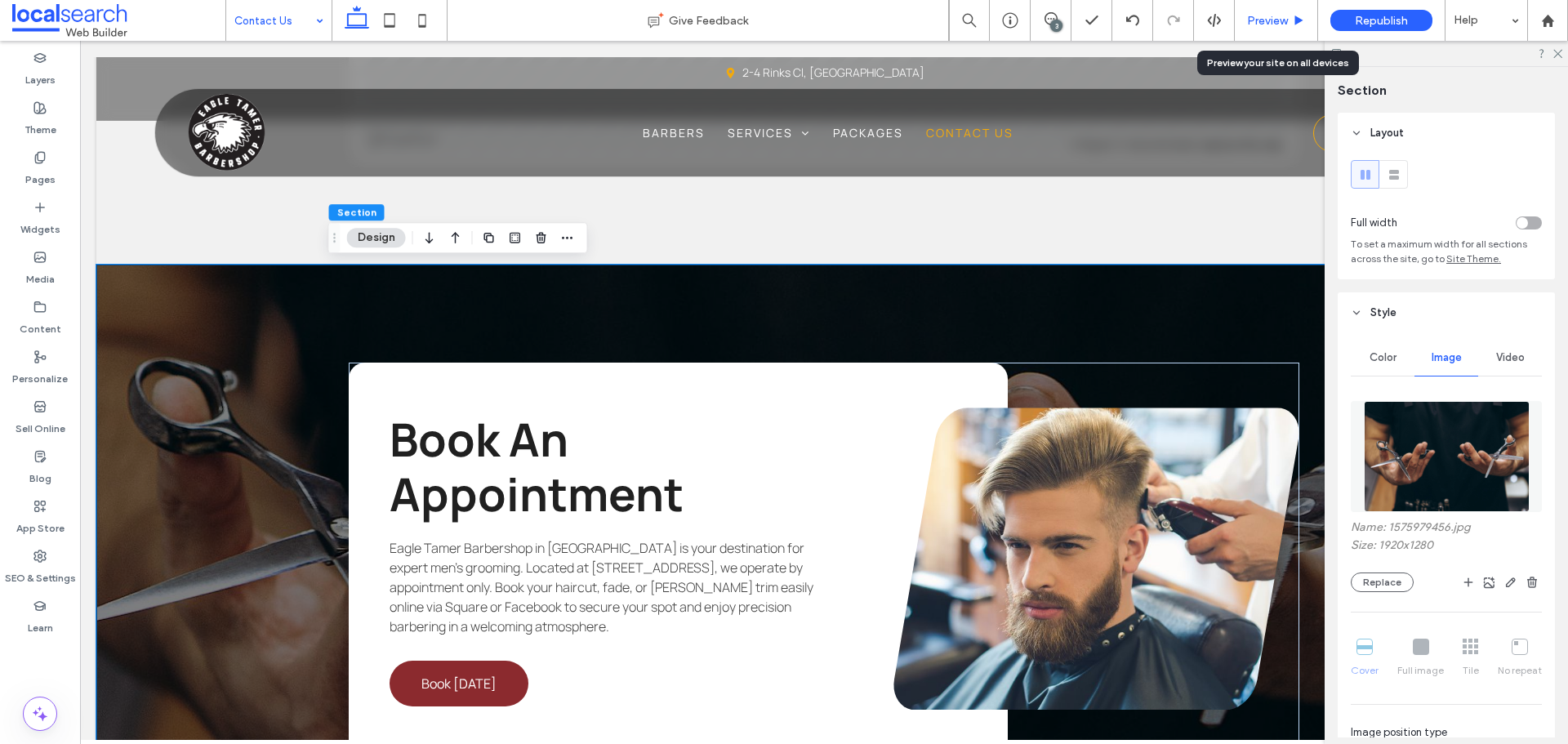
click at [1269, 32] on div "Preview" at bounding box center [1276, 20] width 83 height 41
click at [1268, 26] on span "Preview" at bounding box center [1267, 21] width 41 height 14
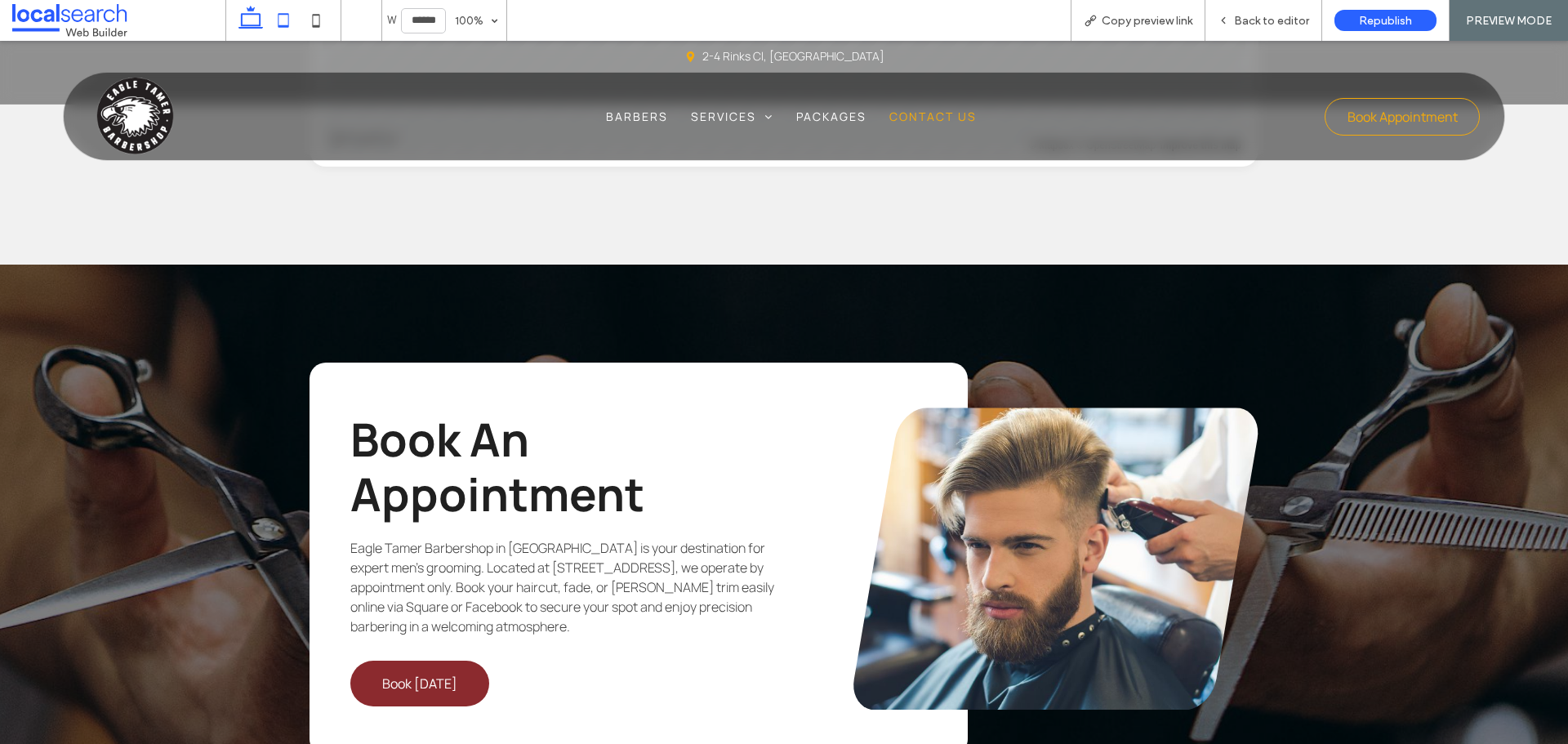
click at [292, 10] on icon at bounding box center [283, 20] width 32 height 32
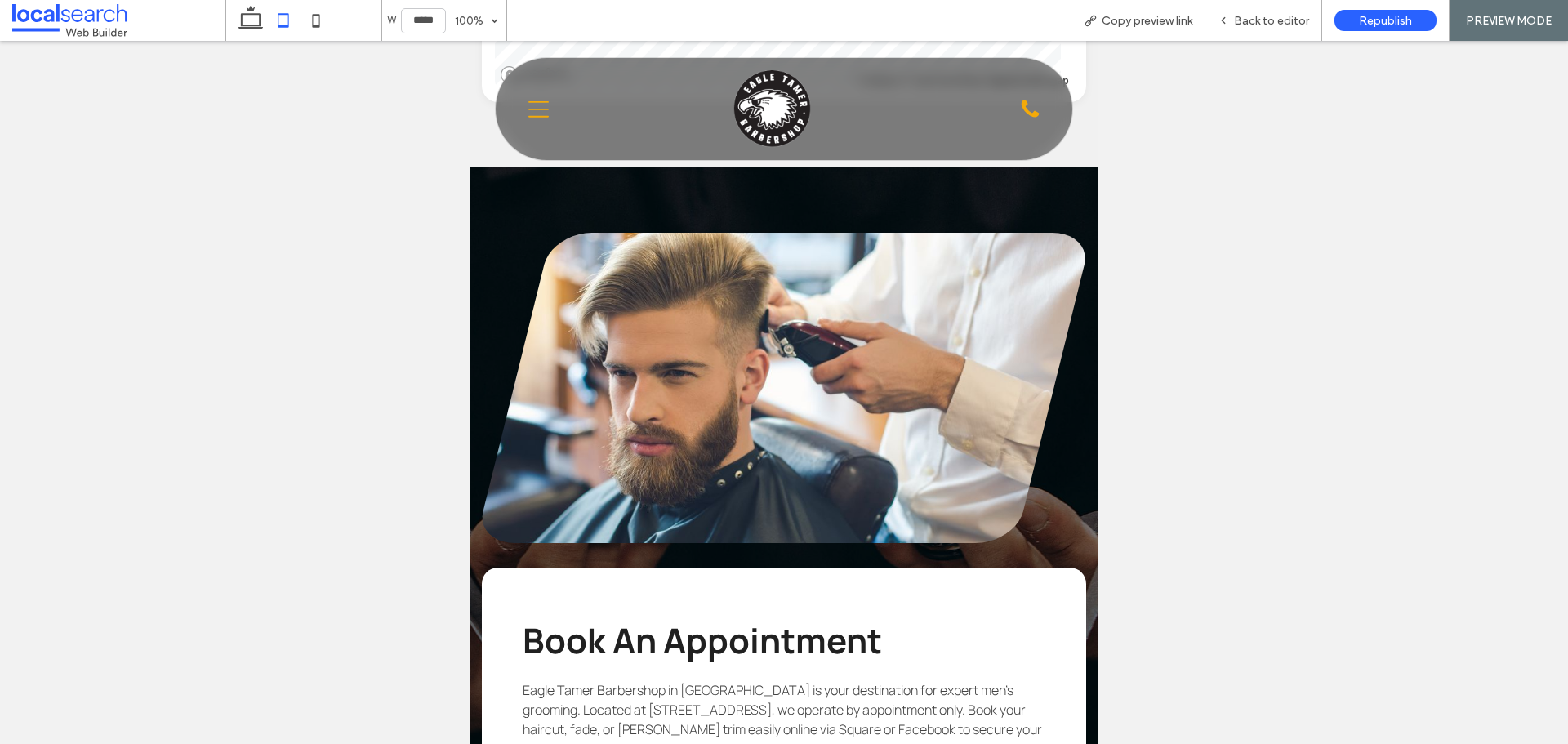
drag, startPoint x: 314, startPoint y: 21, endPoint x: 284, endPoint y: 22, distance: 30.0
click at [316, 17] on icon at bounding box center [316, 20] width 32 height 32
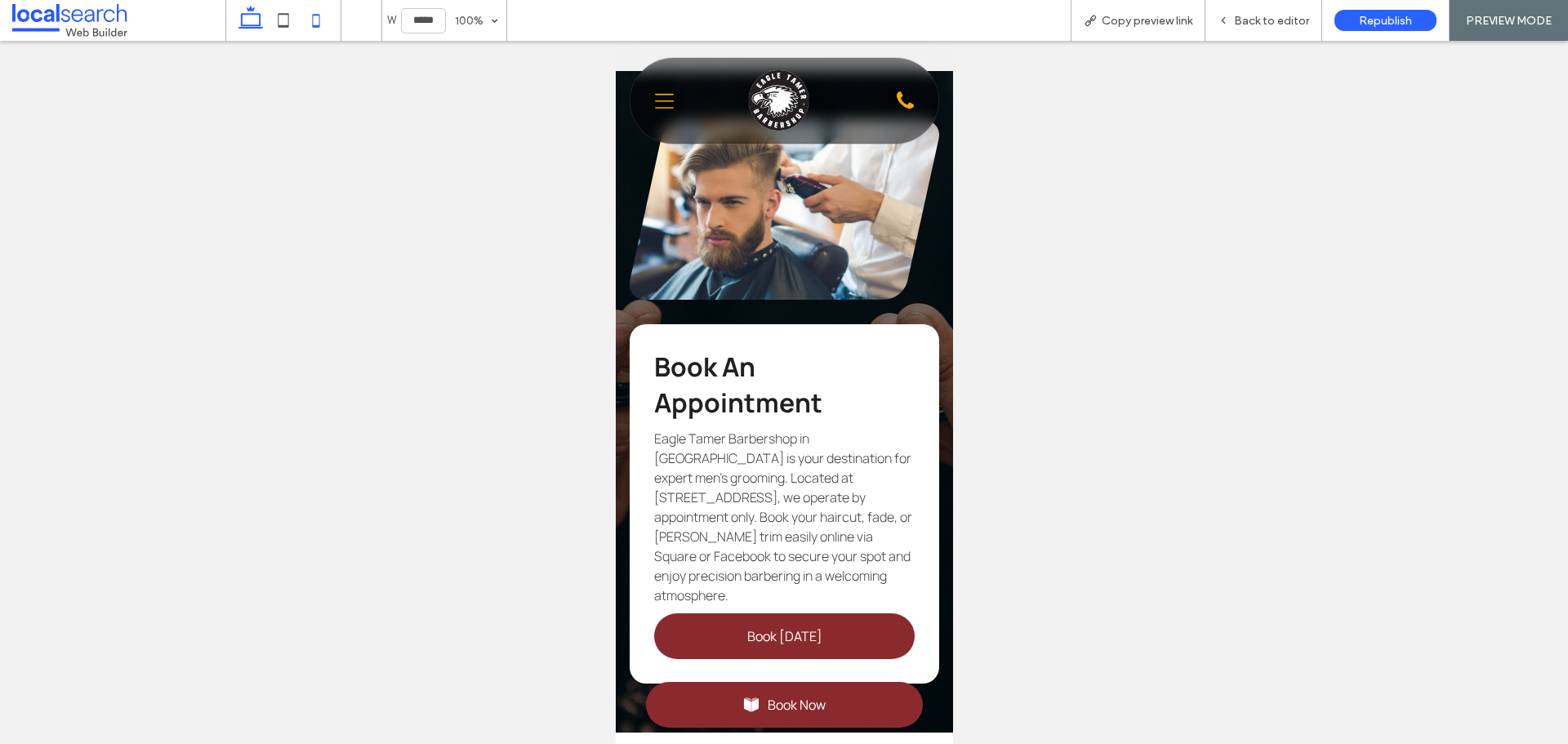
click at [251, 17] on icon at bounding box center [250, 20] width 32 height 32
type input "******"
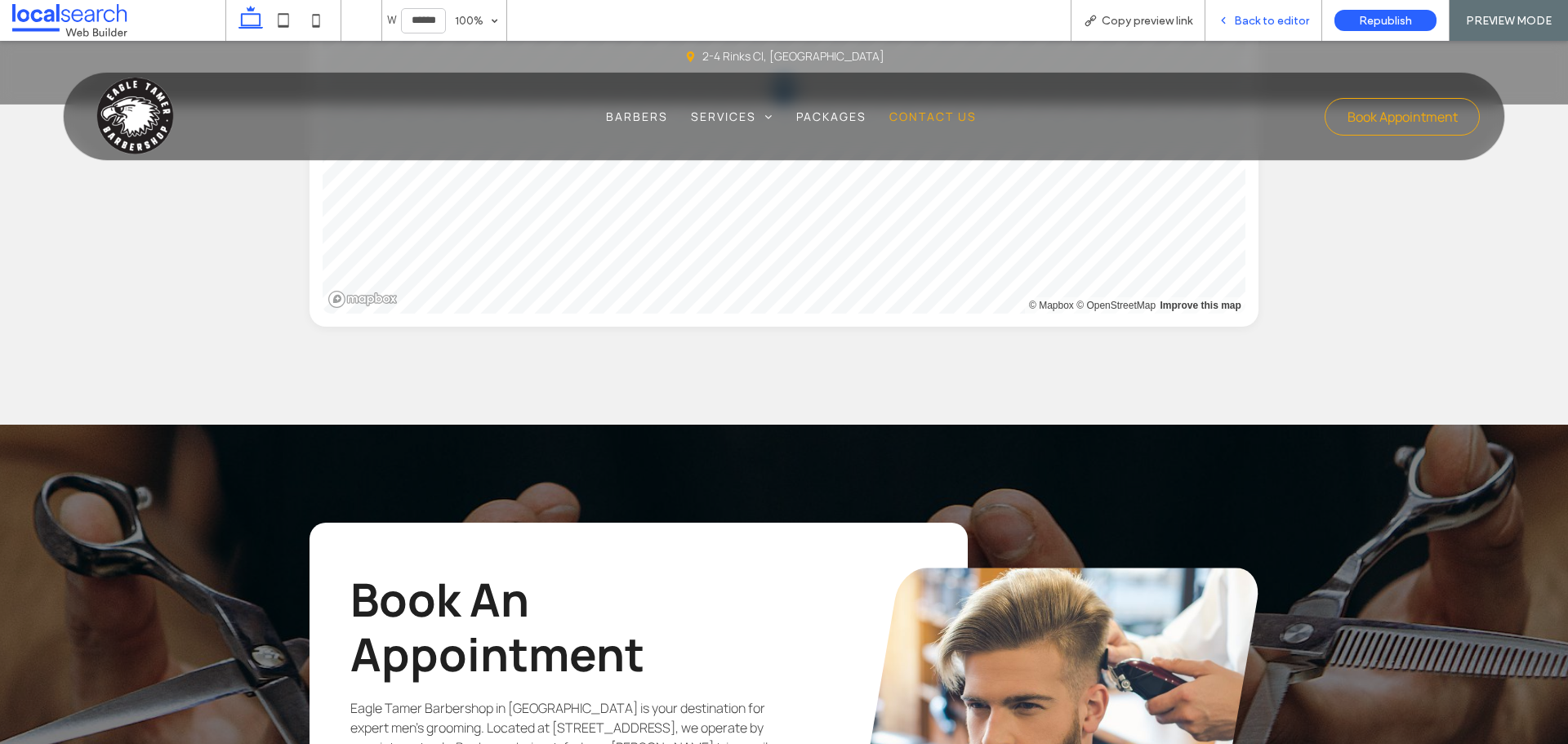
click at [1284, 22] on span "Back to editor" at bounding box center [1271, 21] width 75 height 14
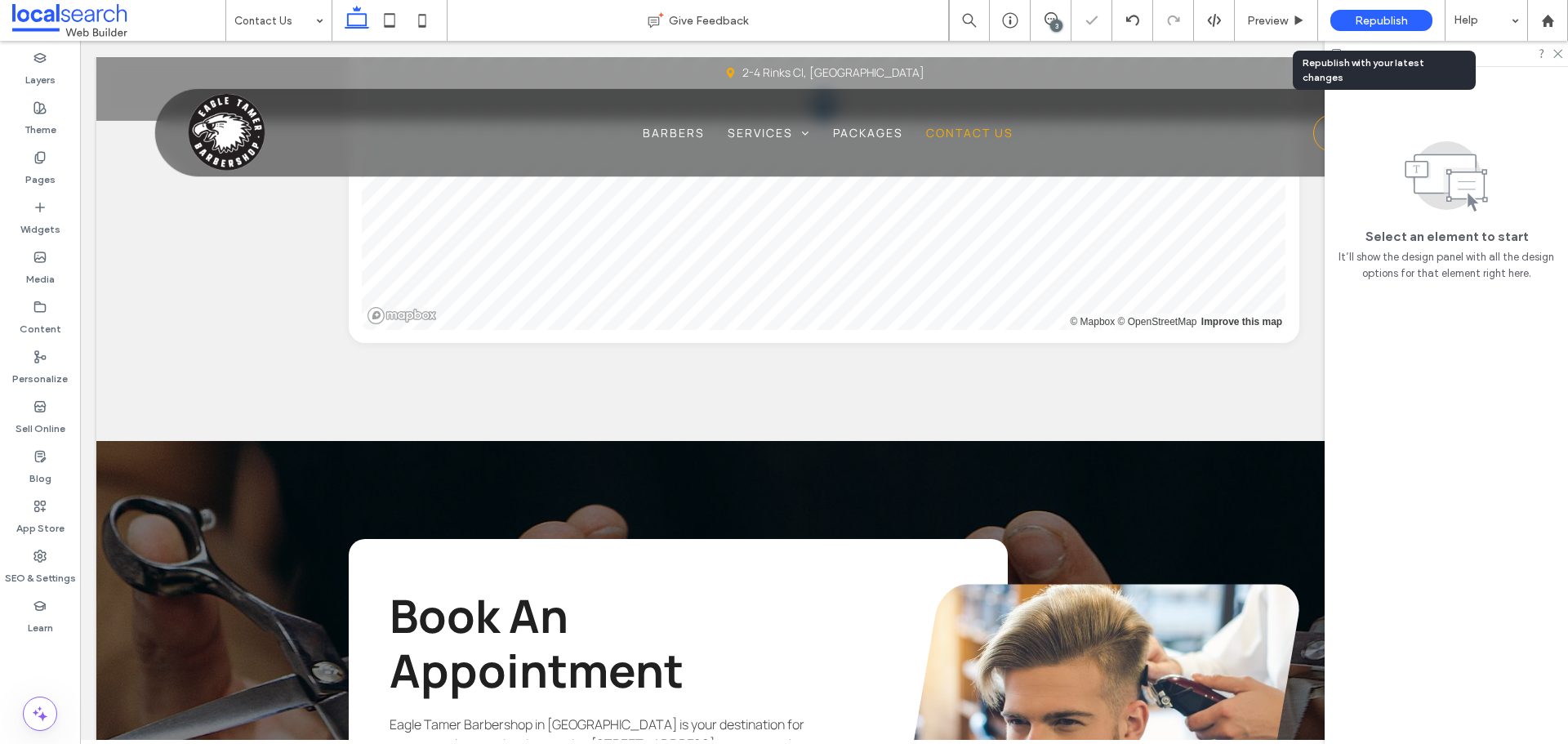
scroll to position [1228, 0]
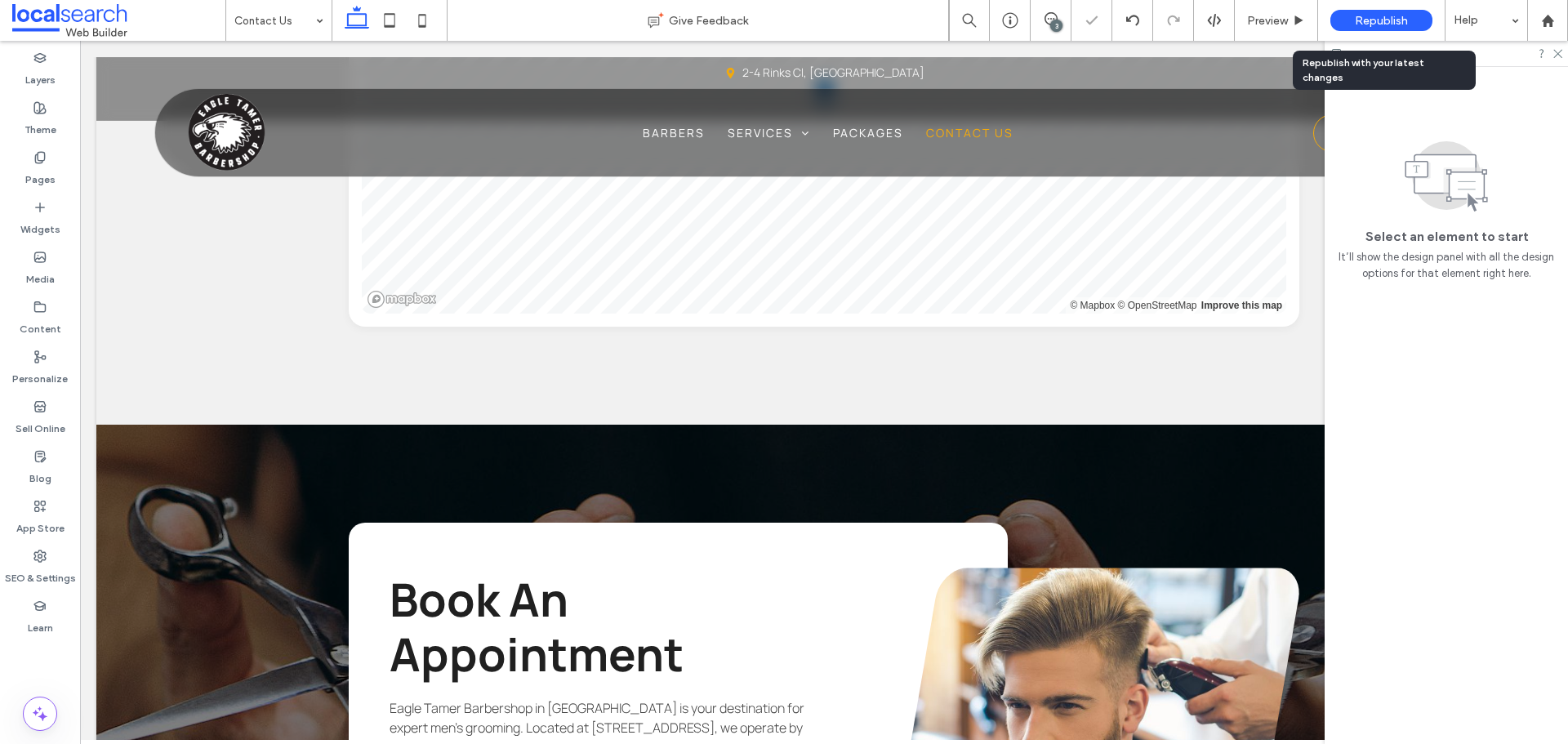
click at [1377, 17] on span "Republish" at bounding box center [1381, 21] width 53 height 14
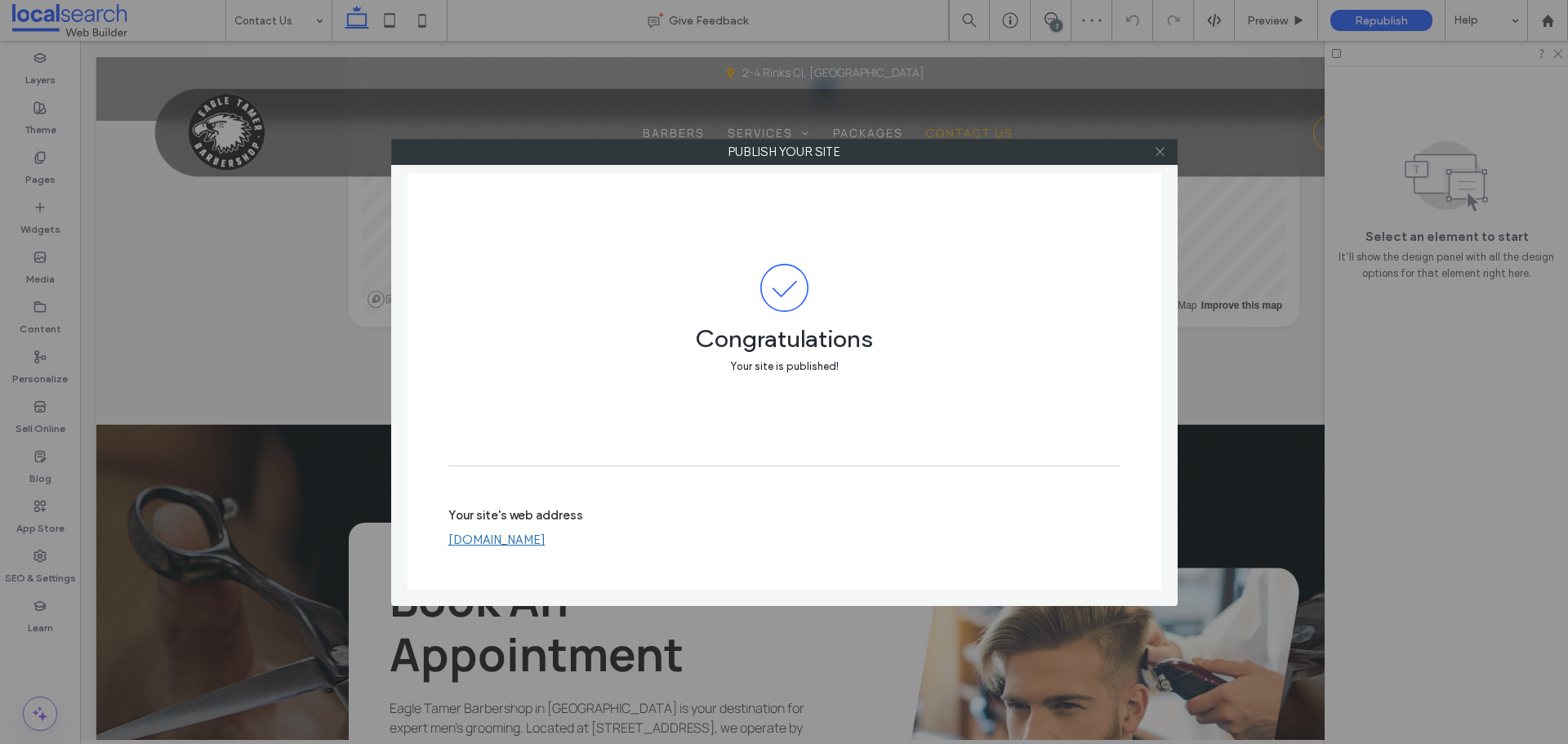
click at [1164, 153] on icon at bounding box center [1160, 151] width 12 height 12
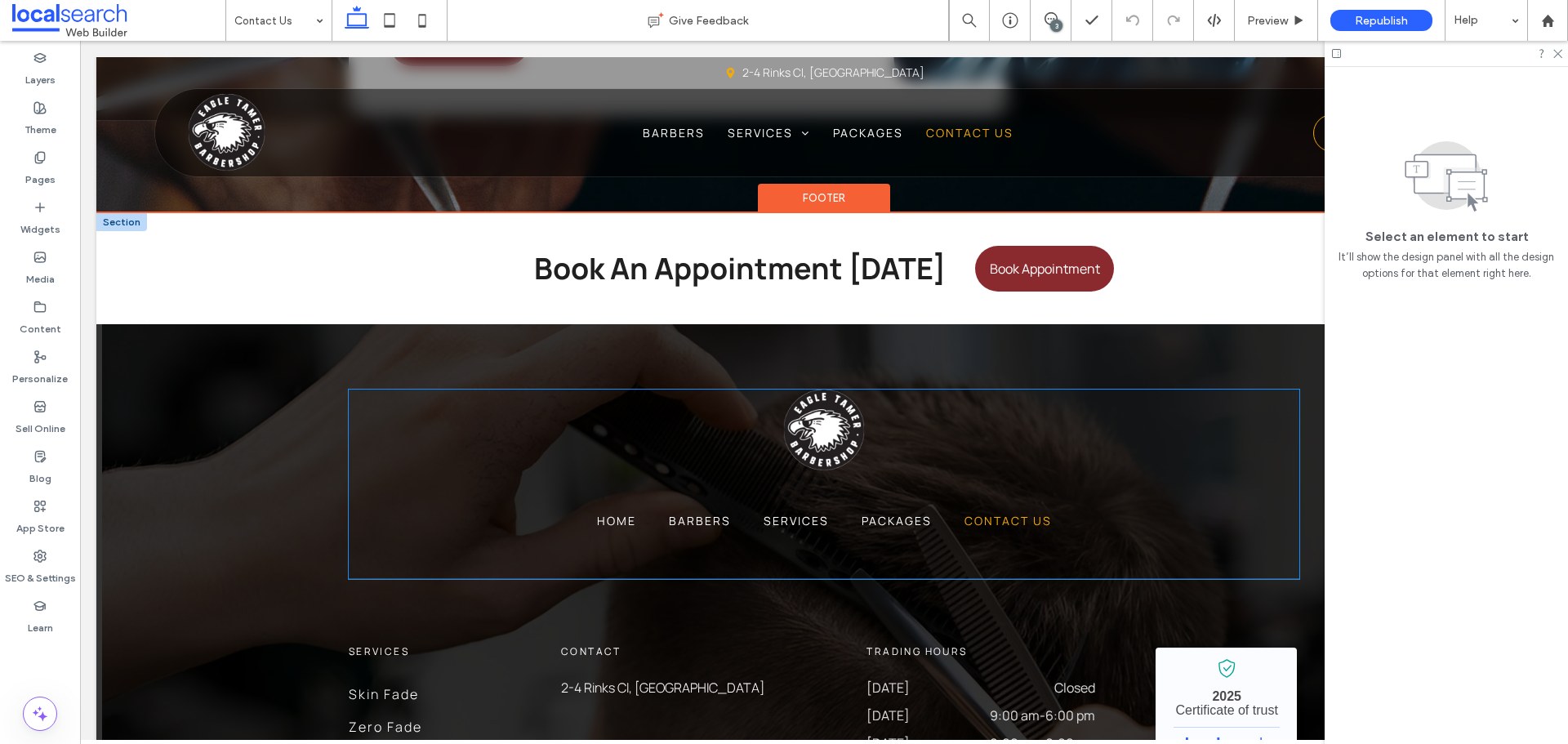
scroll to position [2045, 0]
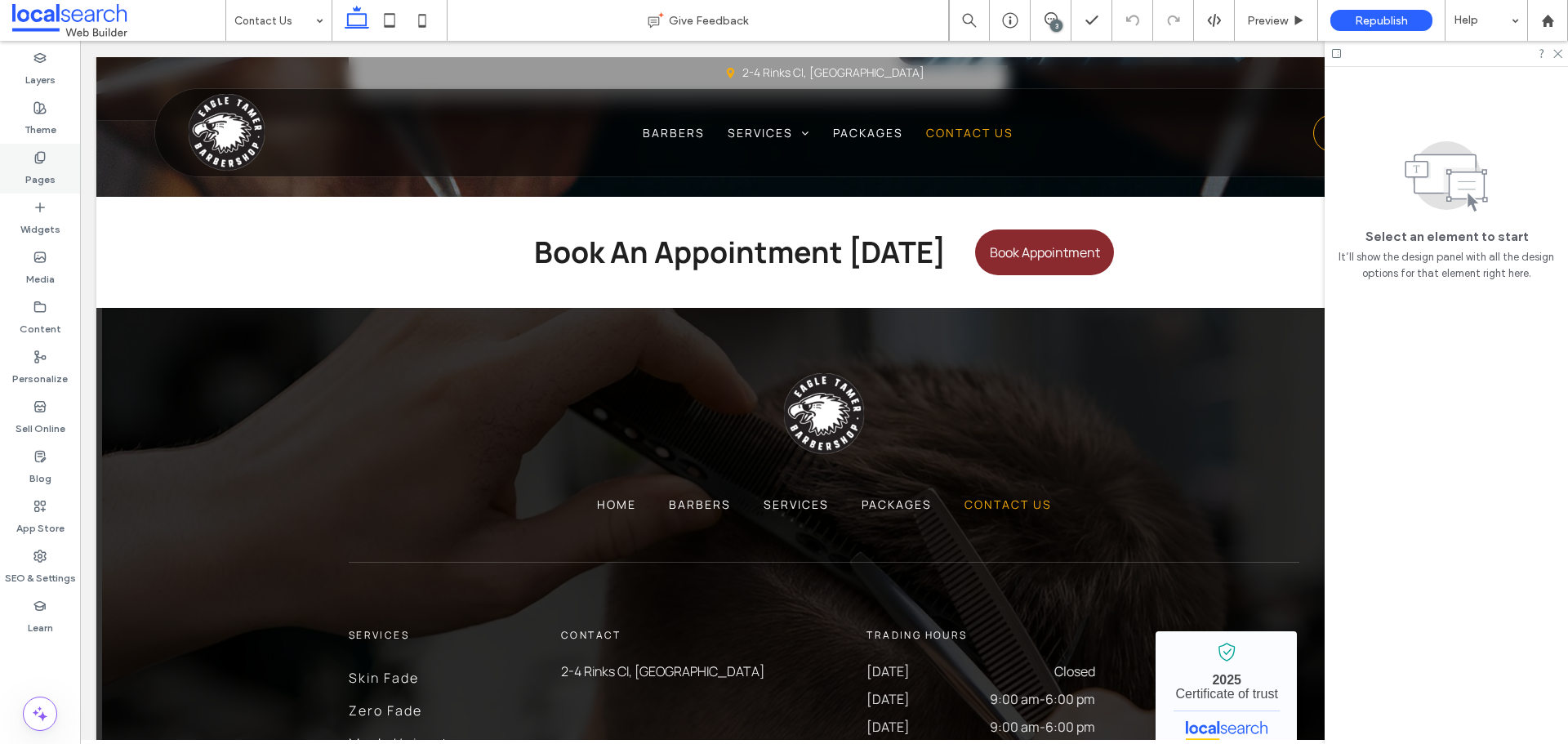
click at [39, 156] on icon at bounding box center [40, 157] width 13 height 13
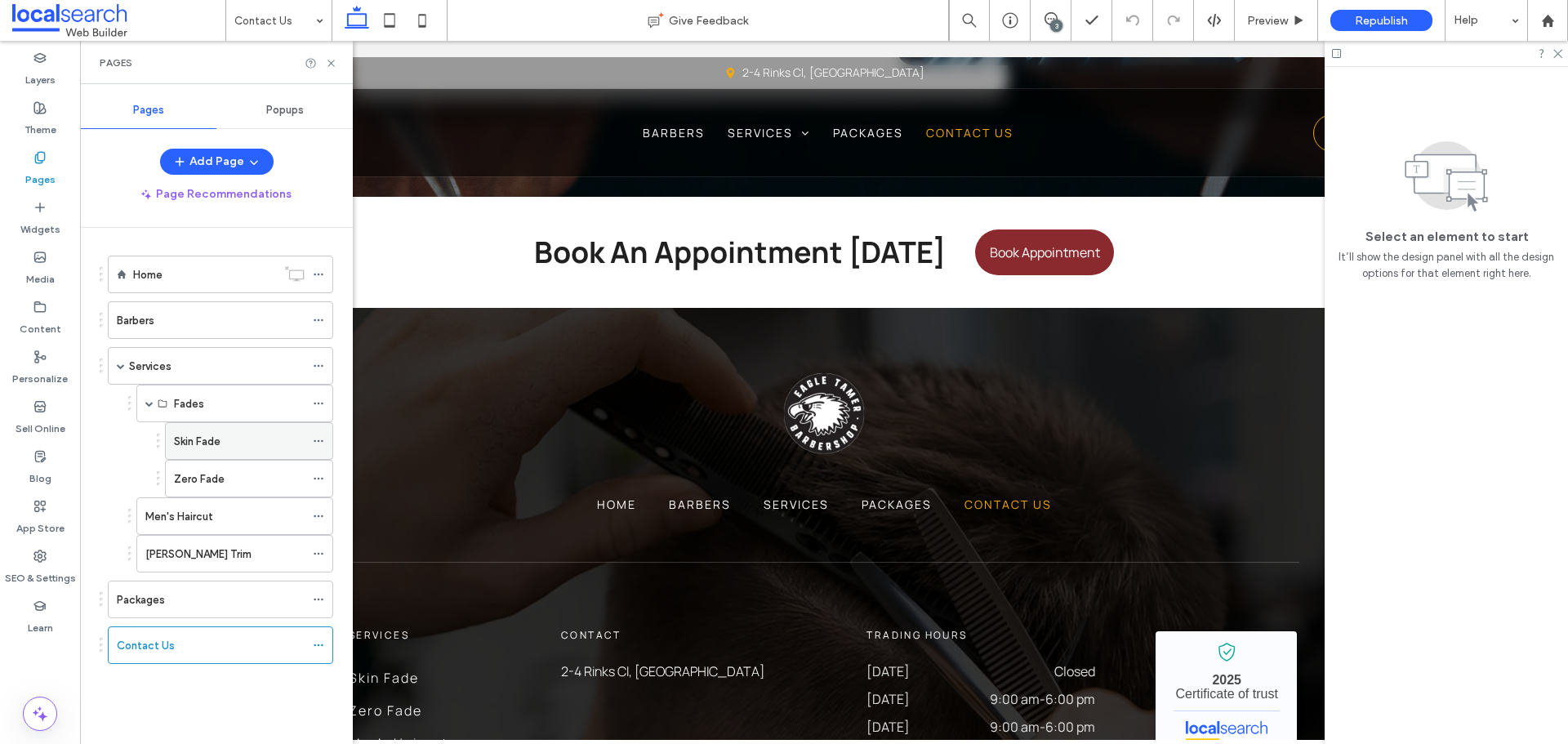
click at [217, 437] on label "Skin Fade" at bounding box center [197, 442] width 47 height 28
click at [331, 67] on icon at bounding box center [331, 63] width 12 height 12
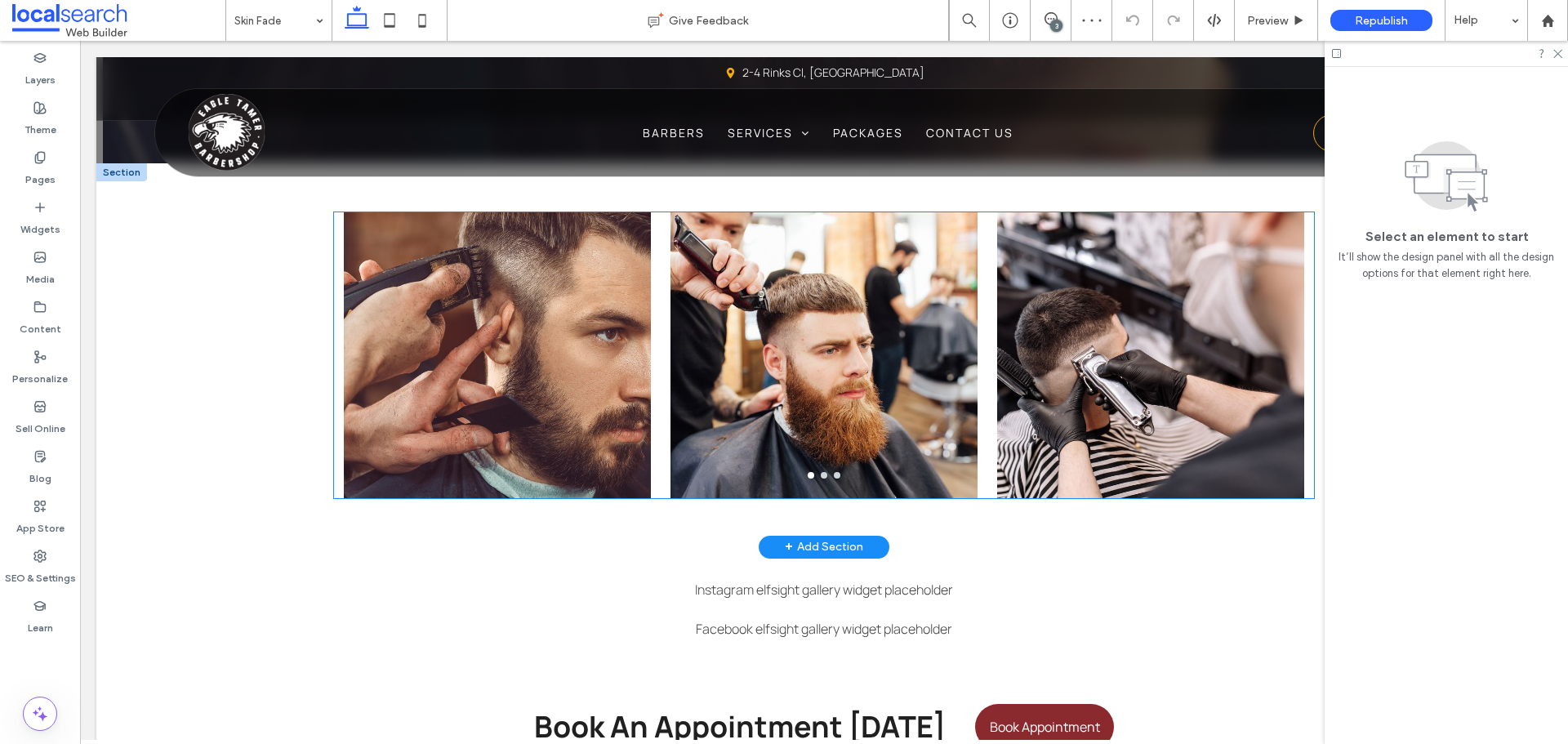
scroll to position [2613, 0]
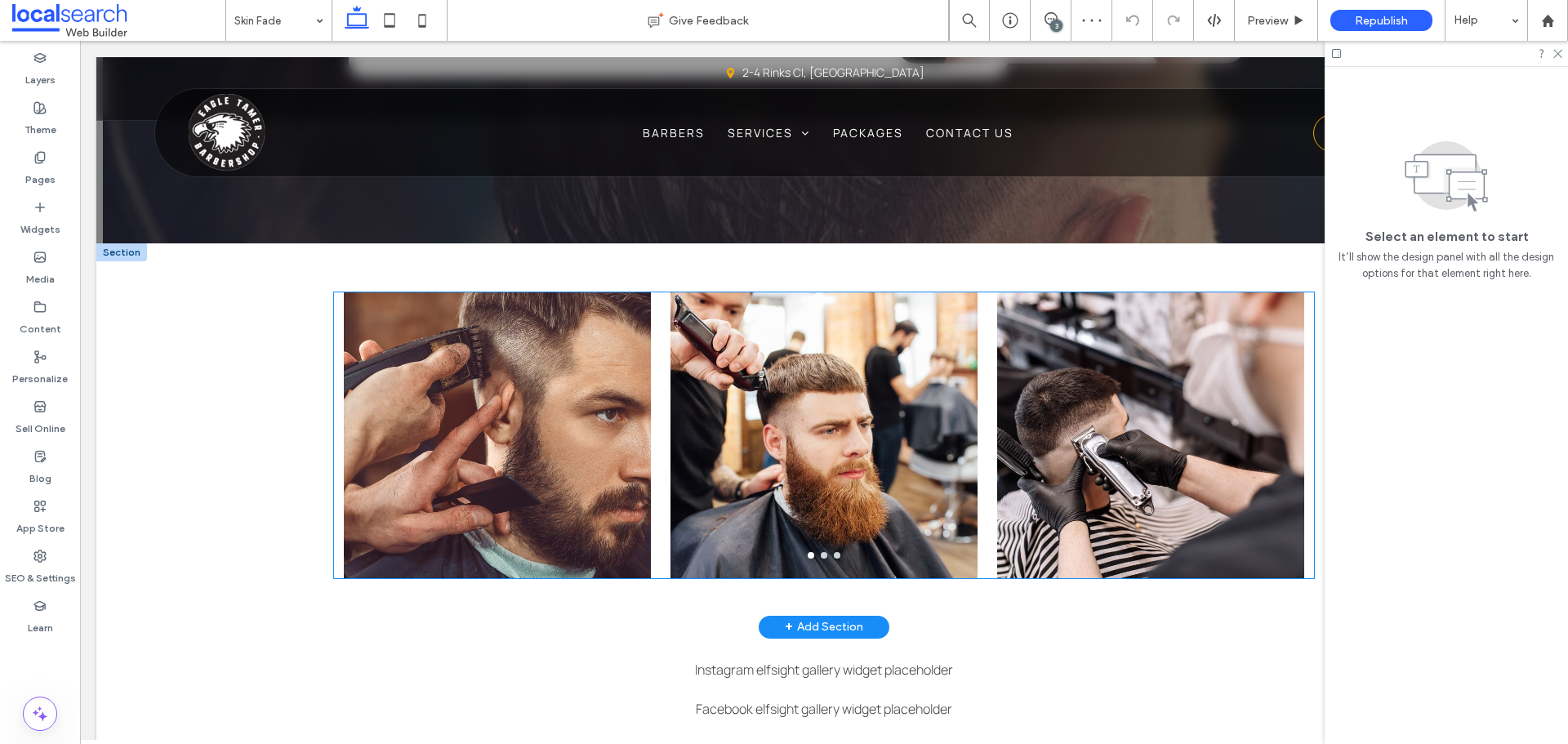
click at [528, 312] on div at bounding box center [497, 435] width 307 height 286
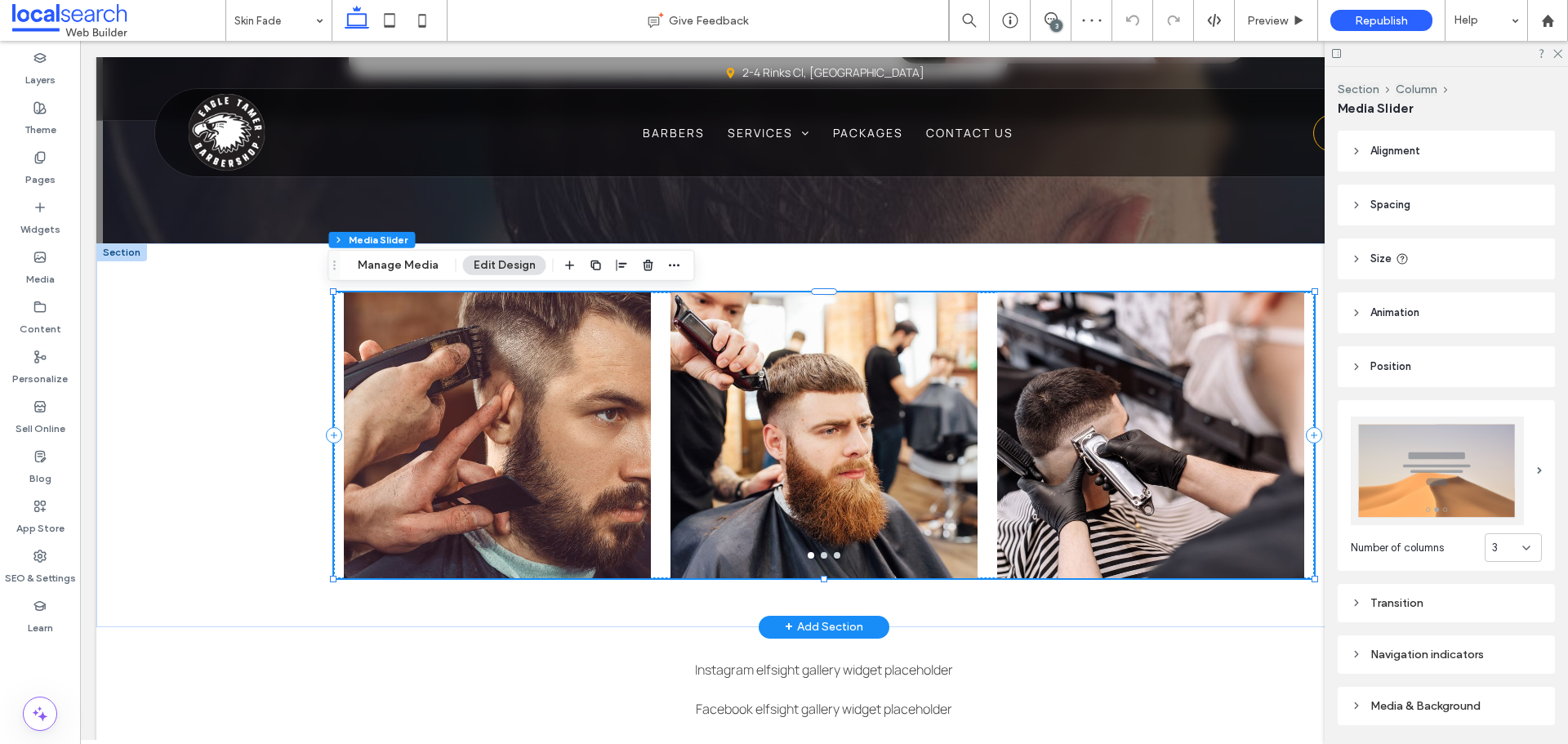
click at [528, 312] on div at bounding box center [497, 435] width 307 height 286
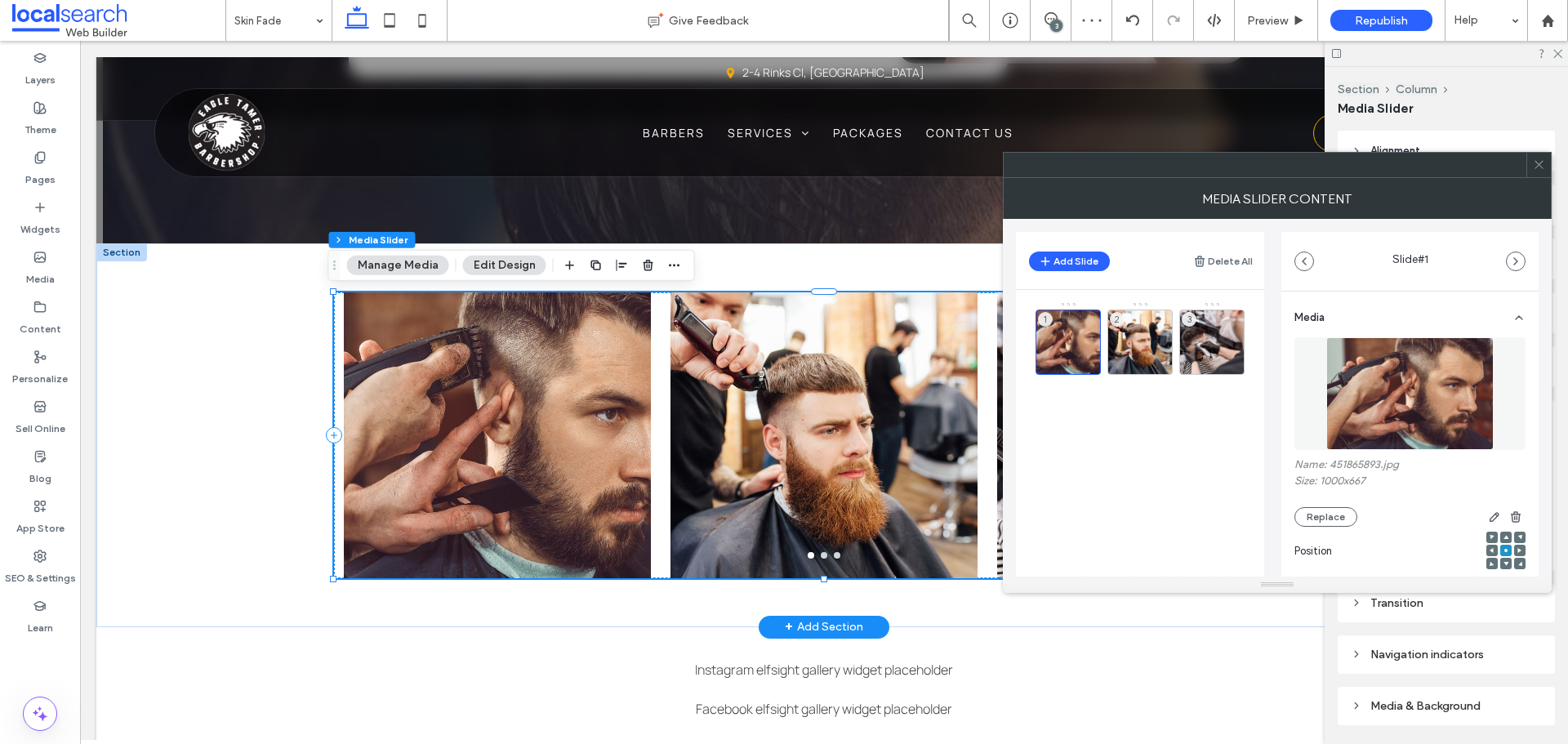
drag, startPoint x: 1551, startPoint y: 161, endPoint x: 1540, endPoint y: 166, distance: 12.1
click at [1549, 161] on body ".wqwq-1{fill:#231f20;} .cls-1q, .cls-2q { fill-rule: evenodd; } .cls-2q { fill:…" at bounding box center [784, 372] width 1568 height 744
click at [1540, 166] on icon at bounding box center [1539, 164] width 12 height 12
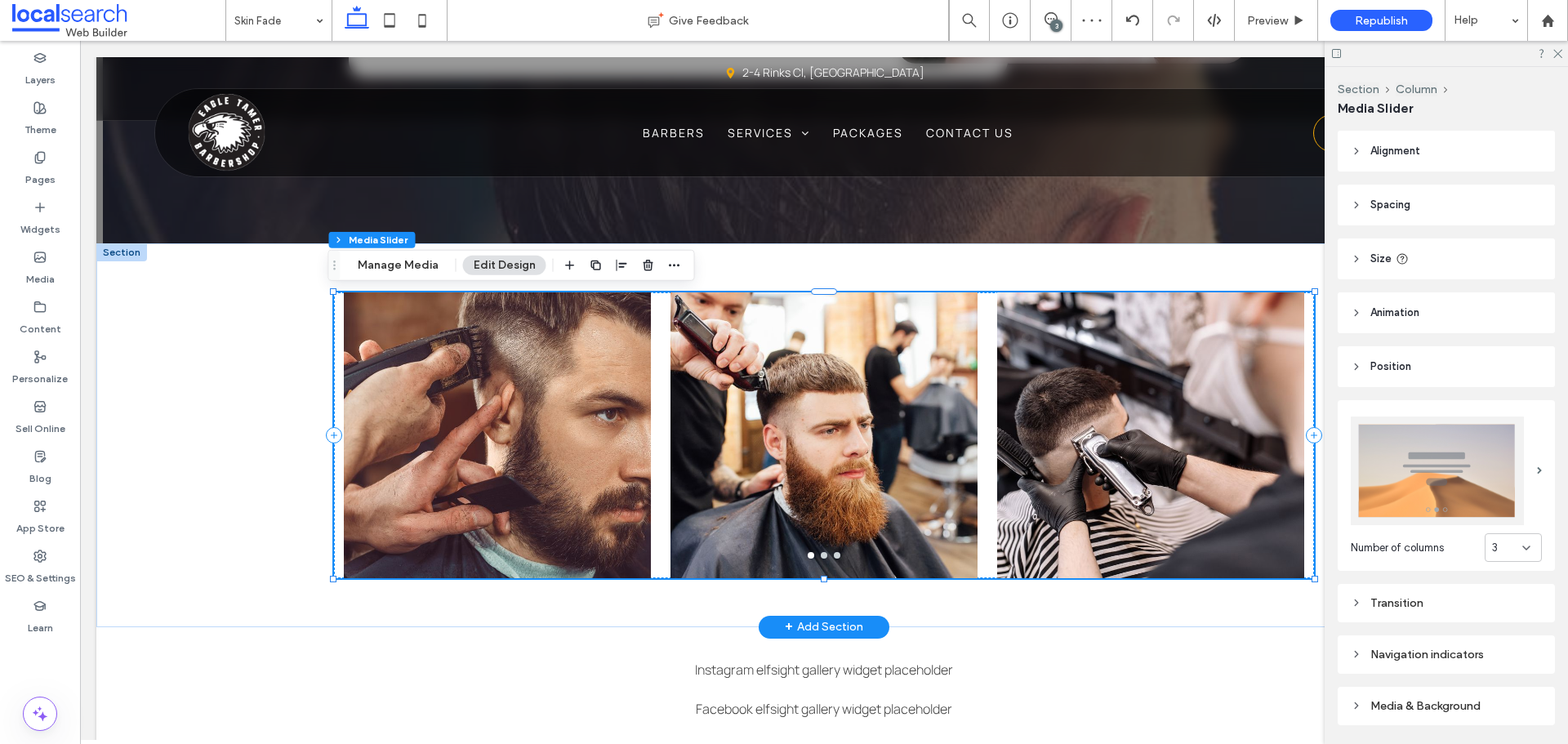
scroll to position [202, 0]
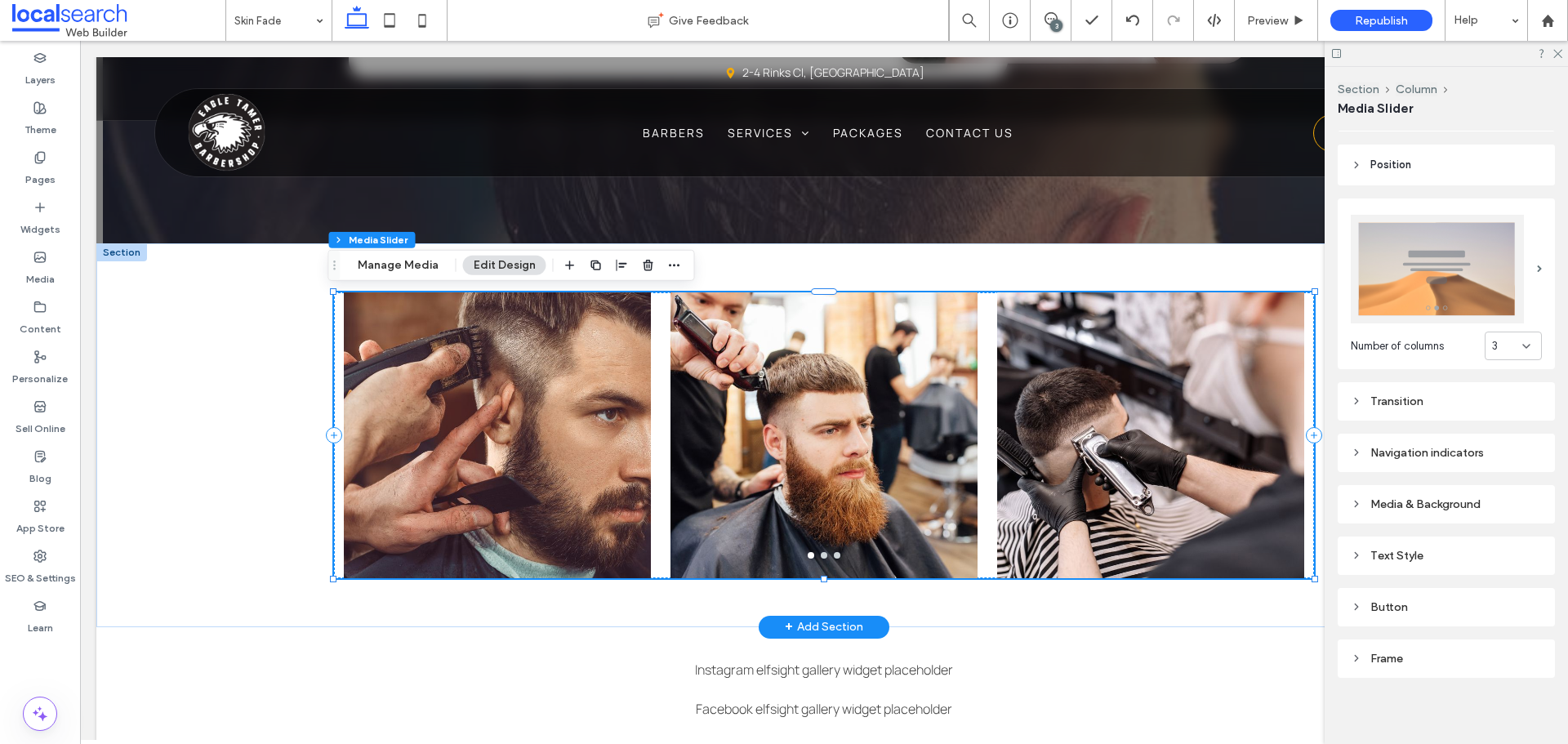
click at [1397, 394] on div "Transition" at bounding box center [1446, 401] width 191 height 14
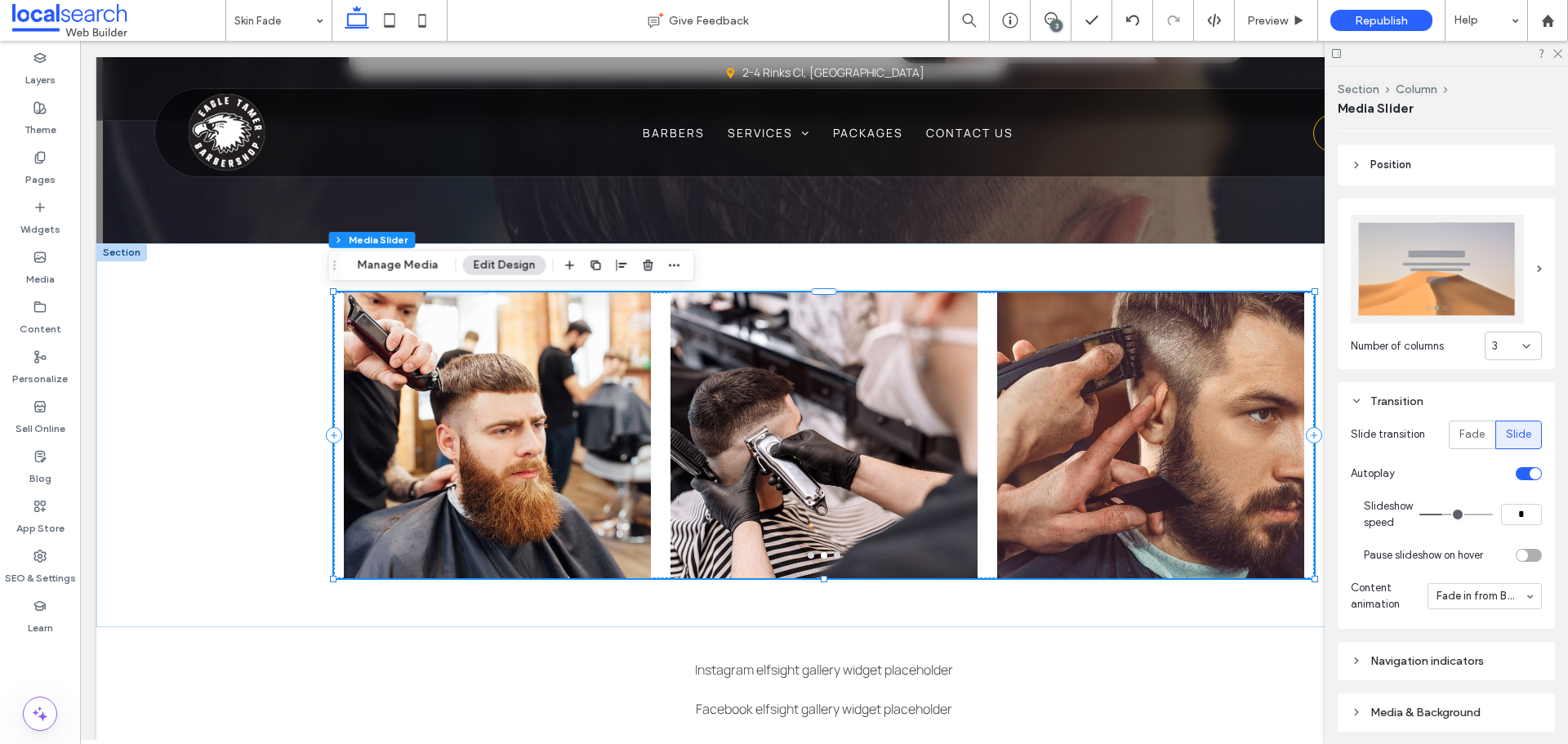
scroll to position [2613, 0]
click at [753, 475] on div at bounding box center [824, 446] width 307 height 208
click at [1256, 14] on span "Preview" at bounding box center [1267, 21] width 41 height 14
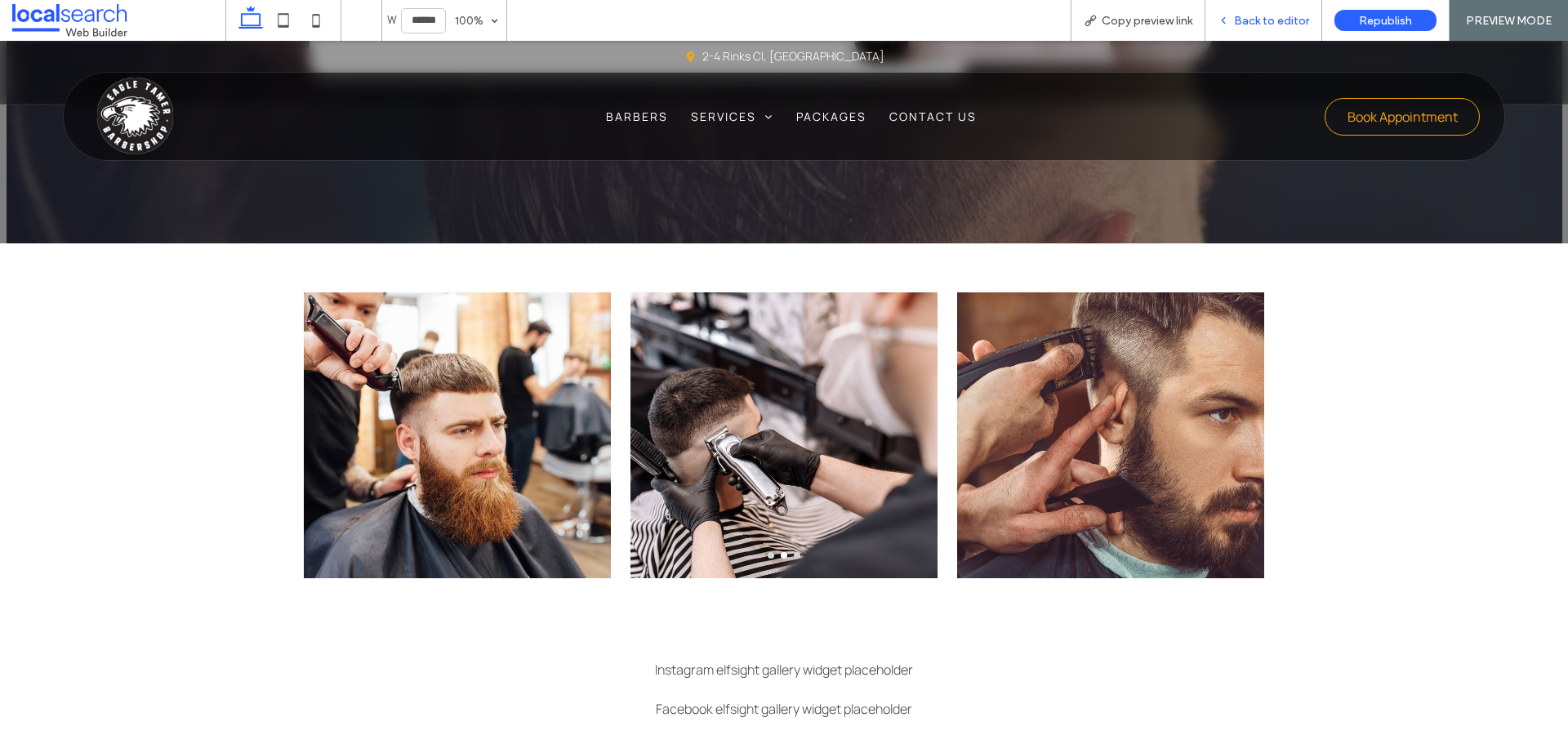
click at [1273, 14] on span "Back to editor" at bounding box center [1271, 21] width 75 height 14
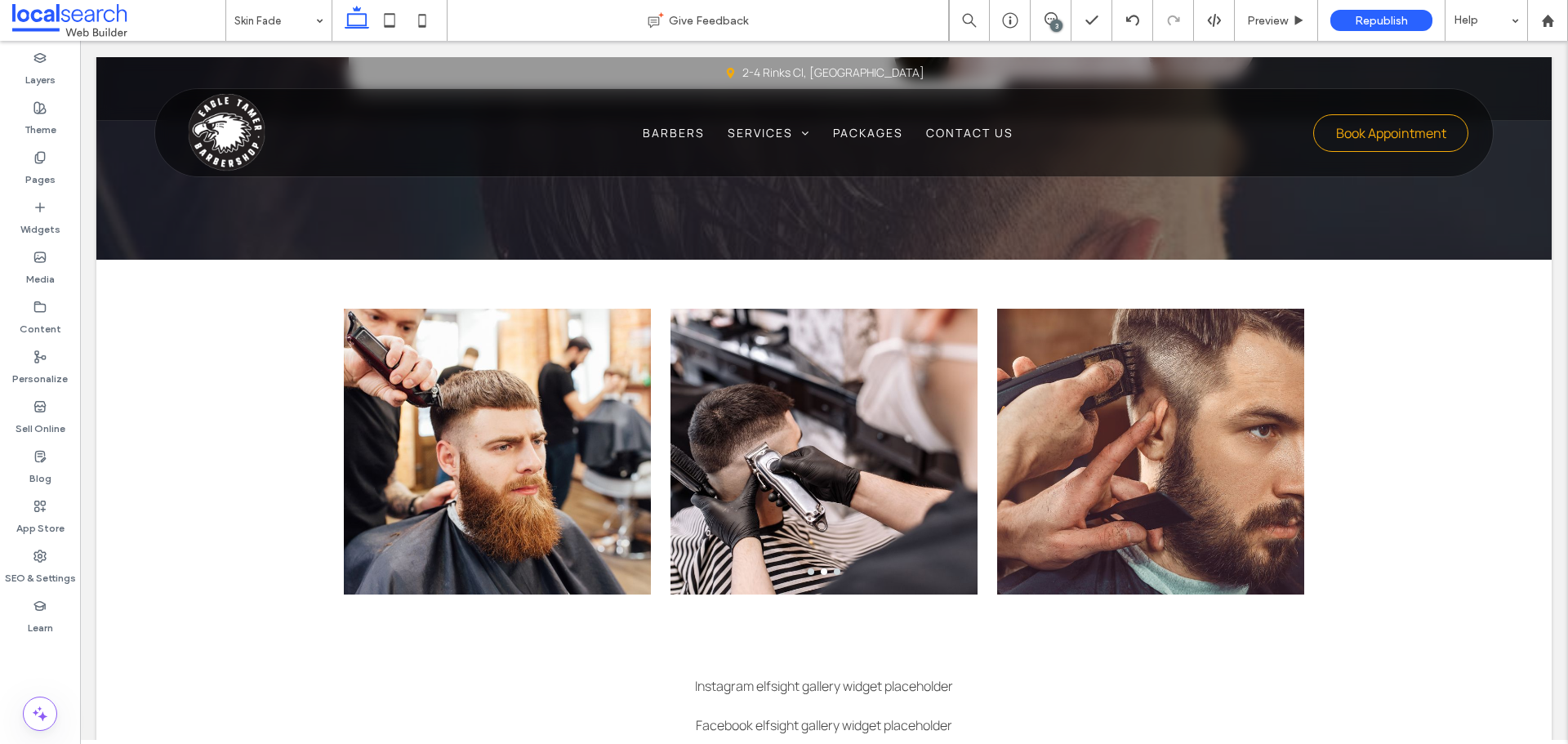
scroll to position [2613, 0]
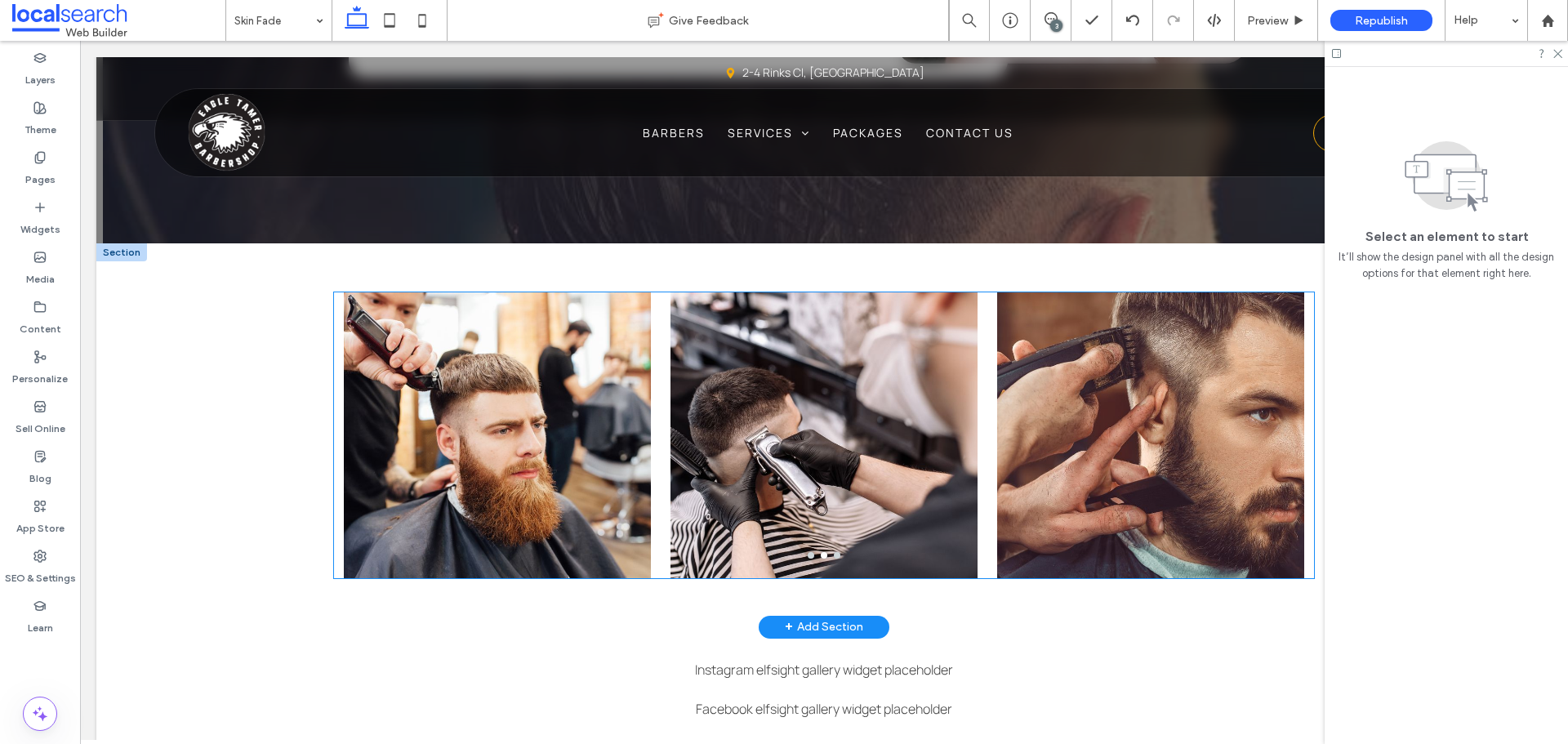
click at [896, 409] on div at bounding box center [824, 446] width 307 height 208
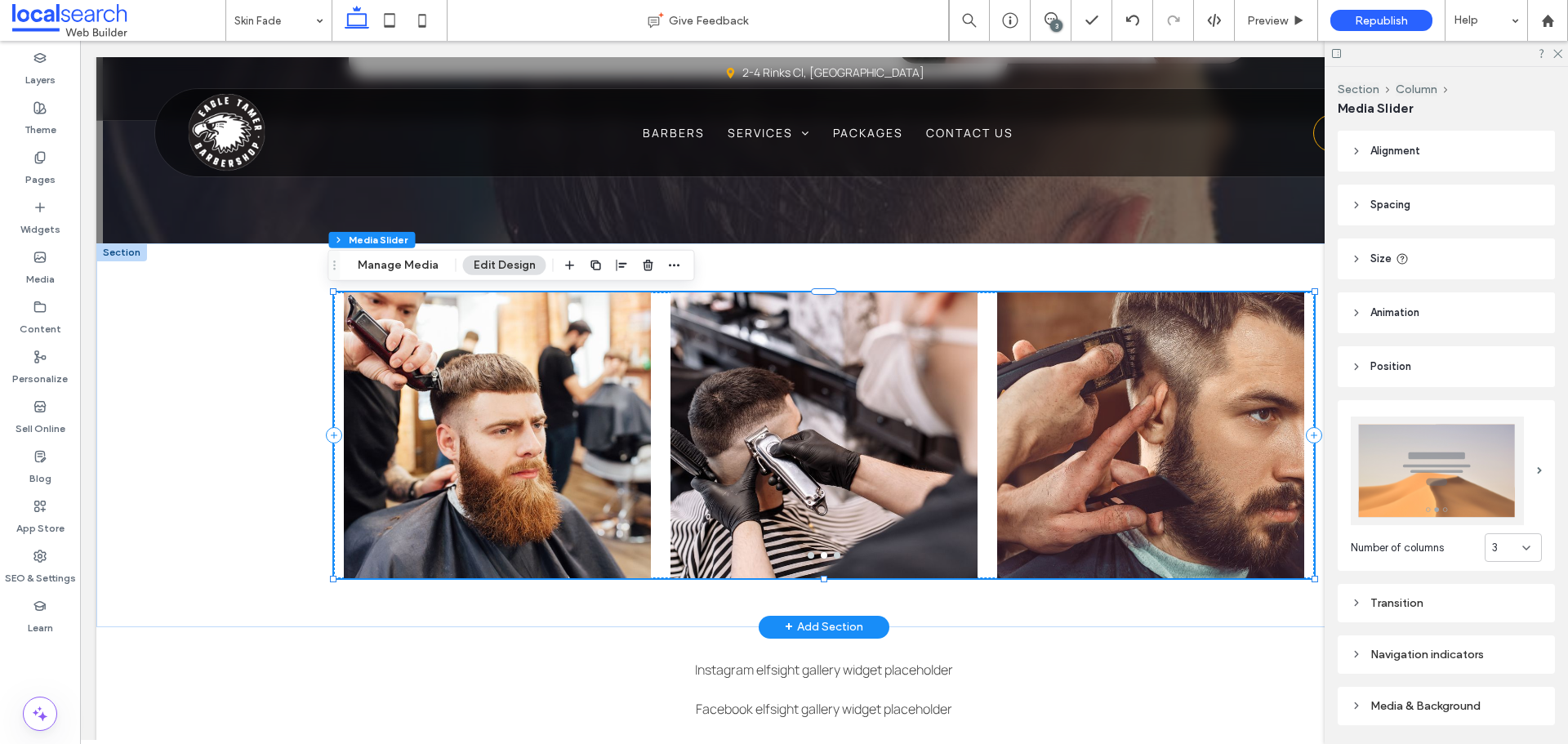
click at [896, 409] on div at bounding box center [824, 446] width 307 height 208
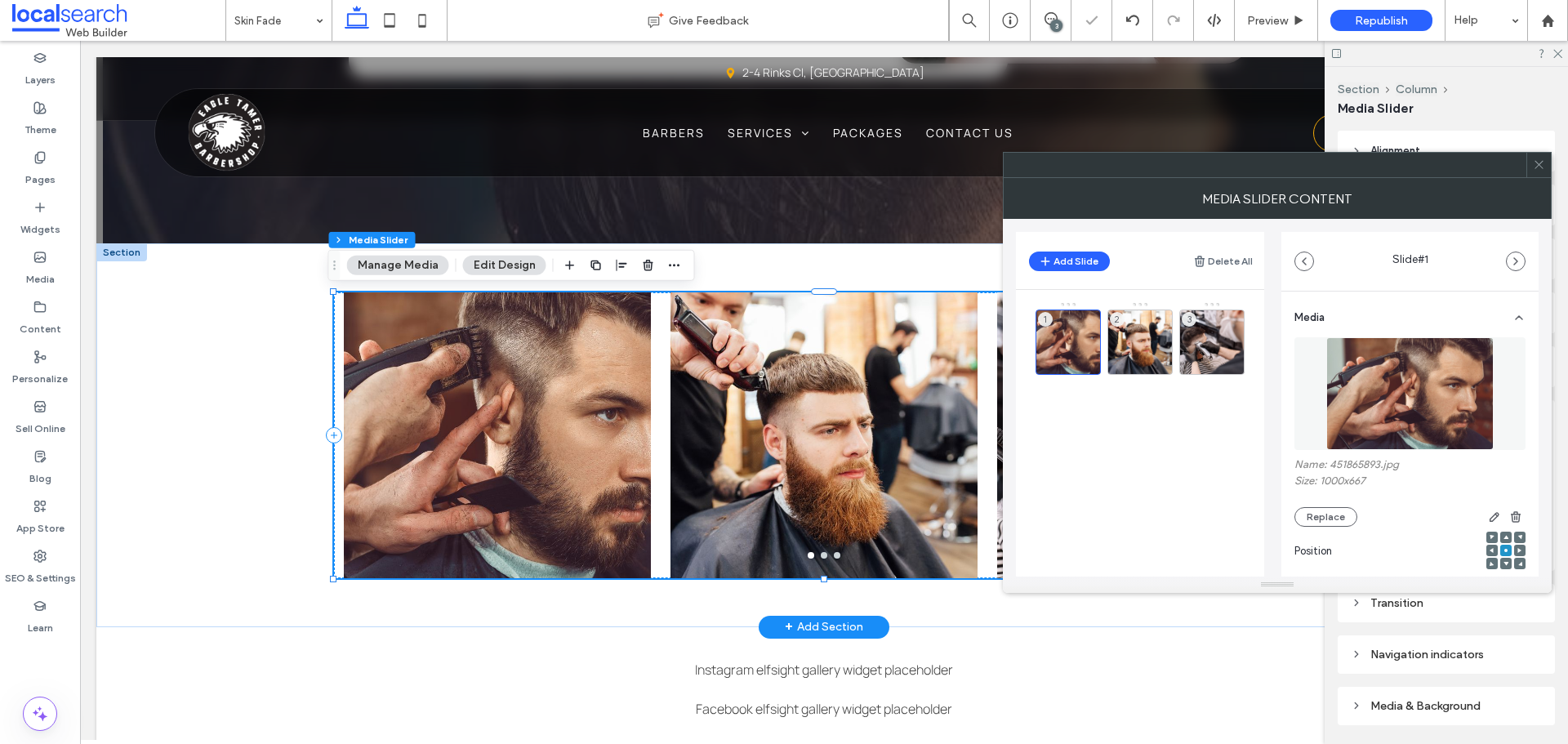
click at [1543, 158] on icon at bounding box center [1539, 164] width 12 height 12
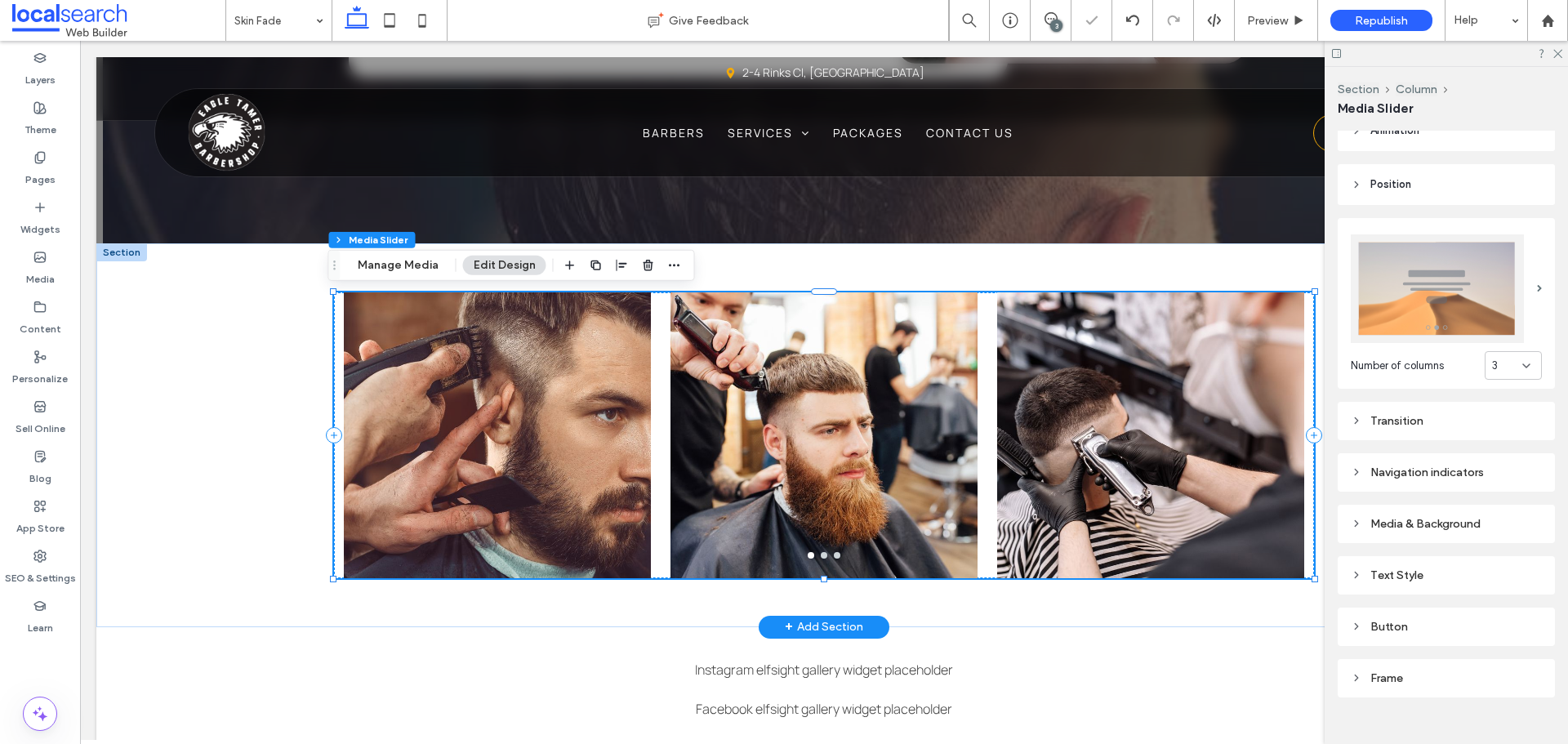
scroll to position [202, 0]
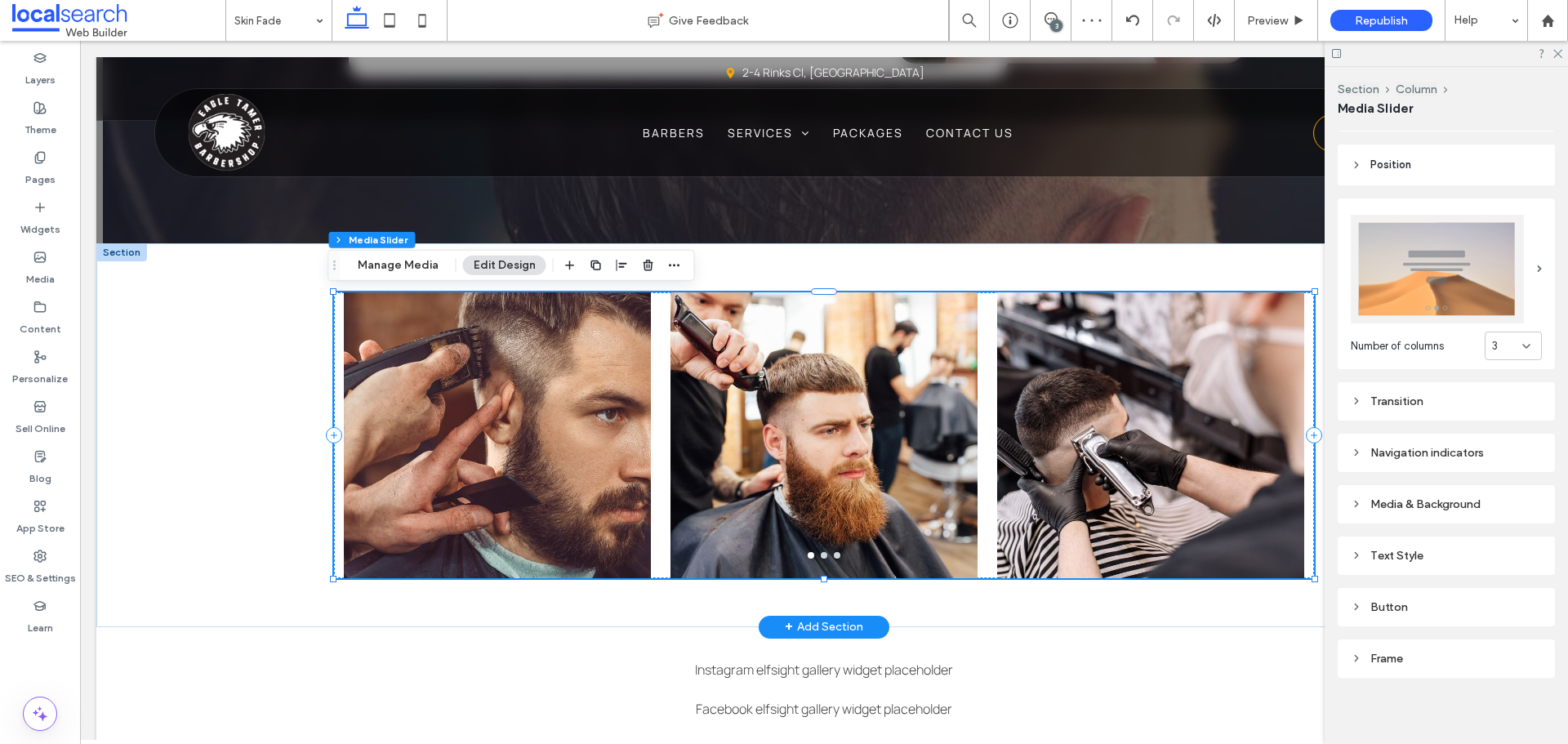
click at [1390, 498] on div "Media & Background" at bounding box center [1446, 504] width 191 height 14
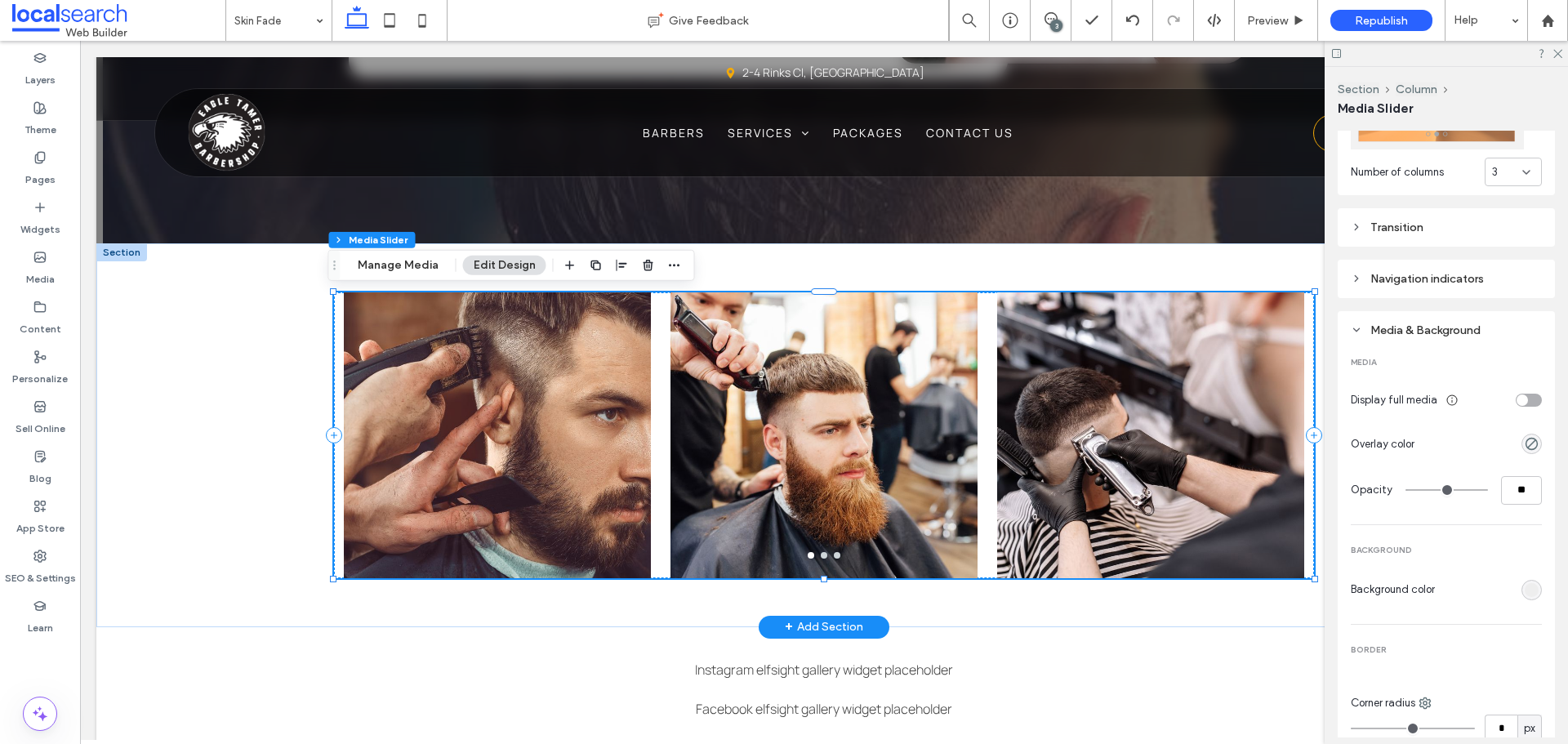
scroll to position [131, 0]
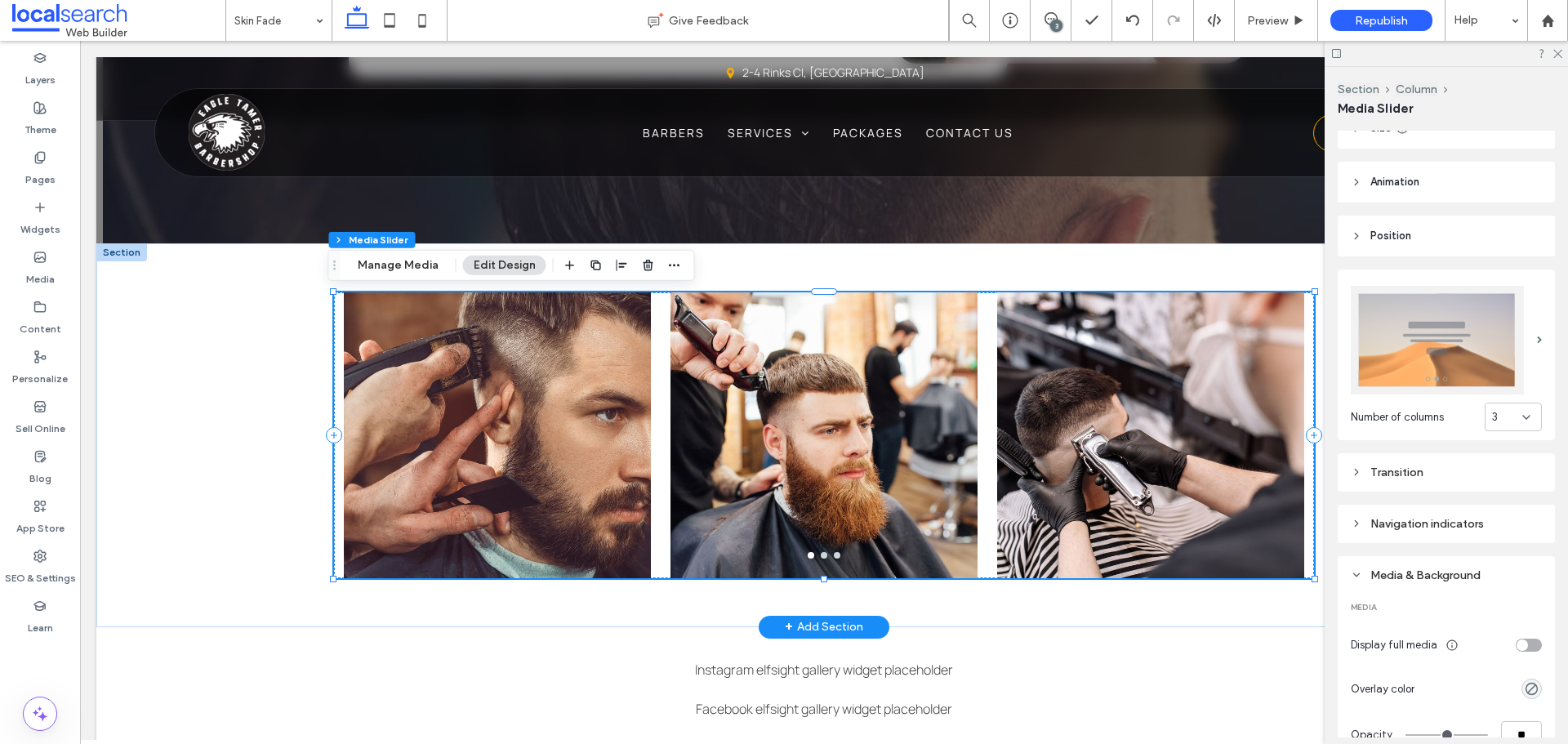
click at [1372, 564] on div "Media & Background" at bounding box center [1446, 575] width 191 height 22
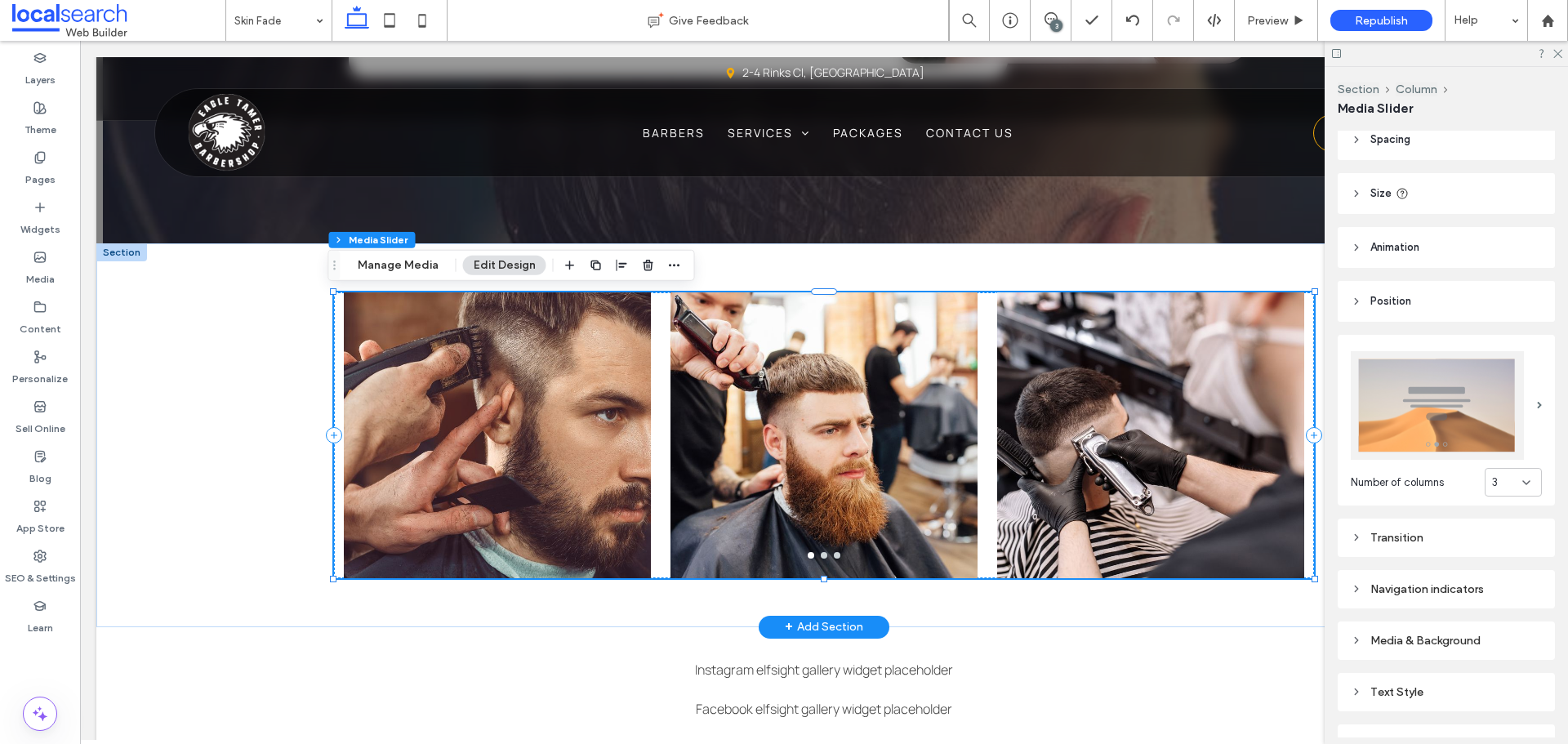
scroll to position [0, 0]
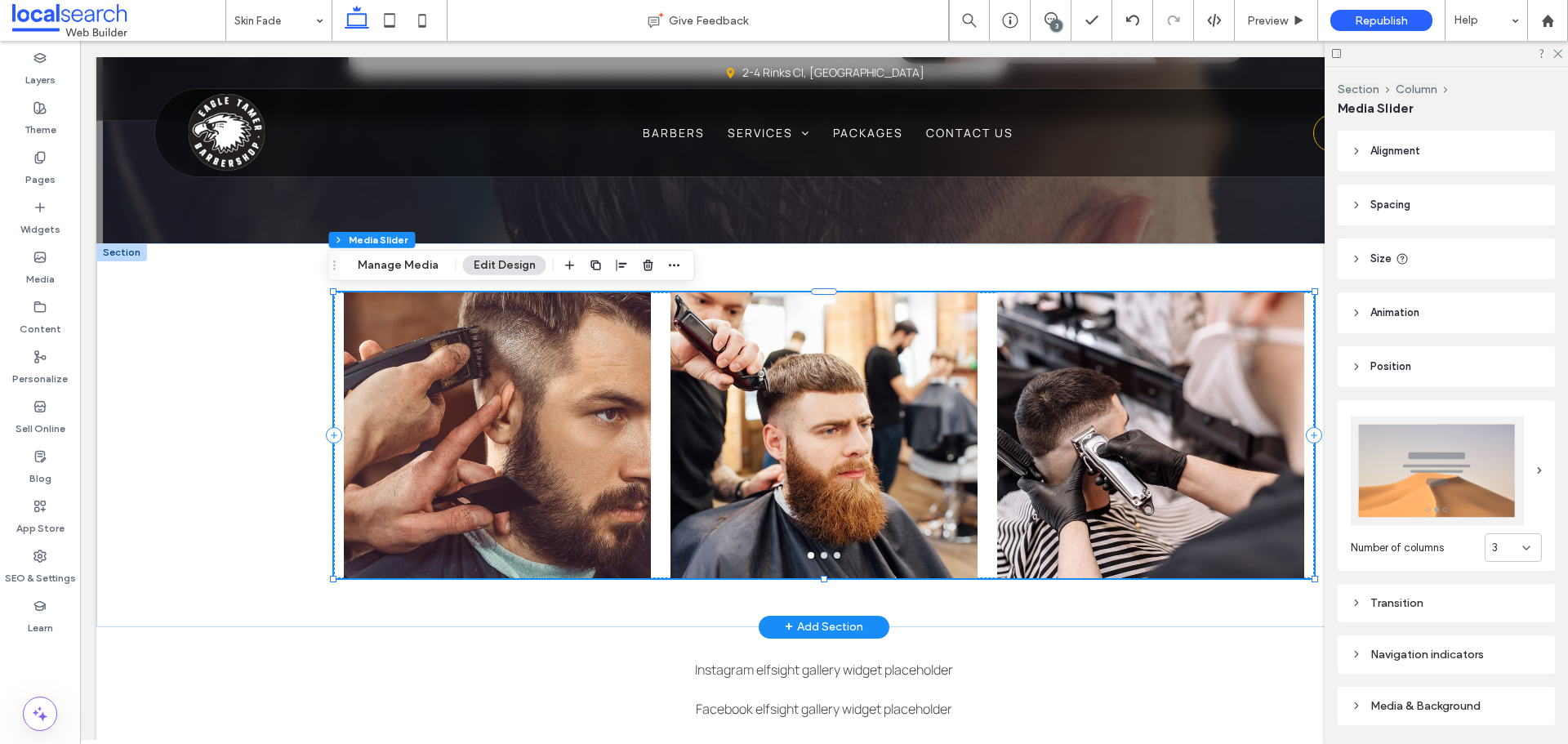
click at [1346, 275] on header "Size" at bounding box center [1446, 258] width 217 height 41
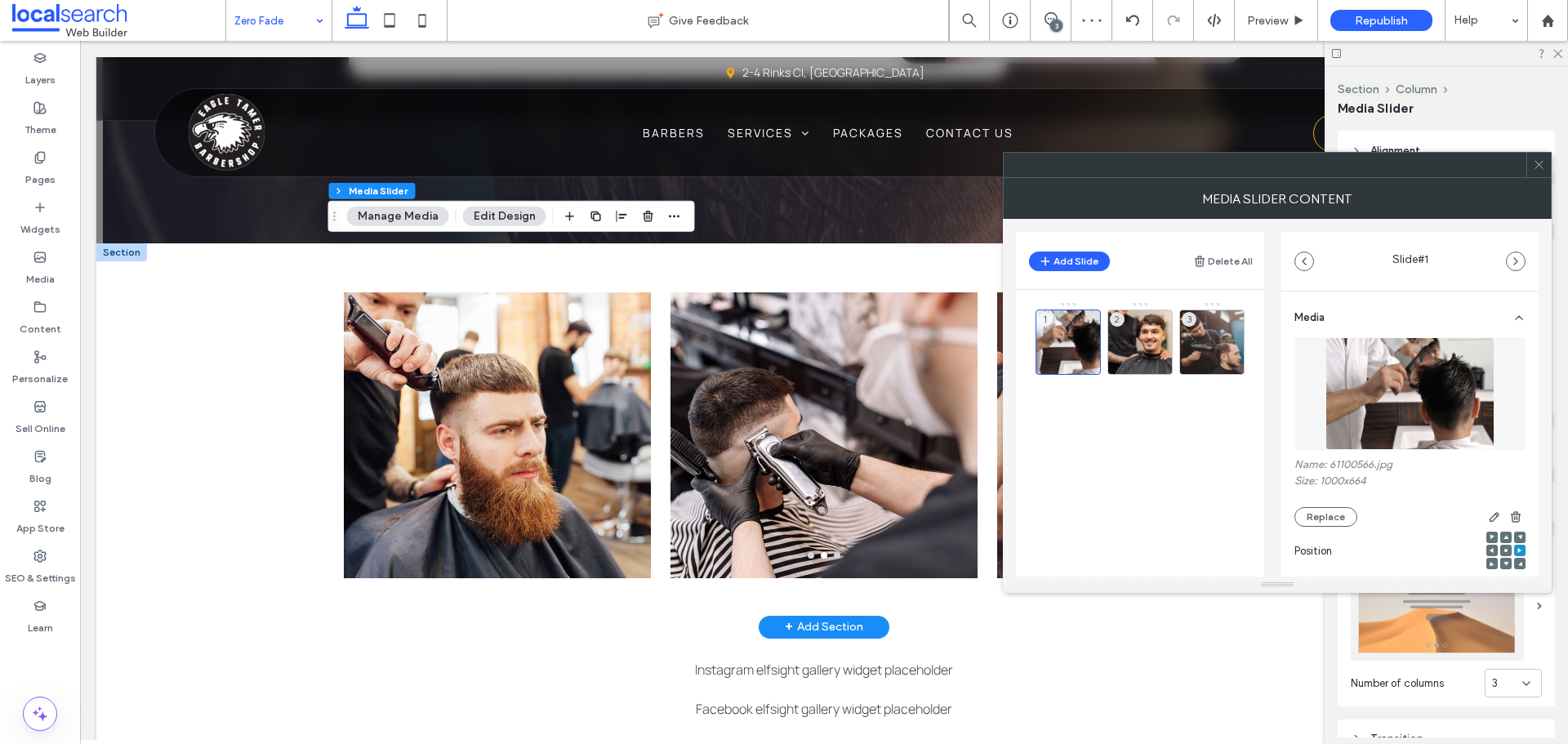
click at [1533, 166] on div at bounding box center [1538, 164] width 24 height 24
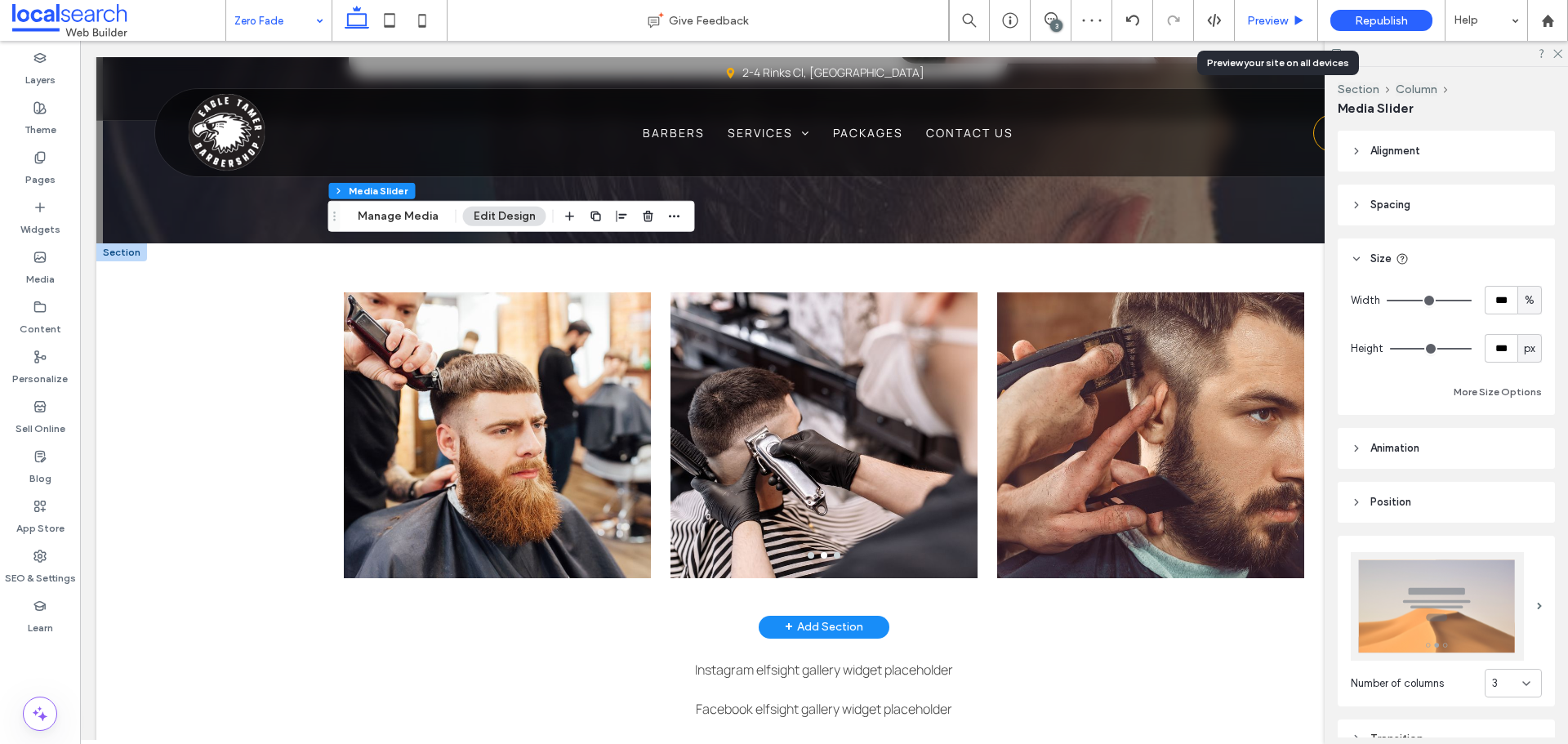
click at [1284, 22] on span "Preview" at bounding box center [1267, 21] width 41 height 14
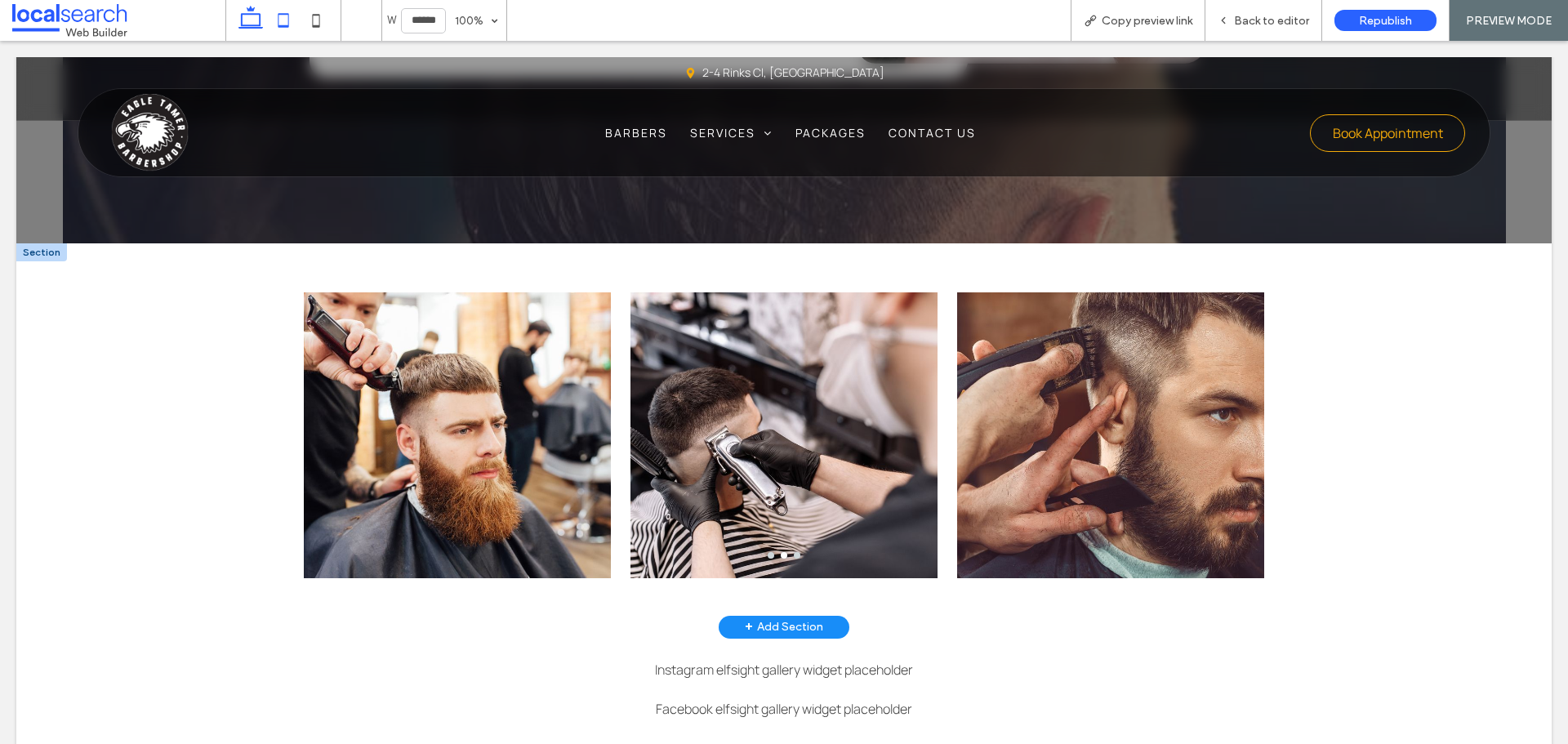
click at [274, 33] on icon at bounding box center [283, 20] width 32 height 32
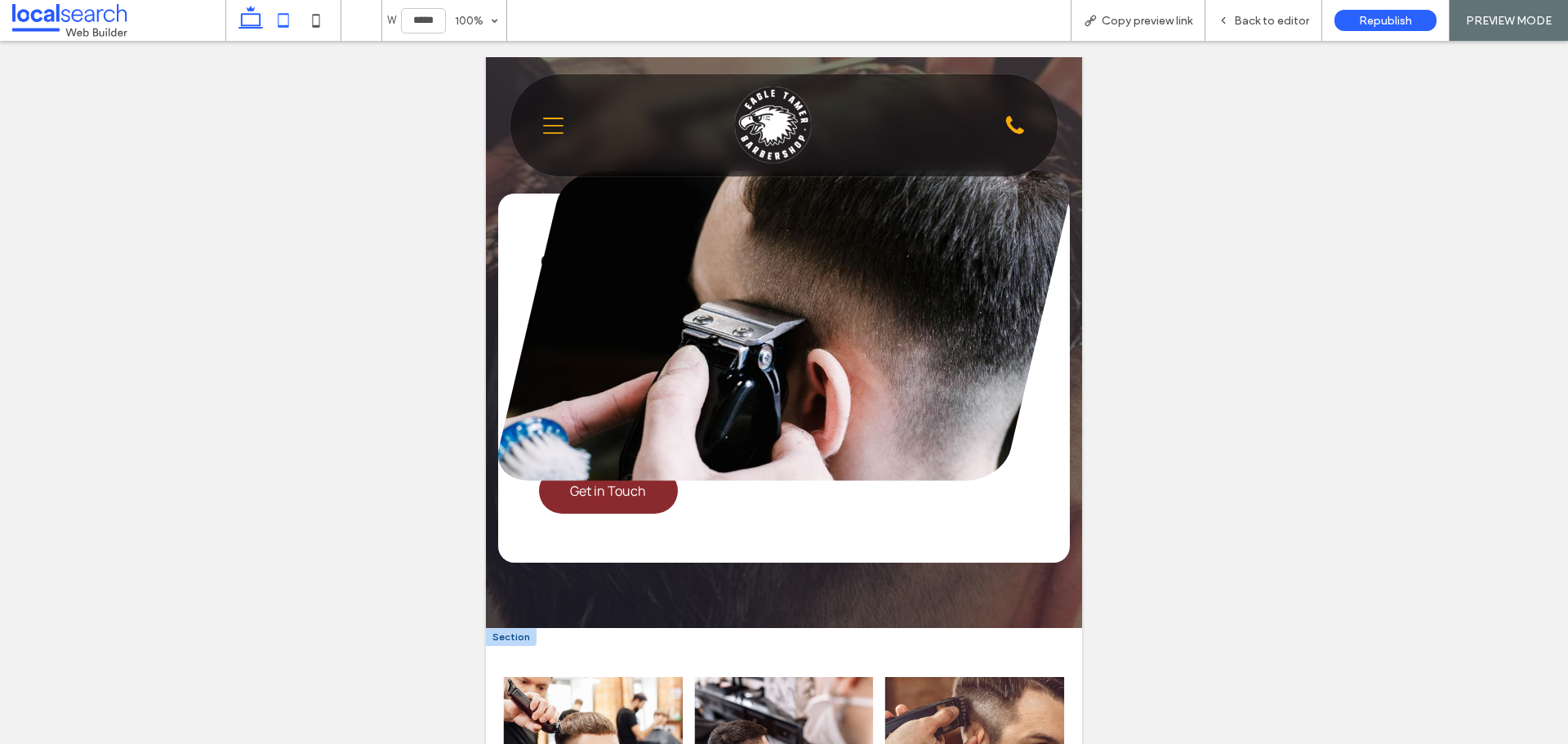
click at [251, 22] on icon at bounding box center [250, 20] width 32 height 32
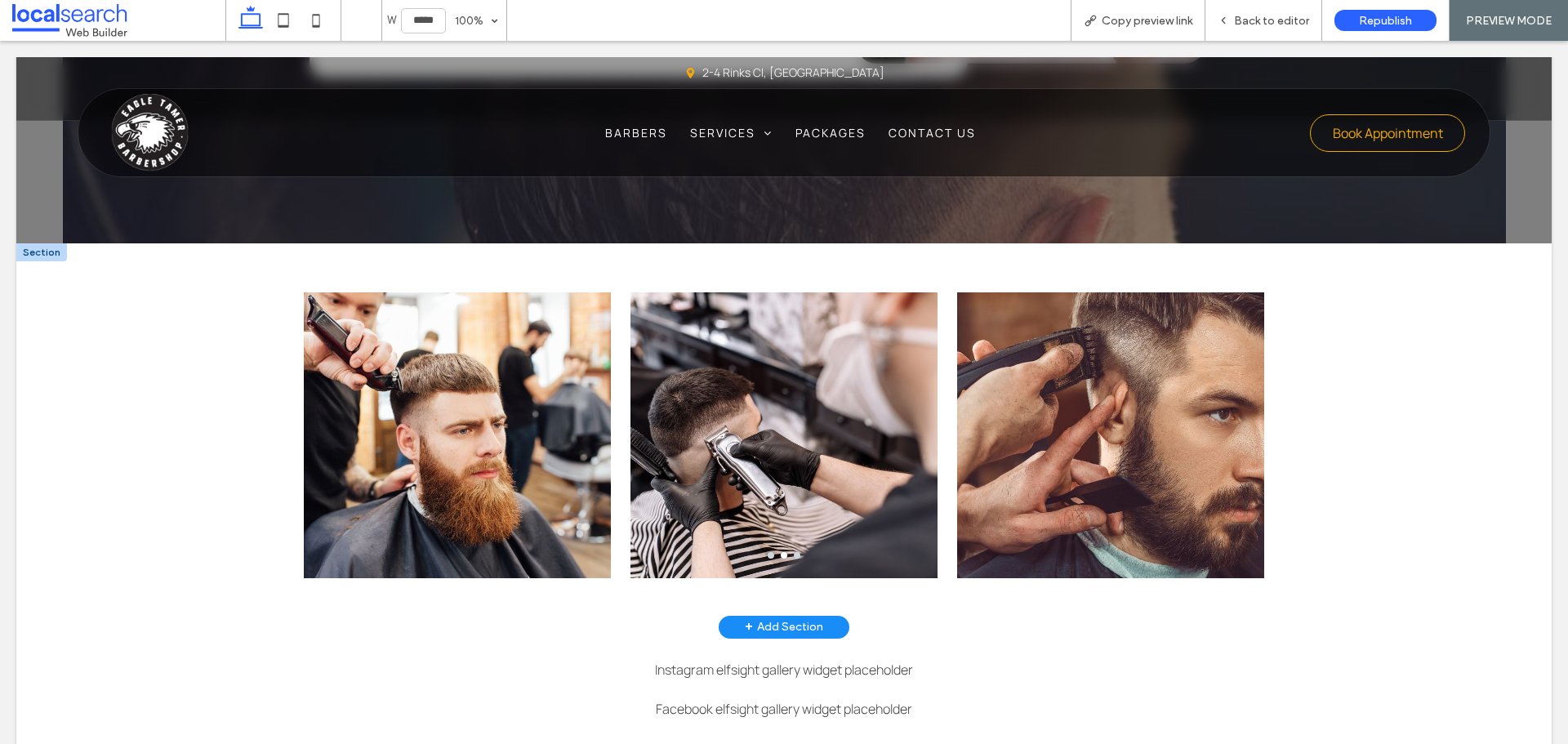
type input "******"
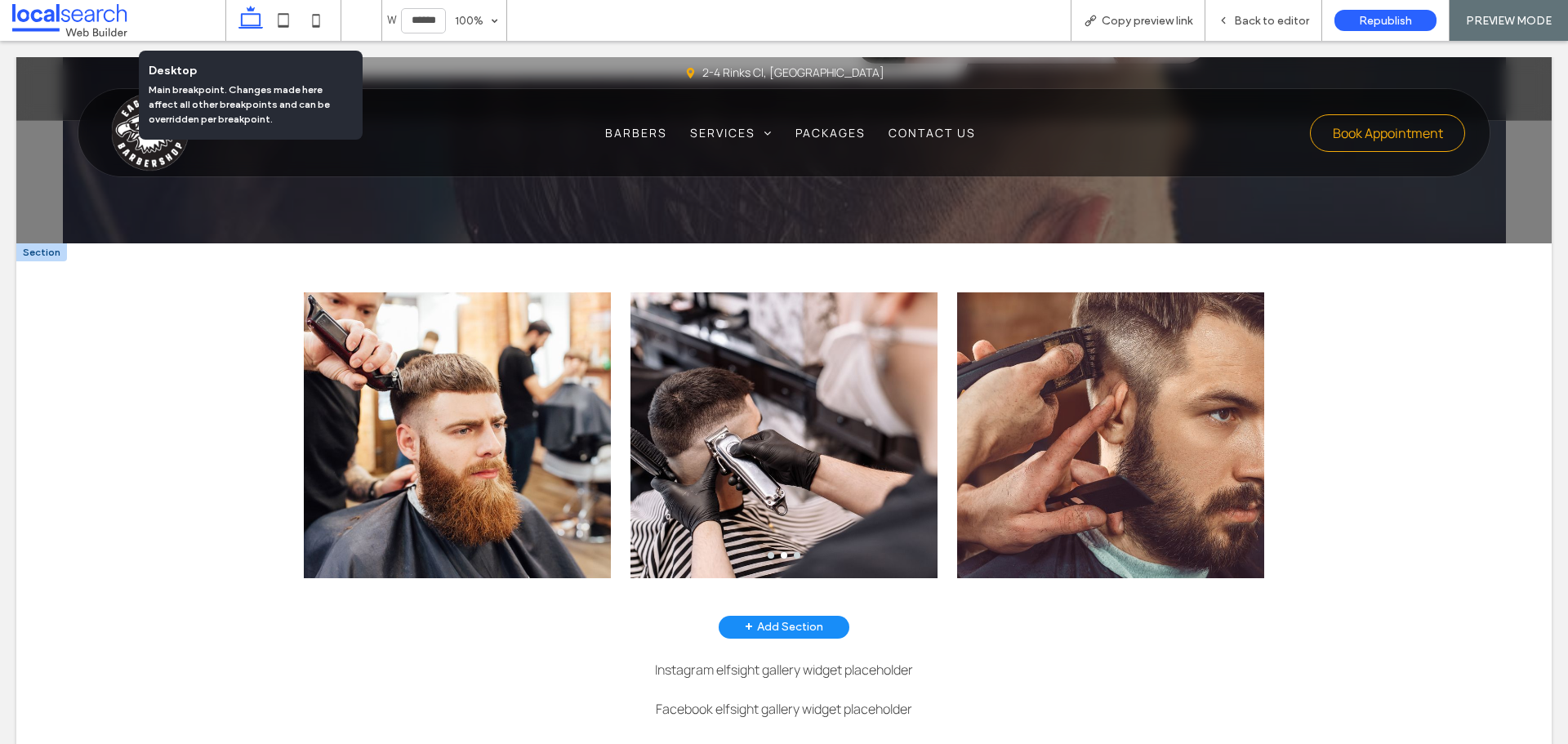
click at [250, 22] on icon at bounding box center [250, 20] width 32 height 32
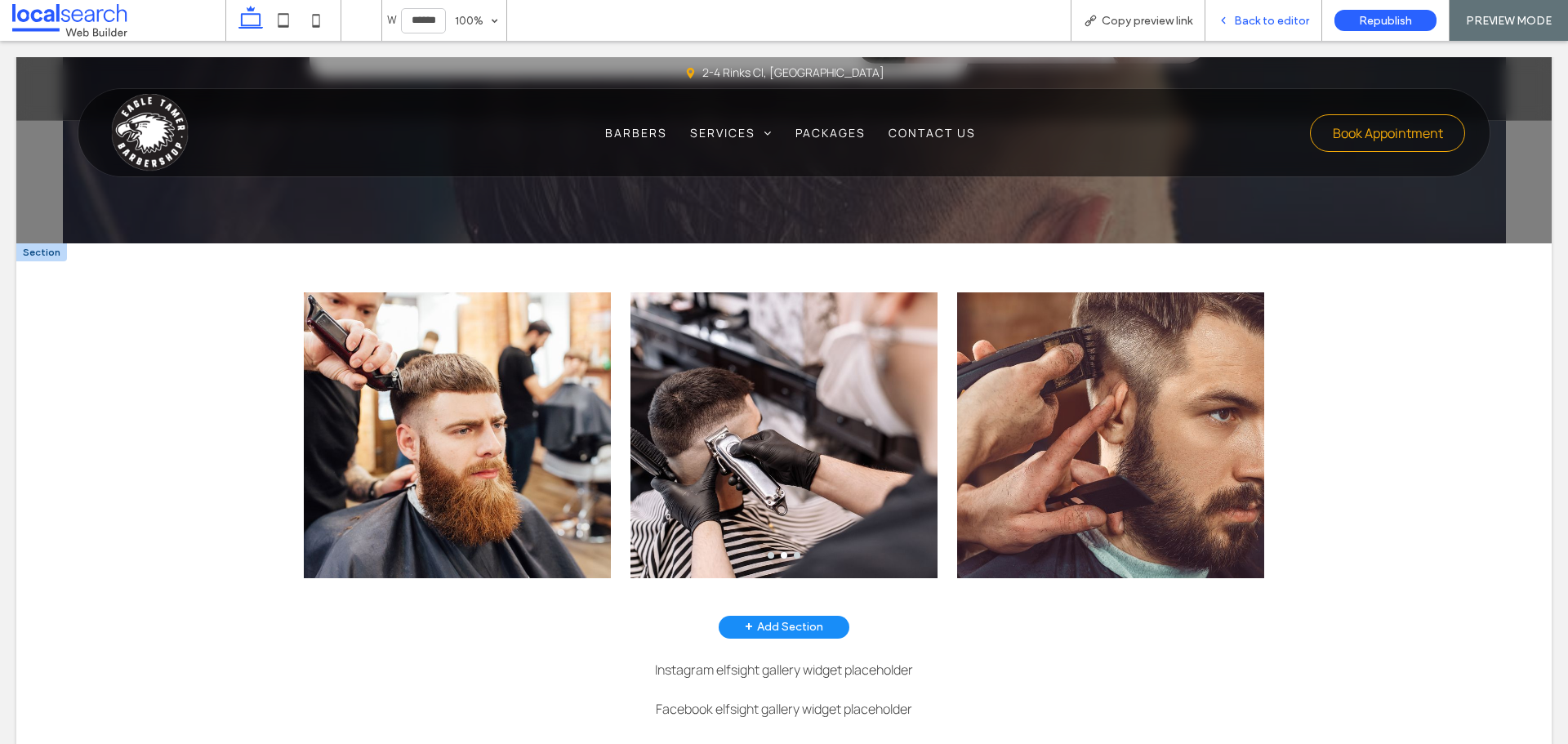
click at [1280, 30] on div "Back to editor" at bounding box center [1264, 20] width 117 height 41
click at [1279, 25] on span "Back to editor" at bounding box center [1271, 21] width 75 height 14
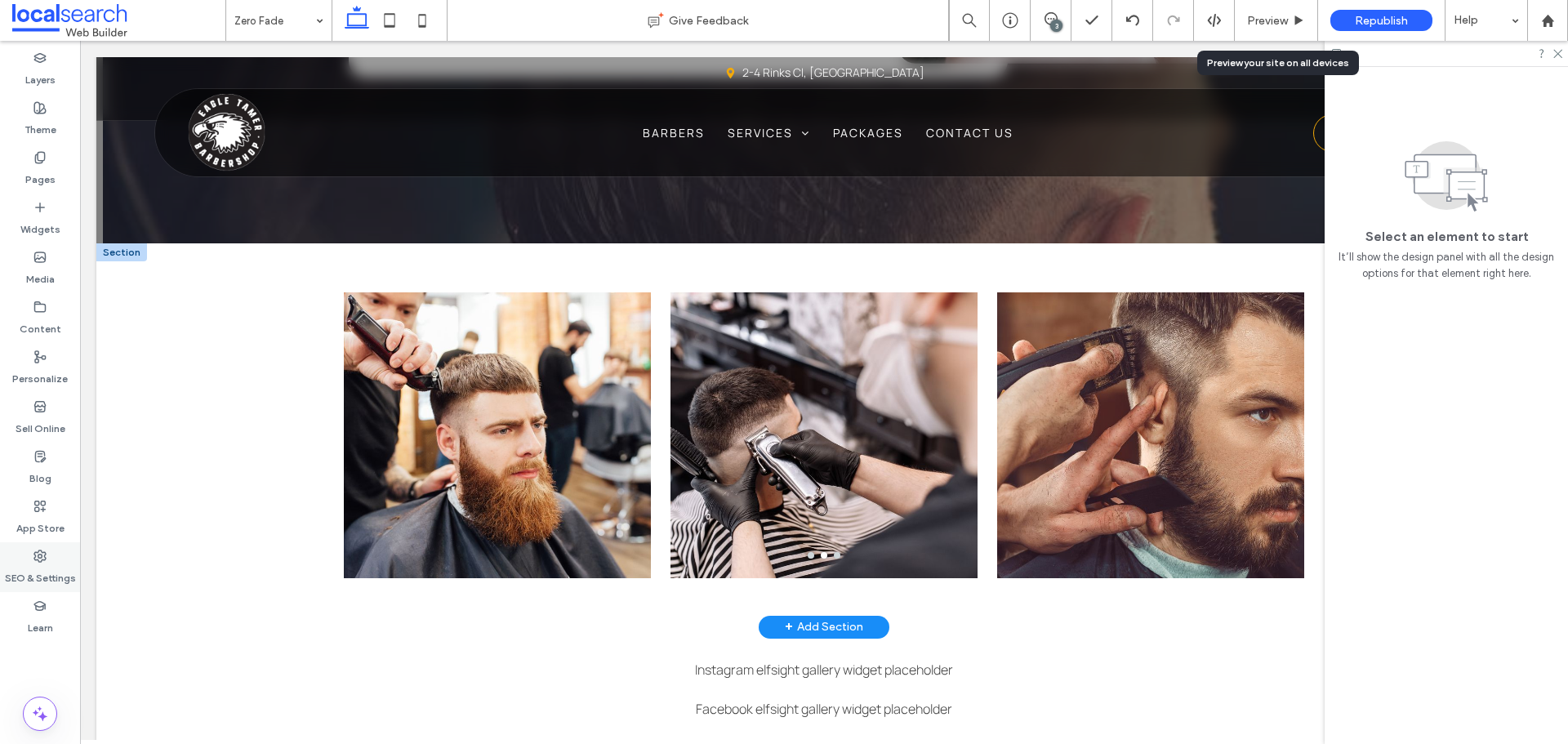
click at [62, 576] on label "SEO & Settings" at bounding box center [40, 573] width 71 height 22
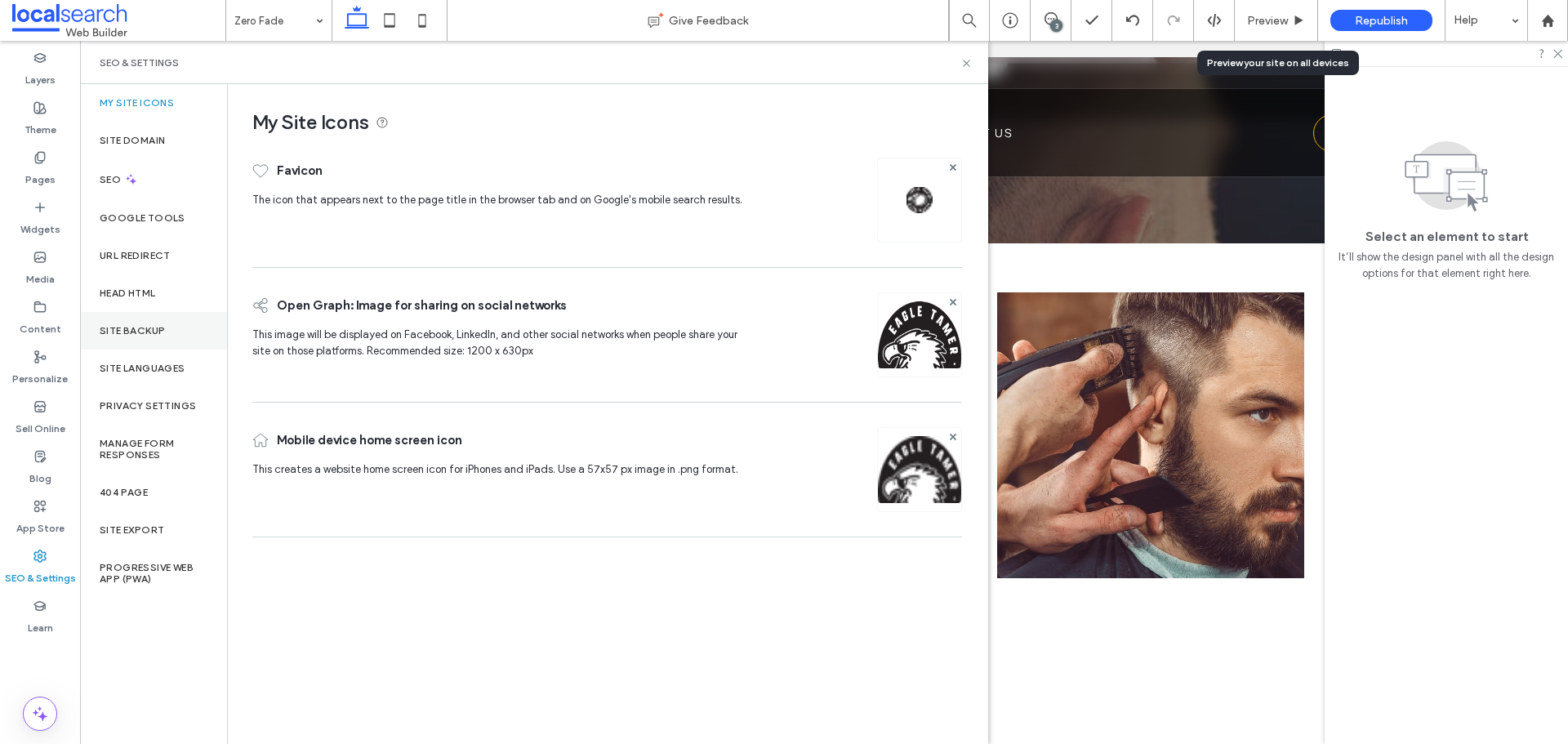
click at [150, 327] on label "Site Backup" at bounding box center [132, 331] width 65 height 12
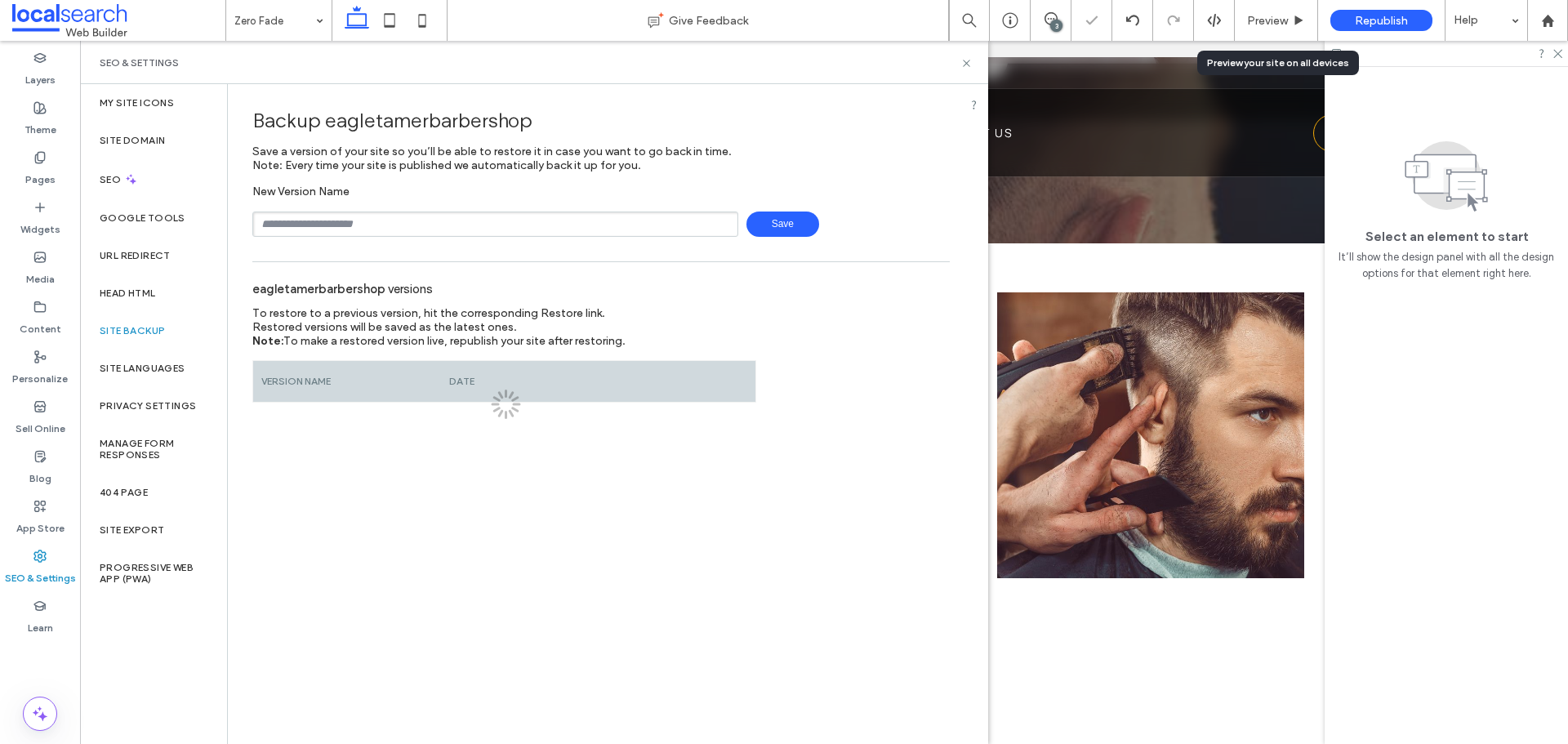
click at [409, 211] on div "New Version Name Save" at bounding box center [601, 211] width 697 height 52
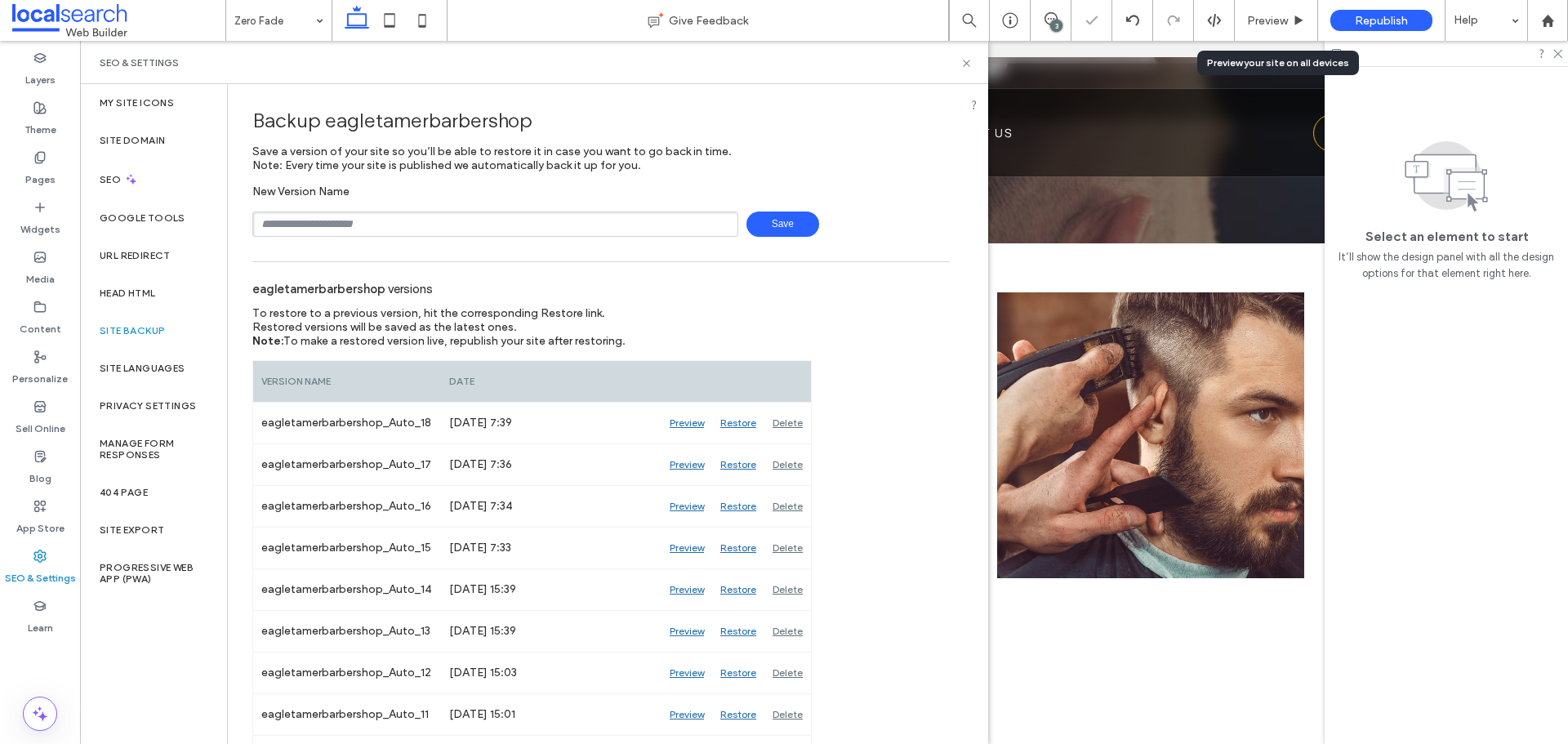
click at [407, 240] on div "Backup eagletamerbarbershop Save a version of your site so you’ll be able to re…" at bounding box center [601, 681] width 747 height 1193
click at [407, 220] on input "text" at bounding box center [495, 224] width 486 height 25
type input "*"
type input "**********"
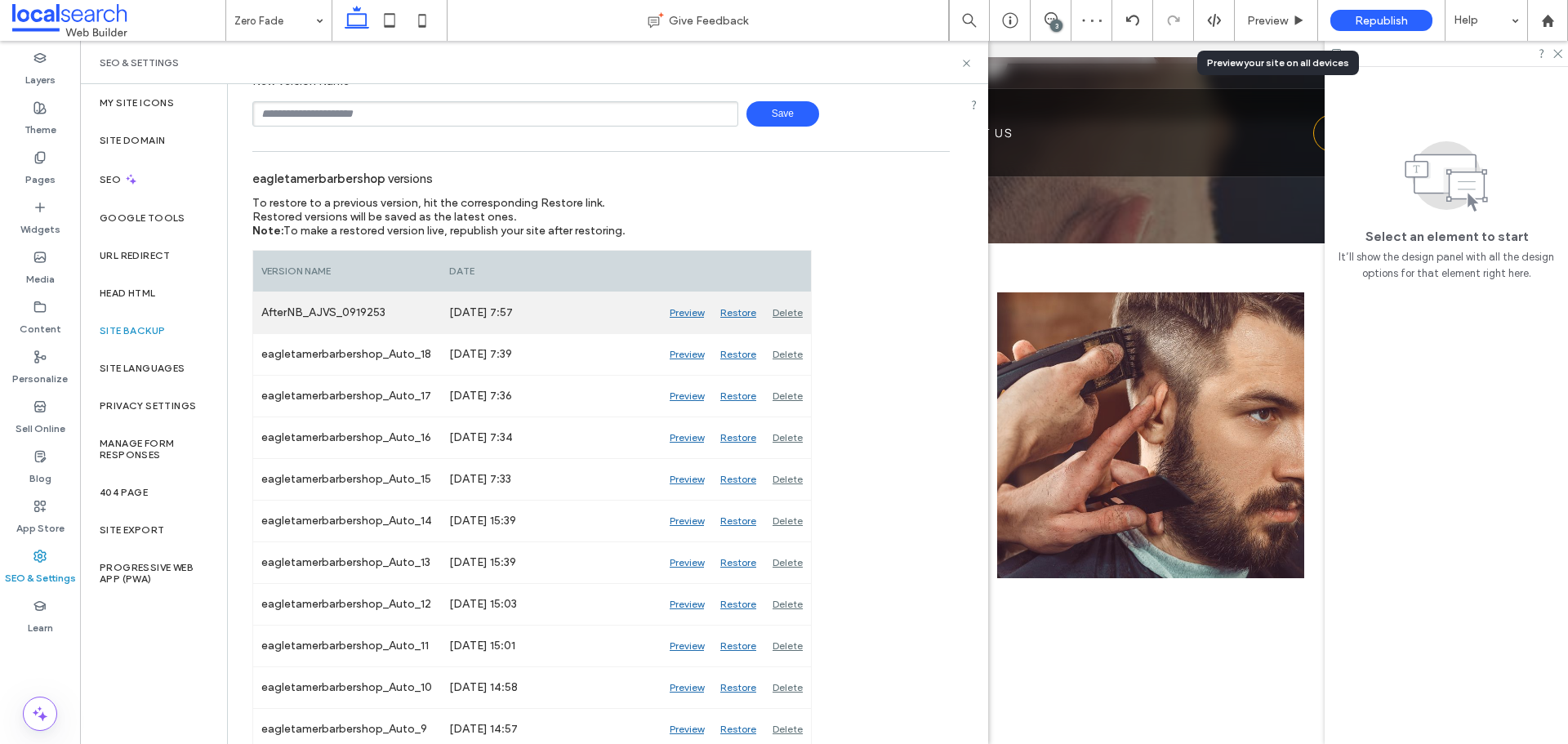
scroll to position [82, 0]
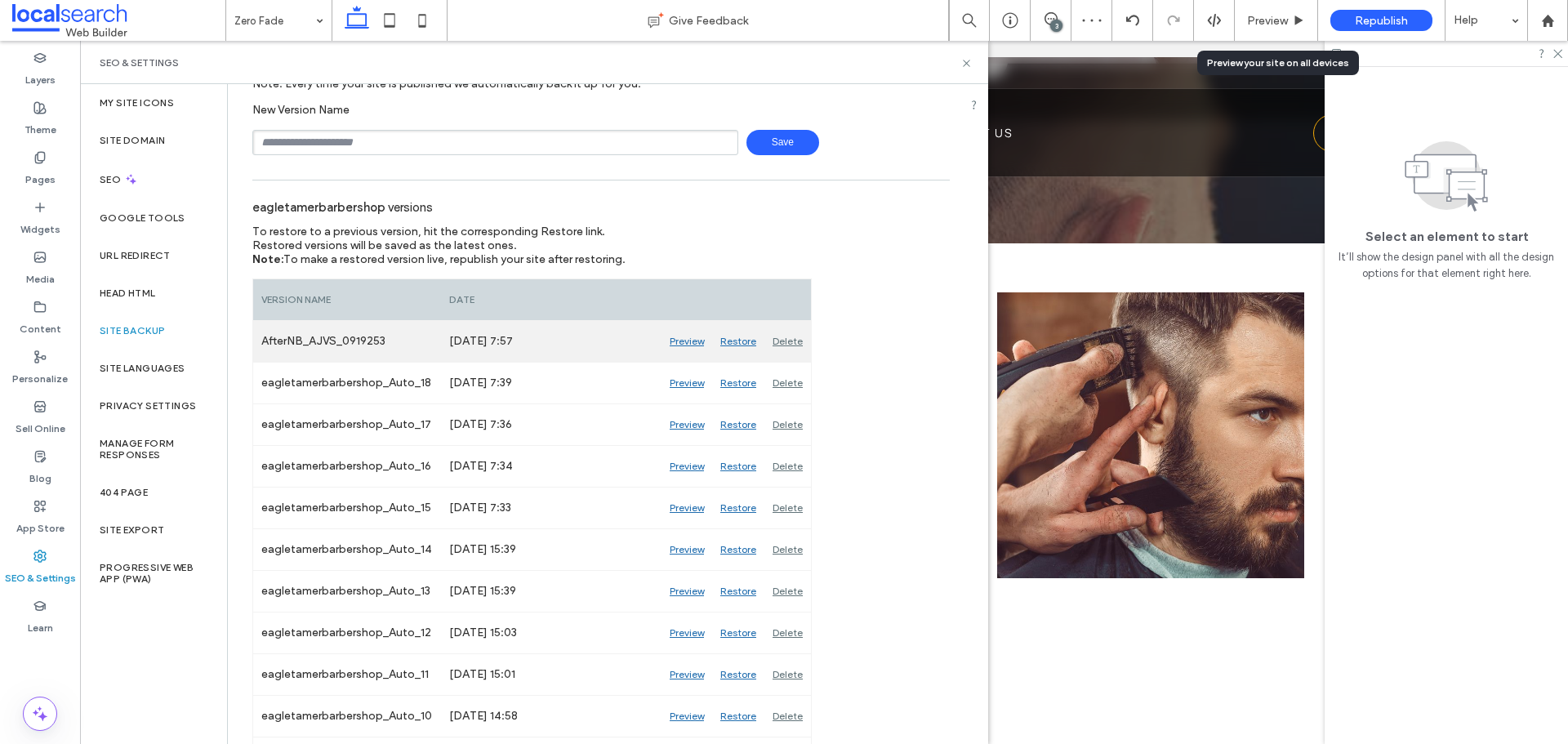
click at [796, 337] on div "Delete" at bounding box center [787, 341] width 47 height 41
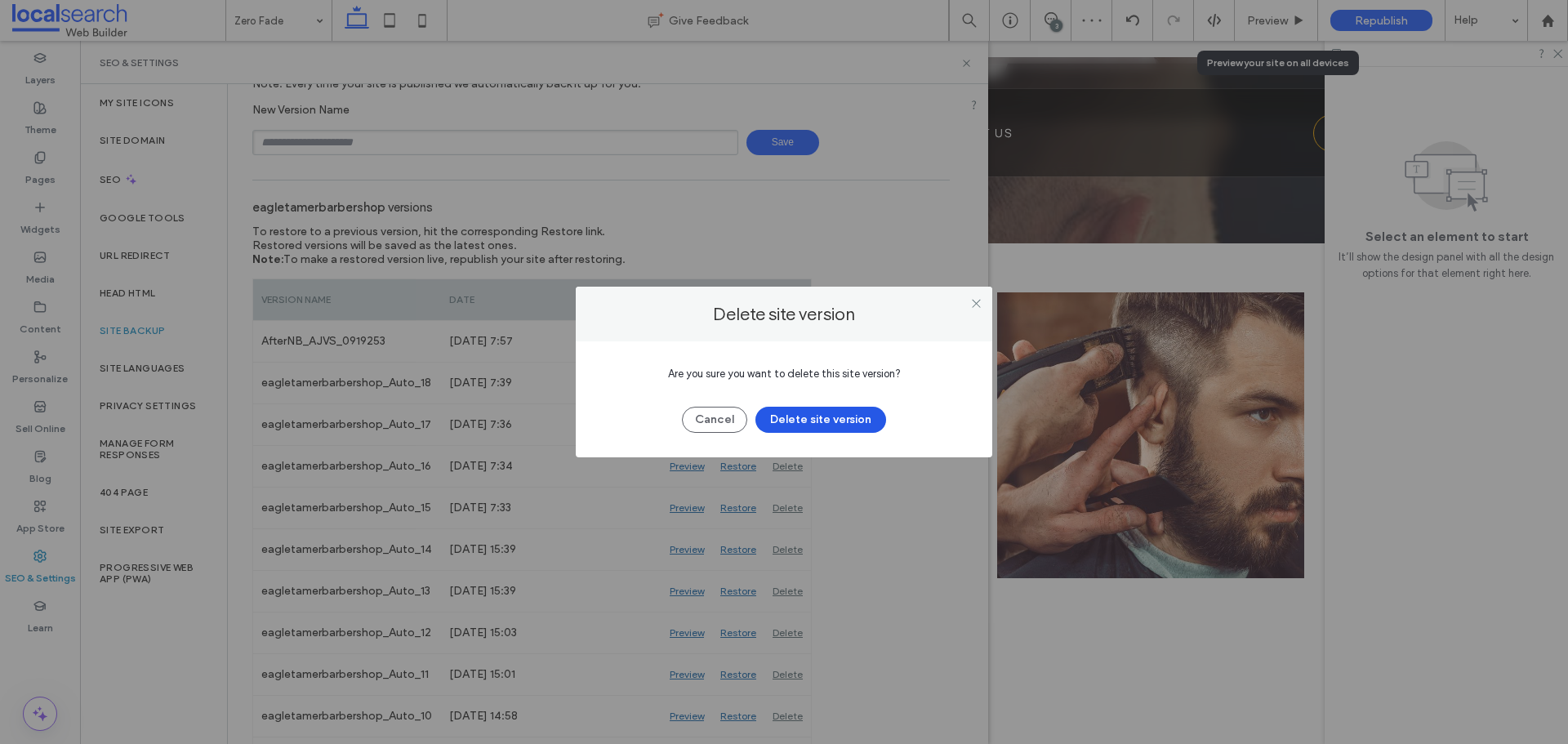
click at [814, 412] on button "Delete site version" at bounding box center [821, 419] width 131 height 26
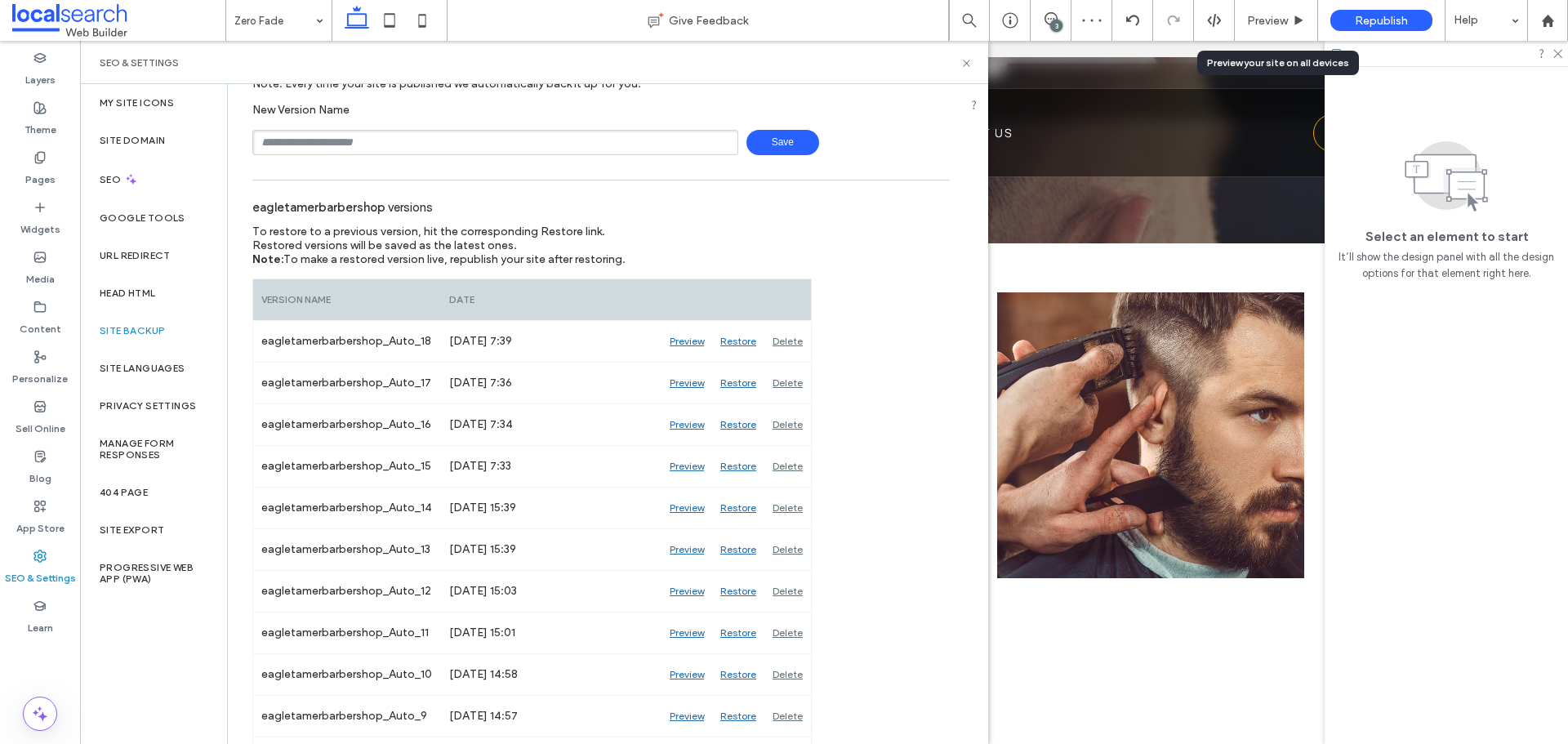
click at [438, 165] on div "Backup eagletamerbarbershop Save a version of your site so you’ll be able to re…" at bounding box center [601, 599] width 747 height 1193
click at [439, 148] on input "text" at bounding box center [495, 142] width 486 height 25
type input "**********"
click at [967, 65] on icon at bounding box center [966, 63] width 12 height 12
